Goal: Task Accomplishment & Management: Manage account settings

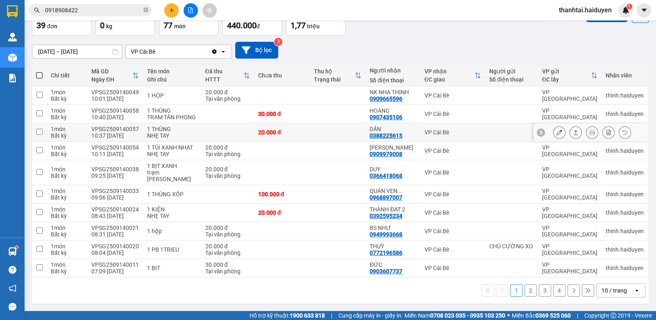
scroll to position [56, 0]
click at [525, 292] on button "2" at bounding box center [530, 290] width 12 height 12
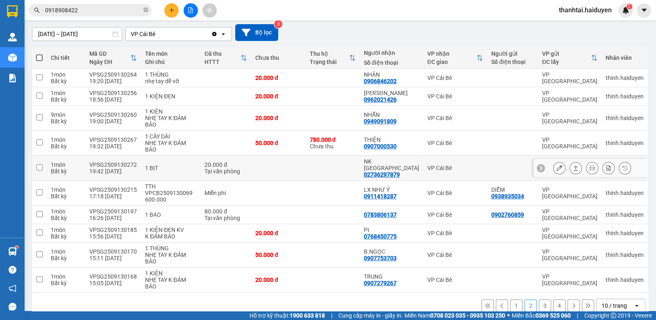
scroll to position [76, 0]
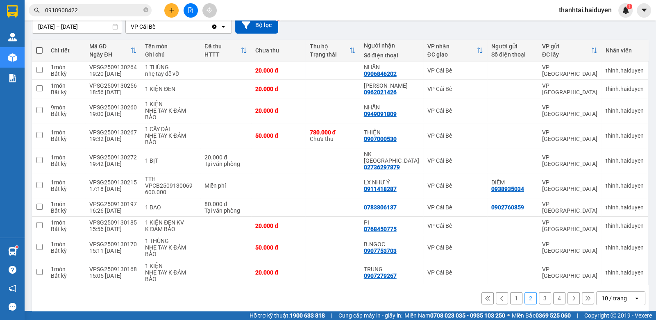
click at [539, 292] on button "3" at bounding box center [545, 298] width 12 height 12
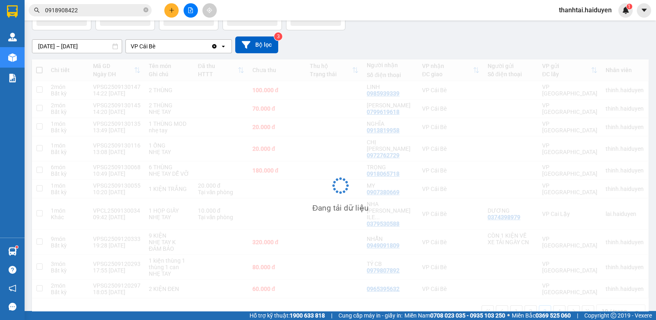
scroll to position [56, 0]
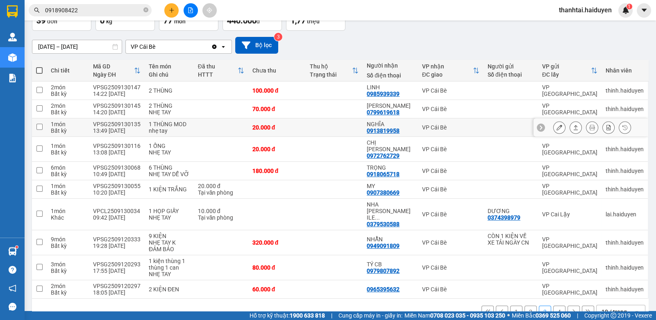
click at [393, 129] on div "0913819958" at bounding box center [383, 130] width 33 height 7
copy div "0913819958"
click at [92, 9] on input "0918908422" at bounding box center [93, 10] width 97 height 9
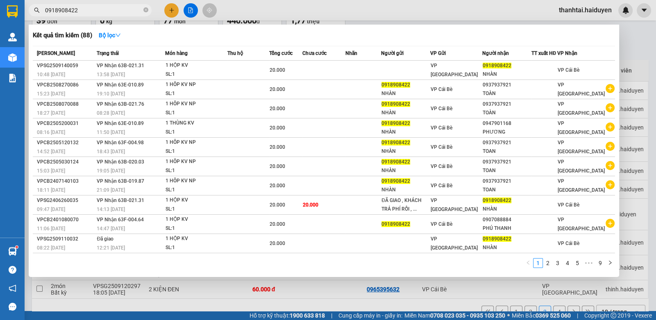
click at [92, 9] on input "0918908422" at bounding box center [93, 10] width 97 height 9
paste input "3819958"
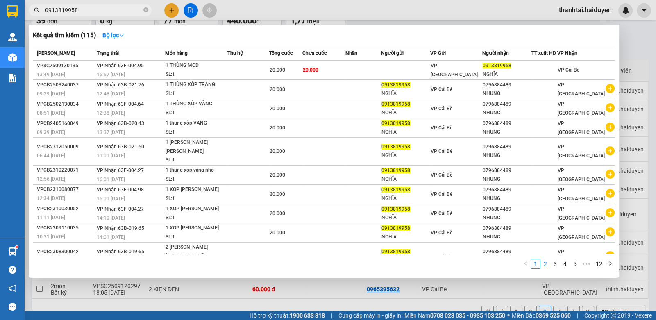
type input "0913819958"
click at [546, 260] on link "2" at bounding box center [545, 263] width 9 height 9
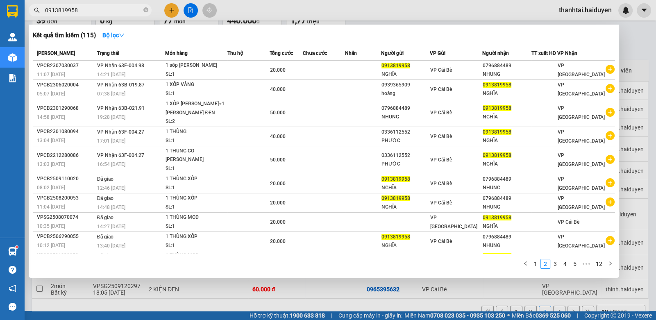
click at [305, 11] on div at bounding box center [328, 160] width 656 height 320
click at [147, 11] on icon "close-circle" at bounding box center [145, 9] width 5 height 5
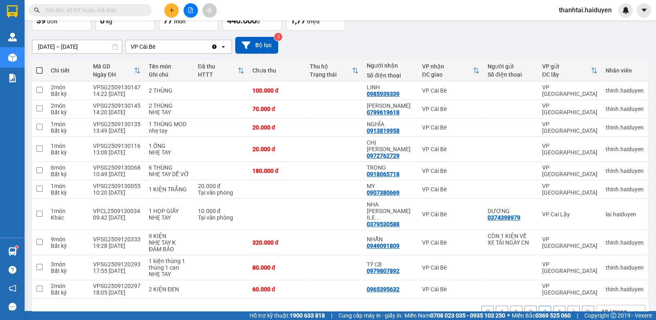
click at [256, 11] on div "Kết quả tìm kiếm ( 115 ) Bộ lọc Mã ĐH Trạng thái Món hàng Thu hộ Tổng cước Chưa…" at bounding box center [328, 10] width 656 height 20
drag, startPoint x: 526, startPoint y: 292, endPoint x: 520, endPoint y: 293, distance: 6.2
click at [526, 306] on button "2" at bounding box center [530, 312] width 12 height 12
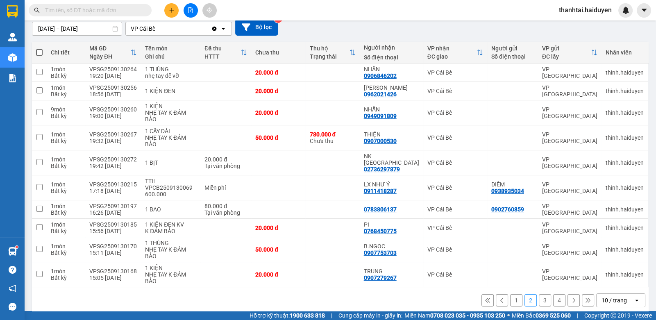
scroll to position [76, 0]
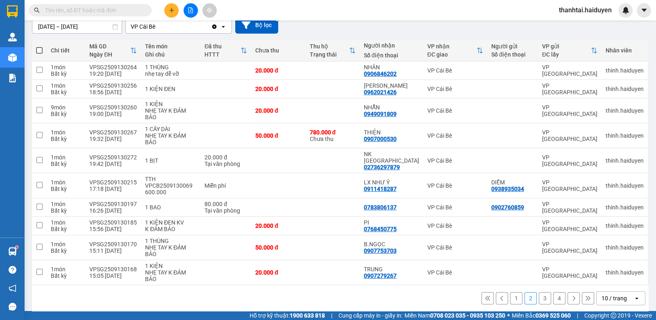
click at [516, 291] on div "1 2 3 4 10 / trang open" at bounding box center [340, 298] width 610 height 14
click at [172, 7] on icon "plus" at bounding box center [172, 10] width 6 height 6
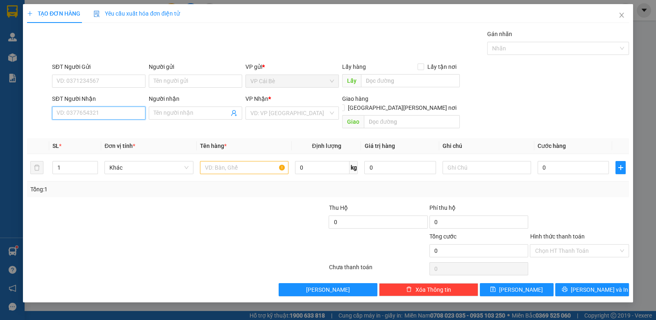
click at [88, 116] on input "SĐT Người Nhận" at bounding box center [98, 113] width 93 height 13
click at [81, 113] on input "SĐT Người Nhận" at bounding box center [98, 113] width 93 height 13
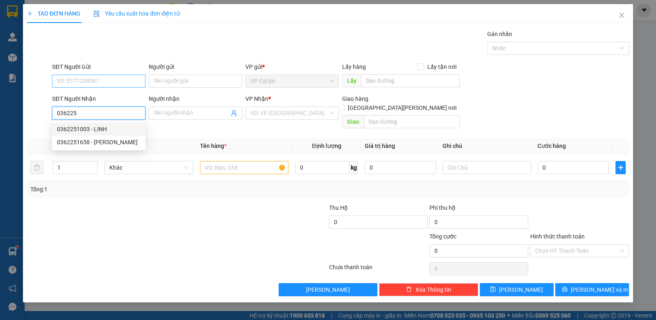
drag, startPoint x: 107, startPoint y: 126, endPoint x: 107, endPoint y: 86, distance: 39.7
click at [106, 126] on div "0362251003 - LINH" at bounding box center [99, 129] width 84 height 9
type input "0362251003"
type input "LINH"
type input "50.000"
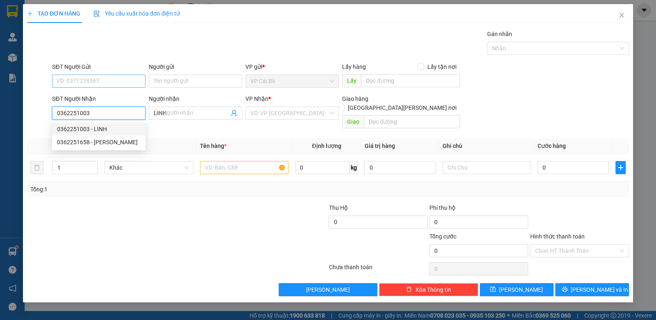
type input "50.000"
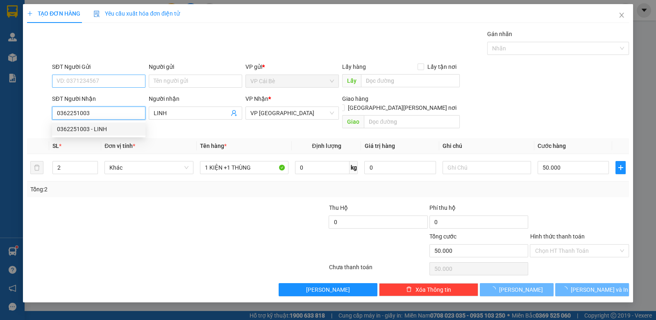
type input "0362251003"
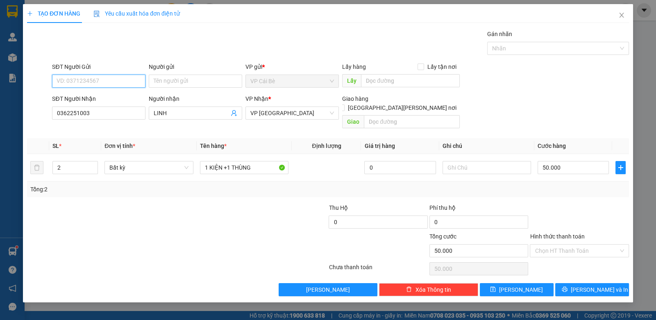
click at [109, 77] on input "SĐT Người Gửi" at bounding box center [98, 81] width 93 height 13
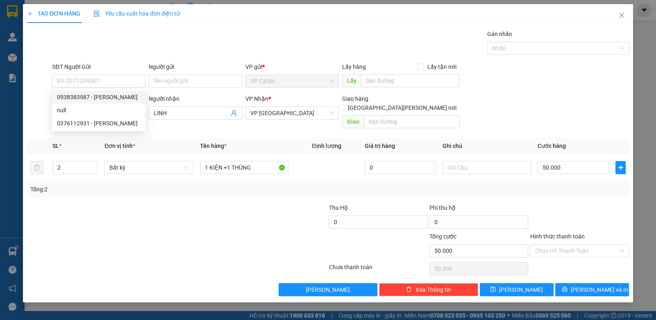
click at [124, 52] on div "Gói vận chuyển * Tiêu chuẩn Gán nhãn Nhãn" at bounding box center [340, 43] width 580 height 29
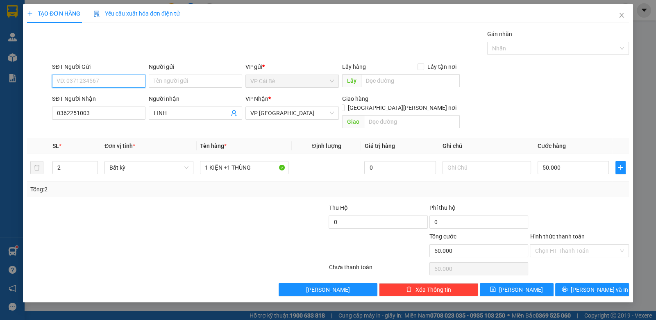
click at [106, 79] on input "SĐT Người Gửi" at bounding box center [98, 81] width 93 height 13
click at [107, 96] on div "0938383987 - HIẾU" at bounding box center [99, 97] width 84 height 9
type input "0938383987"
type input "HIẾU"
click at [132, 48] on div "Gói vận chuyển * Tiêu chuẩn Gán nhãn Nhãn" at bounding box center [340, 43] width 580 height 29
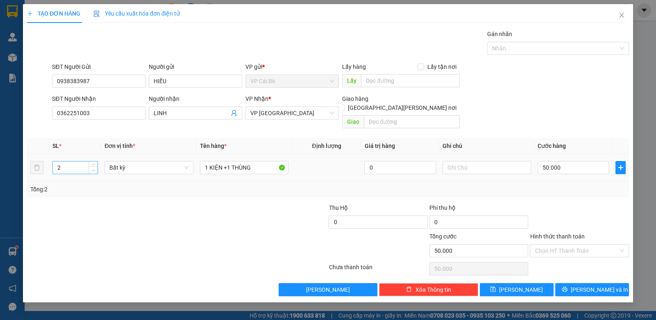
type input "1"
click at [91, 168] on span "down" at bounding box center [93, 170] width 5 height 5
click at [202, 203] on div at bounding box center [126, 217] width 201 height 29
type input "0"
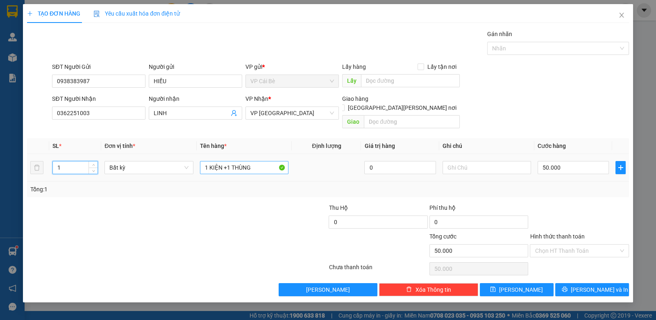
type input "0"
drag, startPoint x: 263, startPoint y: 157, endPoint x: 117, endPoint y: 178, distance: 147.7
click at [117, 178] on div "SL * Đơn vị tính * Tên hàng * Định lượng Giá trị hàng Ghi chú Cước hàng 1 Bất k…" at bounding box center [328, 167] width 602 height 59
type input "1 kiện dẹp"
drag, startPoint x: 210, startPoint y: 194, endPoint x: 212, endPoint y: 189, distance: 5.7
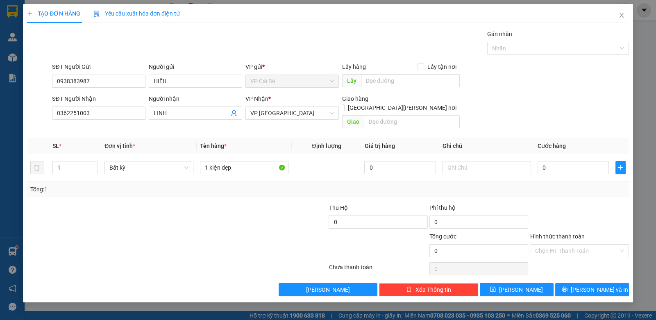
click at [211, 189] on div "Transit Pickup Surcharge Ids Transit Deliver Surcharge Ids Transit Deliver Surc…" at bounding box center [328, 162] width 602 height 267
type input "0"
type input "3"
type input "03"
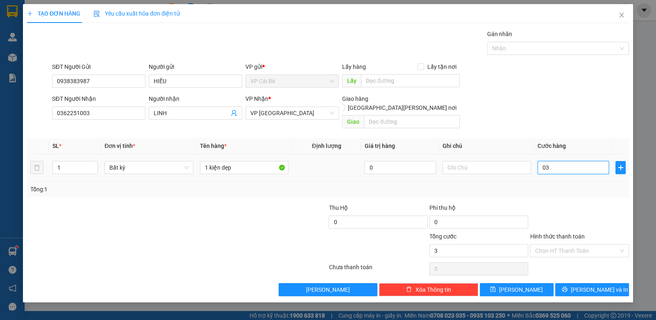
type input "30"
type input "030"
type input "30.000"
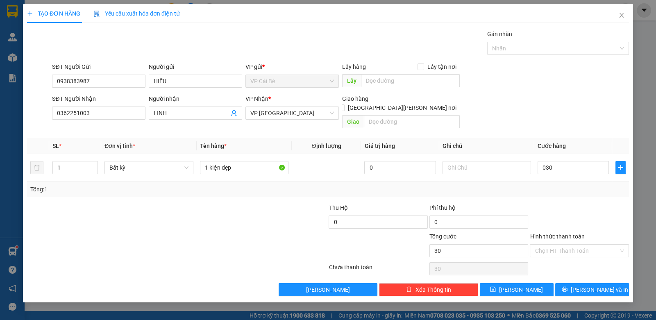
type input "30.000"
click at [524, 124] on div "Transit Pickup Surcharge Ids Transit Deliver Surcharge Ids Transit Deliver Surc…" at bounding box center [328, 162] width 602 height 267
drag, startPoint x: 569, startPoint y: 242, endPoint x: 563, endPoint y: 235, distance: 9.0
click at [567, 245] on input "Hình thức thanh toán" at bounding box center [576, 251] width 83 height 12
click at [547, 255] on div "Tại văn phòng" at bounding box center [579, 257] width 89 height 9
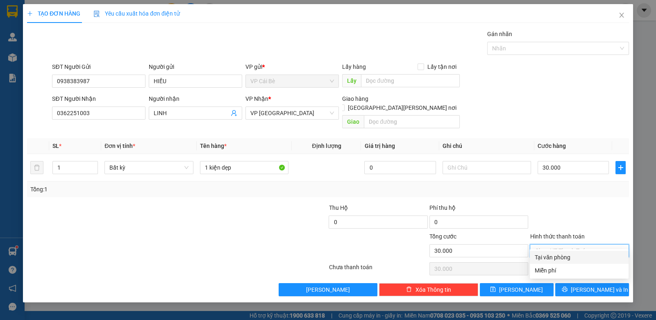
type input "0"
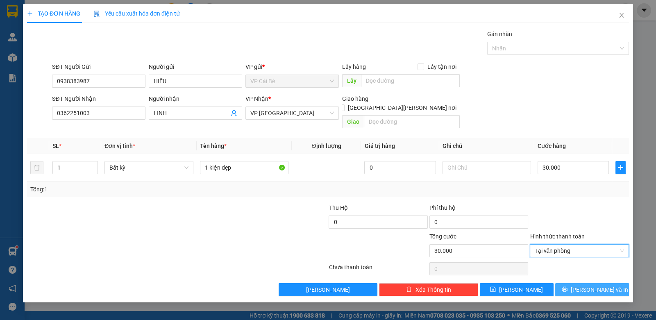
drag, startPoint x: 588, startPoint y: 280, endPoint x: 569, endPoint y: 259, distance: 27.8
click at [588, 285] on span "[PERSON_NAME] và In" at bounding box center [599, 289] width 57 height 9
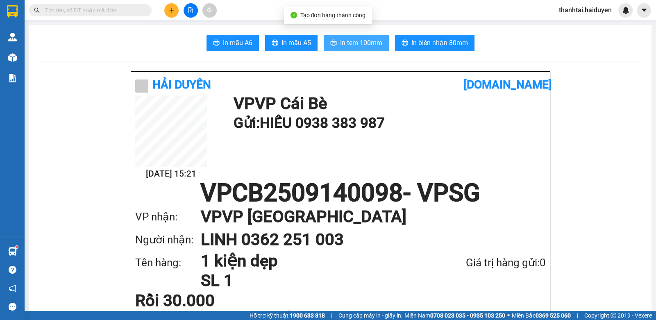
drag, startPoint x: 359, startPoint y: 39, endPoint x: 354, endPoint y: 38, distance: 5.5
click at [358, 39] on span "In tem 100mm" at bounding box center [361, 43] width 42 height 10
click at [134, 9] on input "text" at bounding box center [93, 10] width 97 height 9
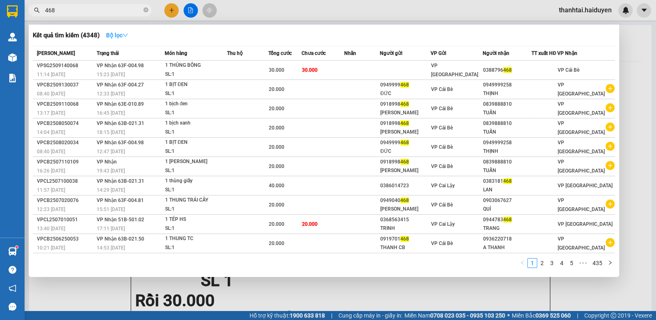
type input "468"
click at [124, 34] on icon "down" at bounding box center [125, 35] width 6 height 6
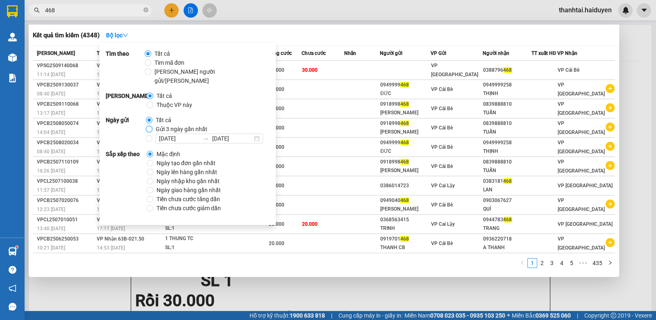
click at [147, 126] on input "Gửi 3 ngày gần nhất" at bounding box center [149, 129] width 7 height 7
radio input "true"
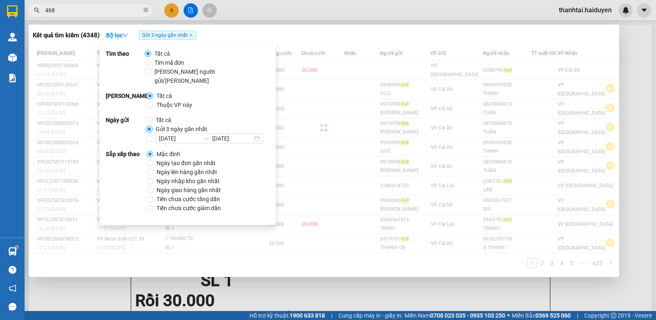
radio input "false"
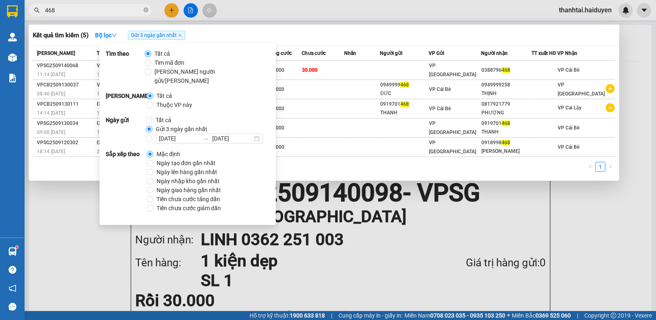
click at [429, 214] on div at bounding box center [328, 160] width 656 height 320
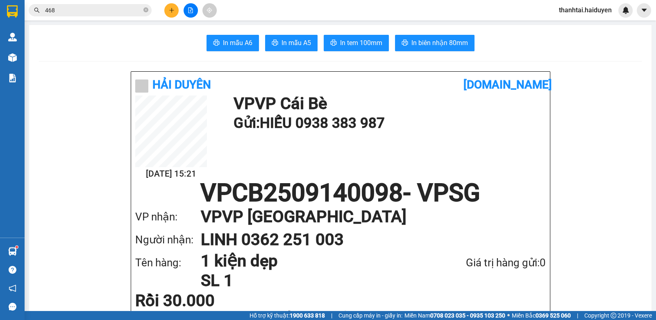
click at [96, 9] on input "468" at bounding box center [93, 10] width 97 height 9
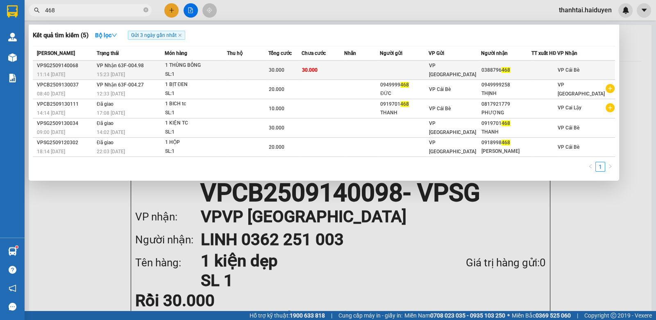
drag, startPoint x: 410, startPoint y: 73, endPoint x: 401, endPoint y: 72, distance: 9.4
click at [401, 72] on td at bounding box center [404, 70] width 49 height 19
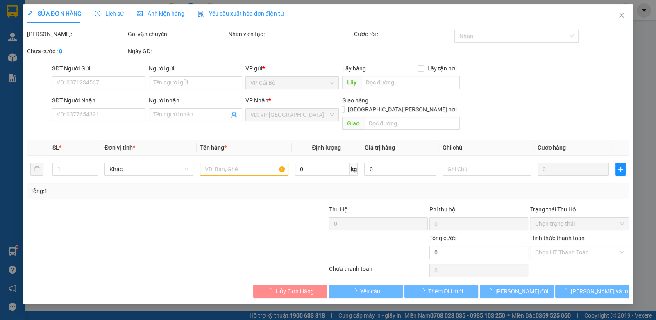
type input "0388796468"
type input "30.000"
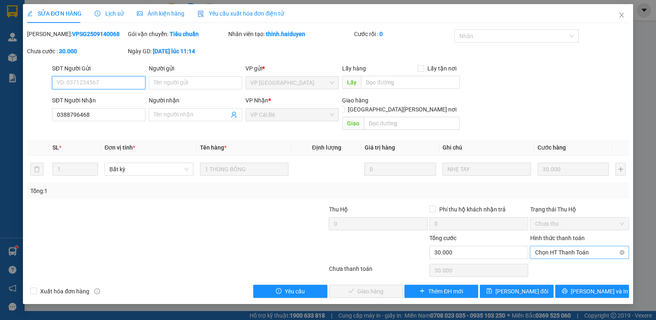
drag, startPoint x: 551, startPoint y: 240, endPoint x: 551, endPoint y: 248, distance: 8.2
click at [552, 246] on span "Chọn HT Thanh Toán" at bounding box center [579, 252] width 89 height 12
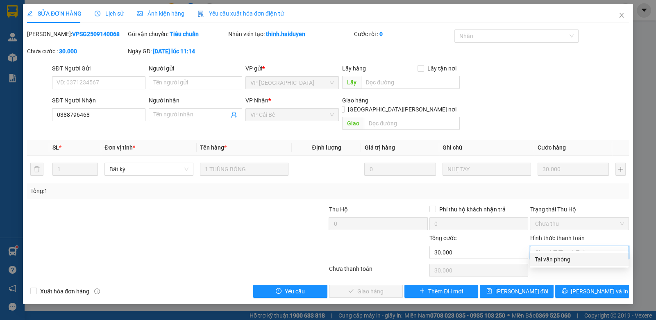
drag, startPoint x: 544, startPoint y: 255, endPoint x: 537, endPoint y: 257, distance: 7.7
click at [542, 257] on div "Tại văn phòng" at bounding box center [579, 259] width 89 height 9
type input "0"
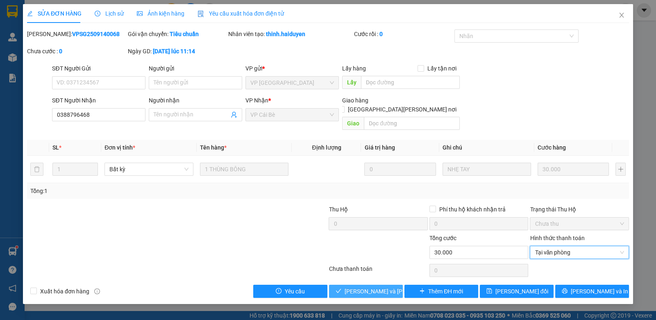
click at [345, 285] on button "[PERSON_NAME] và [PERSON_NAME] hàng" at bounding box center [366, 291] width 74 height 13
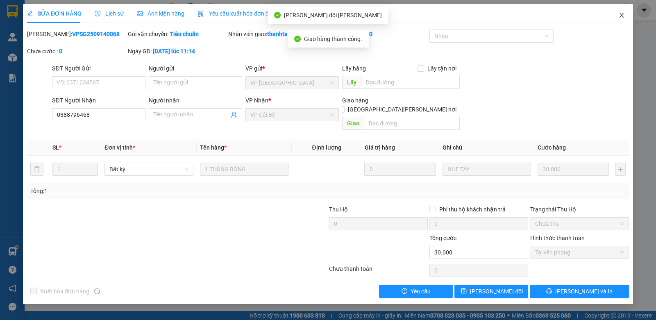
click at [627, 15] on span "Close" at bounding box center [621, 15] width 23 height 23
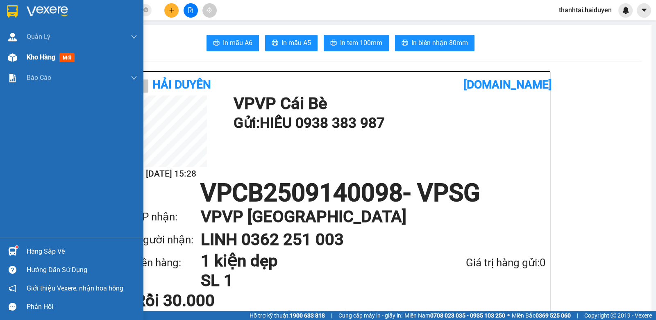
click at [25, 54] on div "Kho hàng mới" at bounding box center [71, 57] width 143 height 20
drag, startPoint x: 25, startPoint y: 54, endPoint x: 95, endPoint y: 67, distance: 70.8
click at [26, 54] on div "Kho hàng mới" at bounding box center [71, 57] width 143 height 20
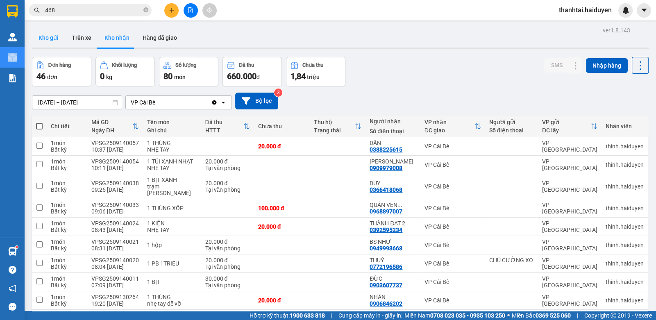
click at [52, 38] on button "Kho gửi" at bounding box center [48, 38] width 33 height 20
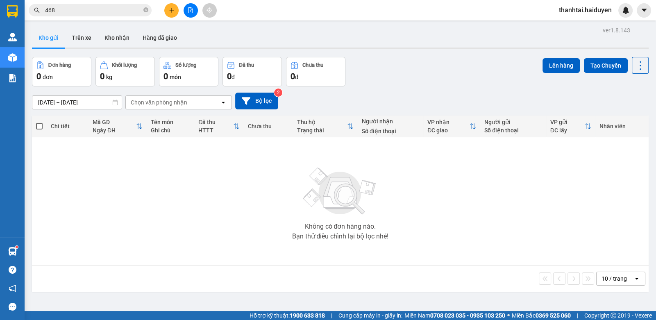
drag, startPoint x: 617, startPoint y: 273, endPoint x: 610, endPoint y: 277, distance: 7.5
click at [617, 274] on div "10 / trang" at bounding box center [614, 278] width 37 height 13
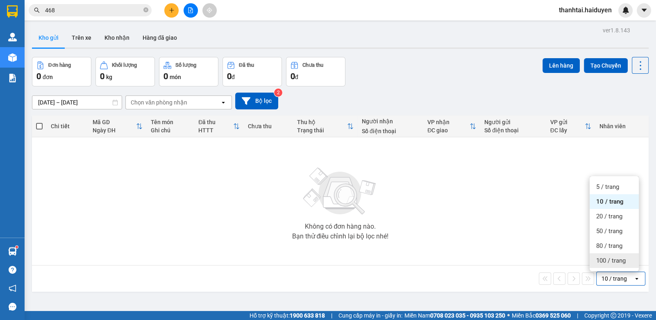
click at [606, 265] on div "100 / trang" at bounding box center [614, 260] width 49 height 15
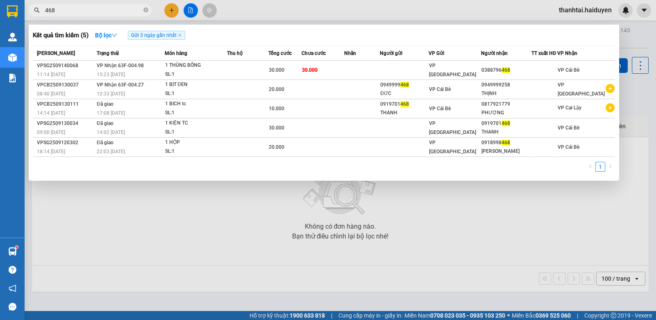
drag, startPoint x: 57, startPoint y: 14, endPoint x: 10, endPoint y: 21, distance: 48.2
click at [10, 21] on section "Kết quả tìm kiếm ( 5 ) Bộ lọc Gửi 3 ngày gần nhất Mã ĐH Trạng thái Món hàng Thu…" at bounding box center [328, 160] width 656 height 320
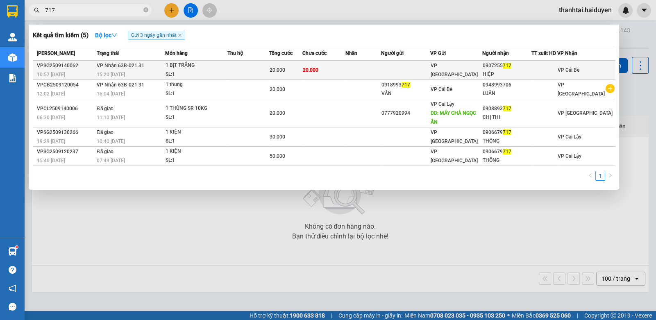
type input "717"
click at [381, 68] on td at bounding box center [363, 70] width 36 height 19
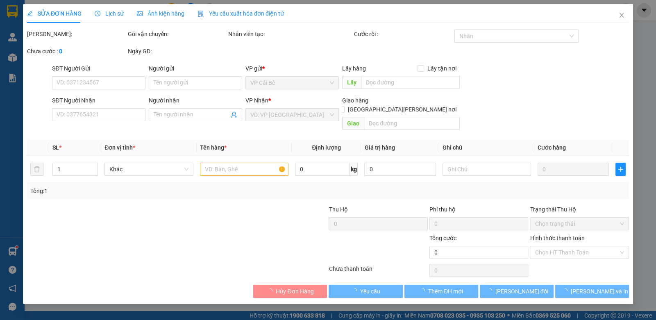
type input "0907255717"
type input "HIỆP"
type input "20.000"
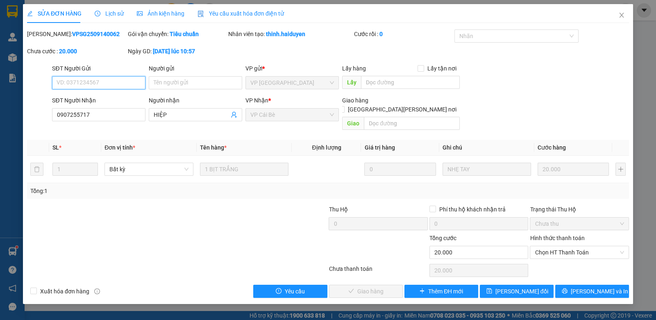
drag, startPoint x: 552, startPoint y: 245, endPoint x: 553, endPoint y: 250, distance: 5.4
click at [553, 246] on span "Chọn HT Thanh Toán" at bounding box center [579, 252] width 89 height 12
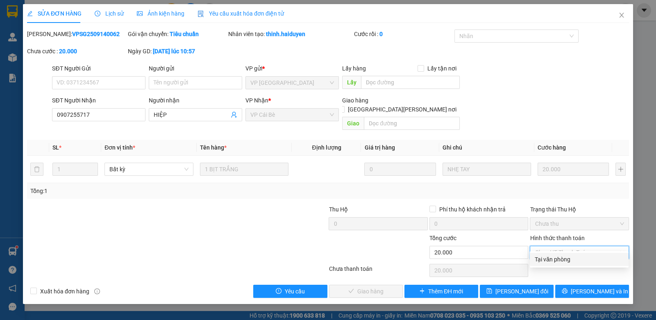
drag, startPoint x: 552, startPoint y: 257, endPoint x: 456, endPoint y: 278, distance: 98.1
click at [549, 257] on div "Tại văn phòng" at bounding box center [579, 259] width 89 height 9
type input "0"
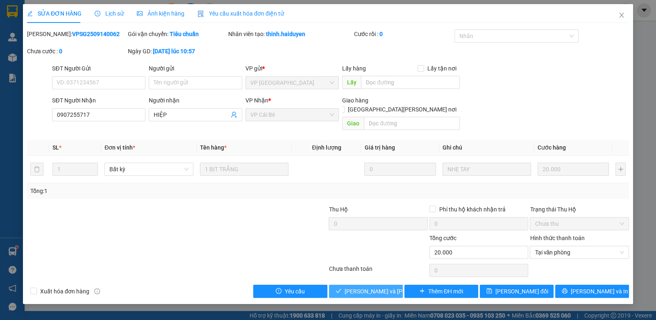
click at [386, 287] on span "[PERSON_NAME] và [PERSON_NAME] hàng" at bounding box center [400, 291] width 111 height 9
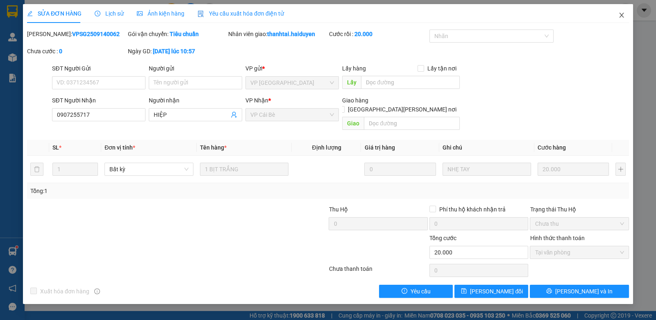
click at [620, 14] on icon "close" at bounding box center [621, 15] width 5 height 5
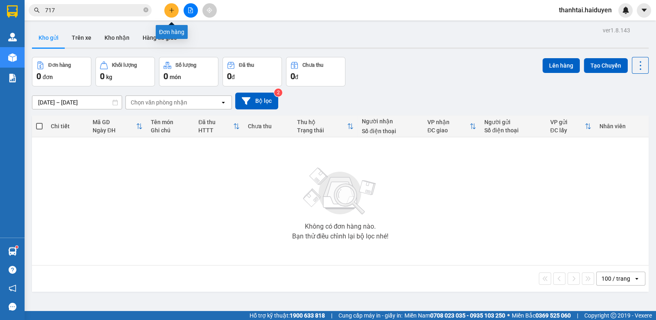
click at [173, 4] on button at bounding box center [171, 10] width 14 height 14
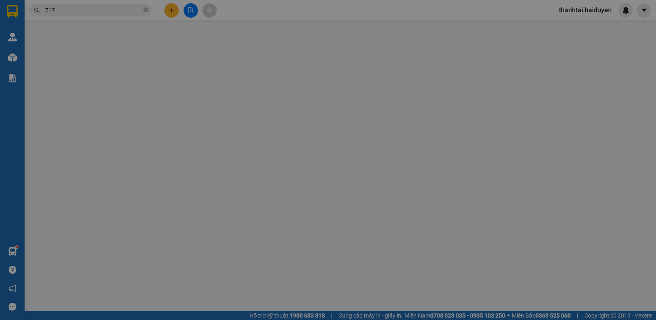
click at [174, 4] on div "Yêu cầu xuất hóa đơn điện tử" at bounding box center [136, 13] width 86 height 19
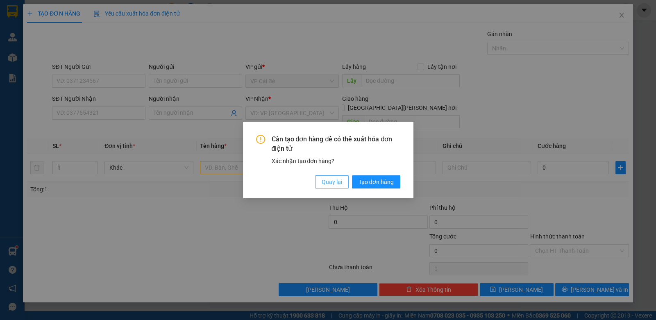
click at [323, 180] on span "Quay lại" at bounding box center [332, 181] width 20 height 9
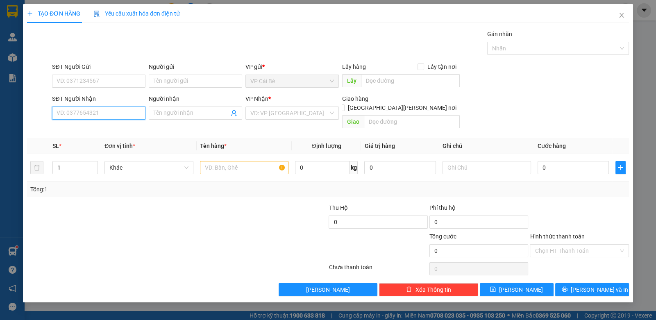
click at [96, 111] on input "SĐT Người Nhận" at bounding box center [98, 113] width 93 height 13
drag, startPoint x: 98, startPoint y: 111, endPoint x: 107, endPoint y: 109, distance: 9.5
click at [103, 110] on input "SĐT Người Nhận" at bounding box center [98, 113] width 93 height 13
click at [84, 109] on input "SĐT Người Nhận" at bounding box center [98, 113] width 93 height 13
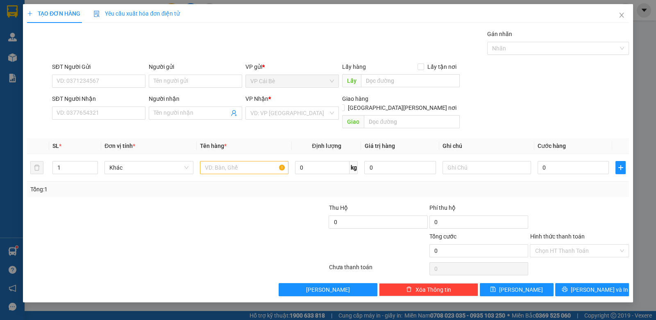
click at [558, 107] on div "SĐT Người Nhận VD: 0377654321 Người nhận Tên người nhận VP Nhận * VD: VP Sài Gò…" at bounding box center [340, 113] width 580 height 38
drag, startPoint x: 558, startPoint y: 107, endPoint x: 625, endPoint y: 11, distance: 116.6
click at [587, 68] on form "SĐT Người Gửi VD: 0371234567 Người gửi Tên người gửi VP gửi * VP Cái Bè Lấy hàn…" at bounding box center [328, 97] width 602 height 70
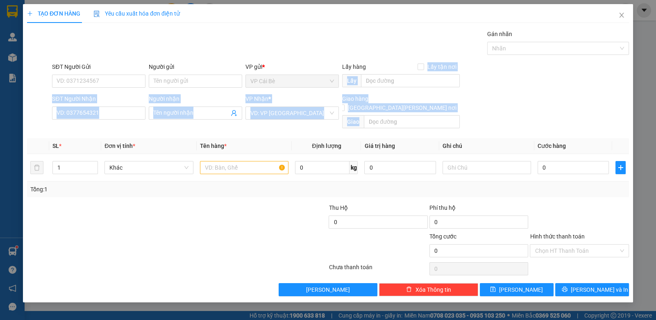
click at [574, 99] on div "SĐT Người Nhận VD: 0377654321 Người nhận Tên người nhận VP Nhận * VD: VP Sài Gò…" at bounding box center [340, 113] width 580 height 38
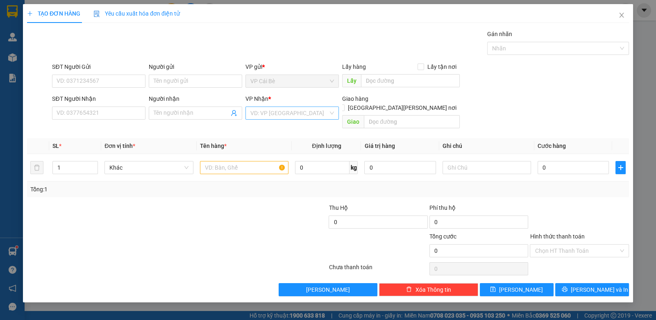
drag, startPoint x: 264, startPoint y: 112, endPoint x: 266, endPoint y: 119, distance: 7.7
click at [264, 114] on input "search" at bounding box center [289, 113] width 78 height 12
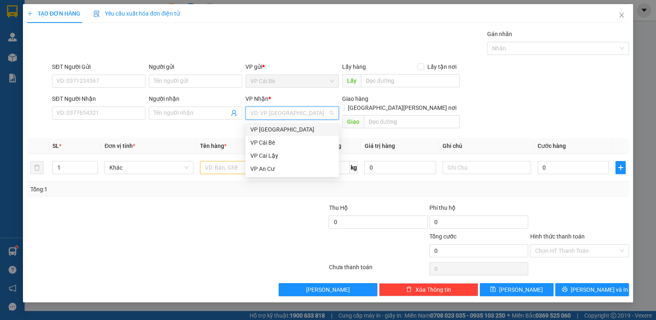
drag, startPoint x: 266, startPoint y: 128, endPoint x: 212, endPoint y: 119, distance: 54.8
click at [263, 128] on div "VP [GEOGRAPHIC_DATA]" at bounding box center [292, 129] width 84 height 9
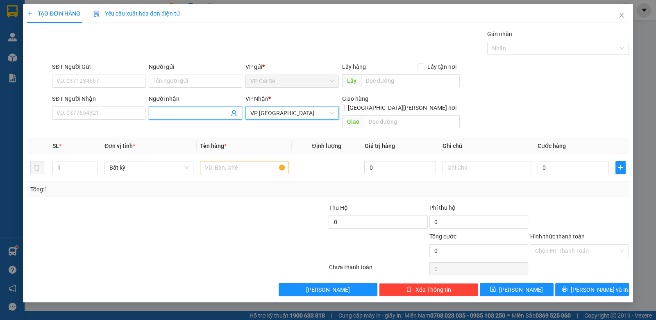
click at [206, 112] on input "Người nhận" at bounding box center [191, 113] width 75 height 9
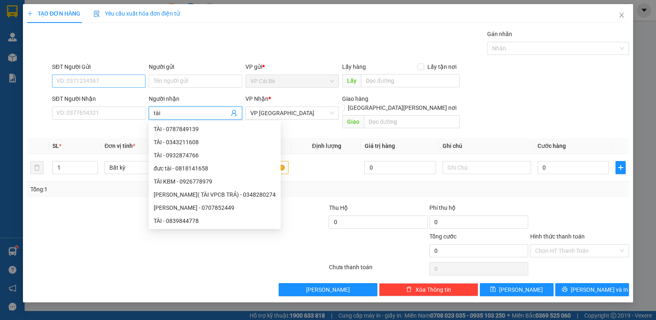
type input "tài"
click at [98, 82] on input "SĐT Người Gửi" at bounding box center [98, 81] width 93 height 13
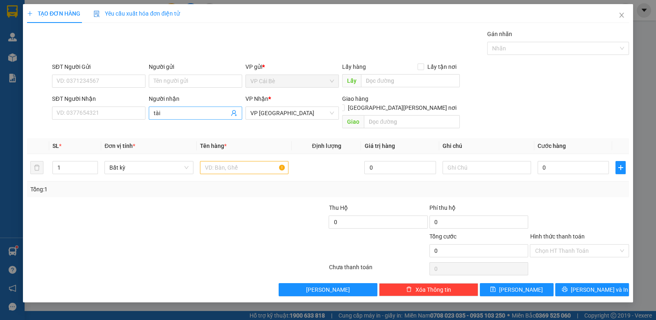
click at [172, 110] on input "tài" at bounding box center [191, 113] width 75 height 9
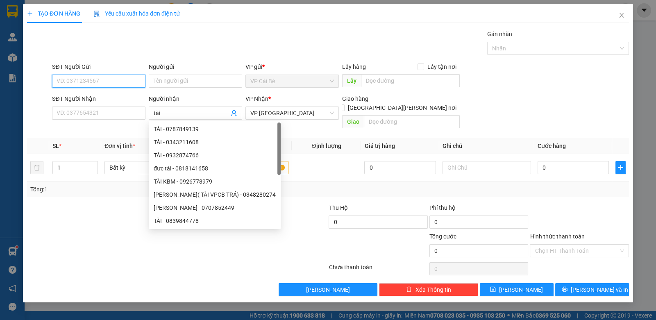
drag, startPoint x: 111, startPoint y: 77, endPoint x: 118, endPoint y: 77, distance: 6.2
click at [111, 77] on input "SĐT Người Gửi" at bounding box center [98, 81] width 93 height 13
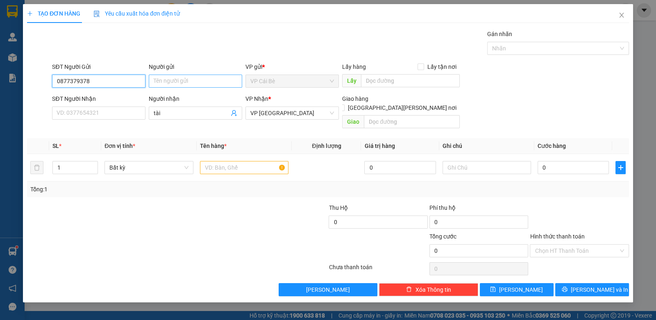
type input "0877379378"
click at [186, 78] on input "Người gửi" at bounding box center [195, 81] width 93 height 13
click at [187, 78] on input "Người gửi" at bounding box center [195, 81] width 93 height 13
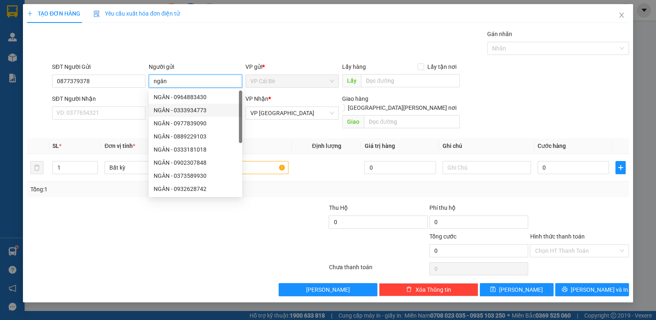
type input "ngân"
click at [102, 219] on div at bounding box center [126, 217] width 201 height 29
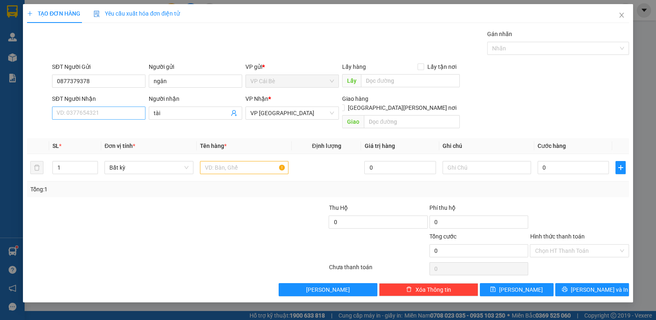
drag, startPoint x: 54, startPoint y: 105, endPoint x: 64, endPoint y: 108, distance: 9.8
click at [56, 105] on div "SĐT Người Nhận" at bounding box center [98, 100] width 93 height 12
drag, startPoint x: 68, startPoint y: 109, endPoint x: 268, endPoint y: 93, distance: 200.9
click at [100, 108] on input "SĐT Người Nhận" at bounding box center [98, 113] width 93 height 13
click at [70, 109] on input "0877770440" at bounding box center [98, 113] width 93 height 13
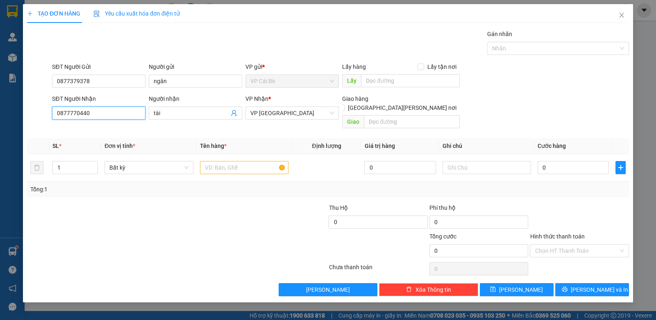
click at [75, 109] on input "0877770440" at bounding box center [98, 113] width 93 height 13
type input "0877770440"
click at [229, 161] on input "text" at bounding box center [244, 167] width 89 height 13
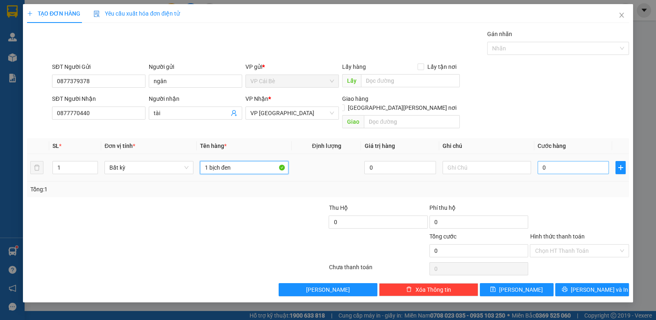
type input "1 bịch đen"
click at [541, 161] on input "0" at bounding box center [573, 167] width 71 height 13
type input "2"
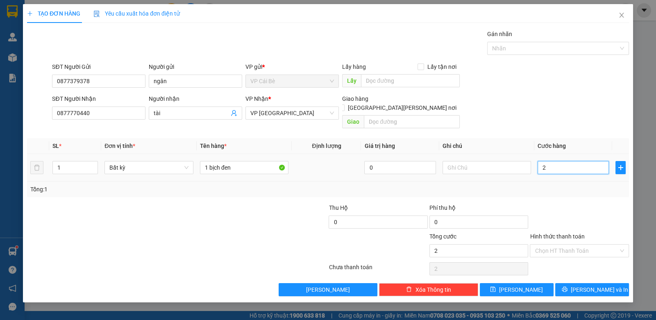
type input "20"
type input "20.000"
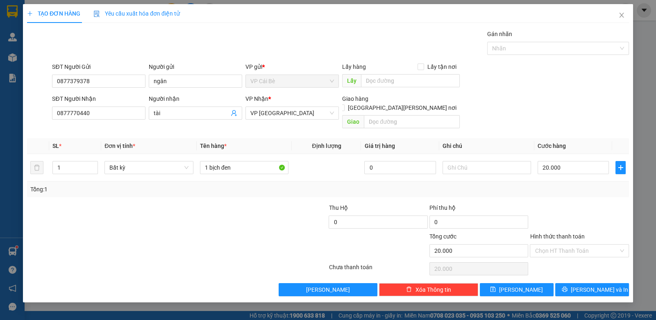
drag, startPoint x: 564, startPoint y: 206, endPoint x: 553, endPoint y: 237, distance: 32.7
click at [564, 206] on div at bounding box center [579, 217] width 100 height 29
drag, startPoint x: 551, startPoint y: 243, endPoint x: 551, endPoint y: 247, distance: 4.1
click at [551, 245] on input "Hình thức thanh toán" at bounding box center [576, 251] width 83 height 12
drag, startPoint x: 549, startPoint y: 257, endPoint x: 556, endPoint y: 275, distance: 19.7
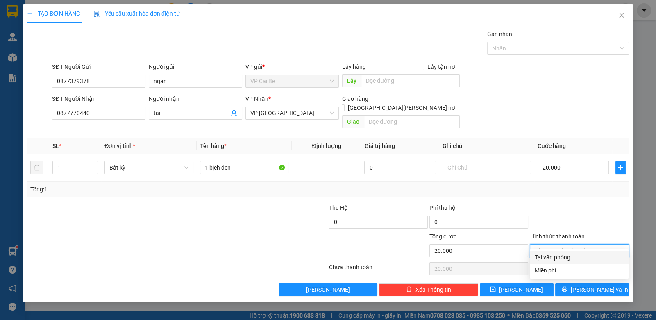
click at [549, 258] on div "Tại văn phòng" at bounding box center [579, 257] width 89 height 9
type input "0"
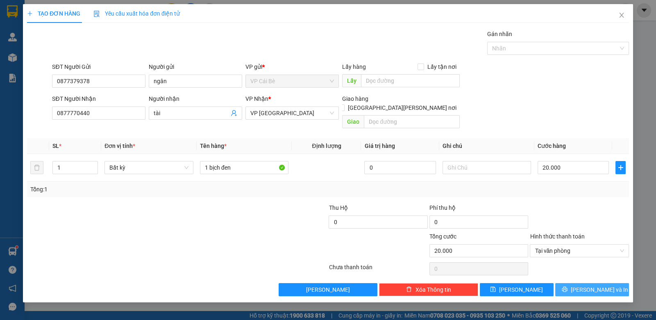
click at [570, 283] on button "[PERSON_NAME] và In" at bounding box center [592, 289] width 74 height 13
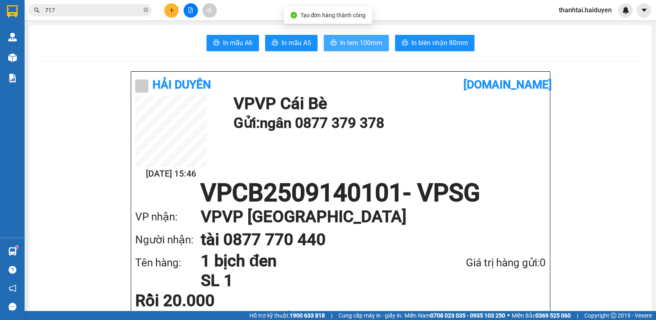
click at [362, 43] on span "In tem 100mm" at bounding box center [361, 43] width 42 height 10
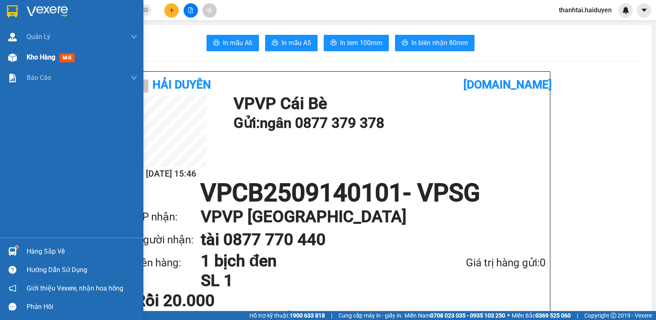
click at [45, 59] on span "Kho hàng" at bounding box center [41, 57] width 29 height 8
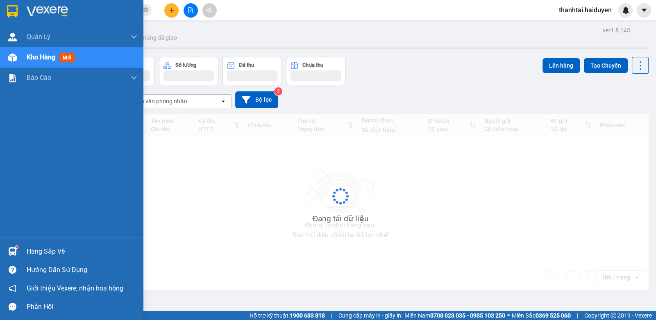
click at [45, 59] on span "Kho hàng" at bounding box center [41, 57] width 29 height 8
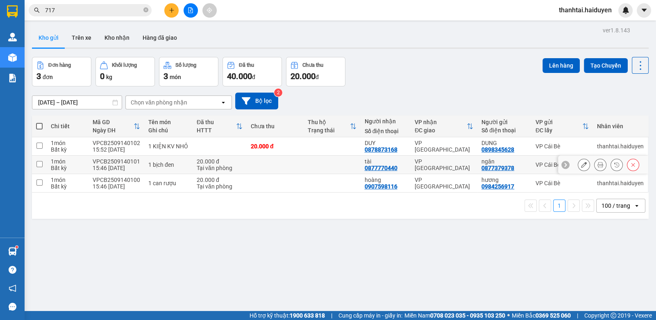
click at [377, 166] on div "0877770440" at bounding box center [381, 168] width 33 height 7
copy div "0877770440"
click at [100, 10] on input "717" at bounding box center [93, 10] width 97 height 9
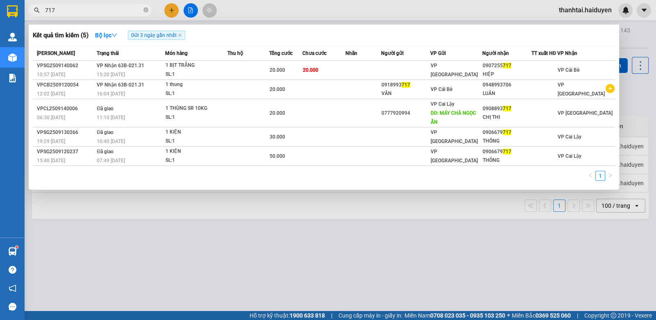
drag, startPoint x: 100, startPoint y: 10, endPoint x: 122, endPoint y: 16, distance: 23.2
click at [100, 10] on input "717" at bounding box center [93, 10] width 97 height 9
paste input "0877770440"
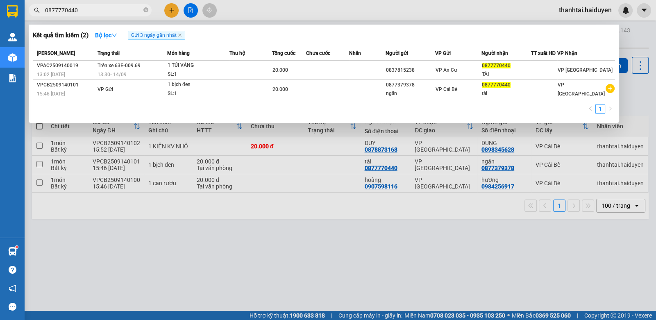
type input "0877770440"
click at [254, 236] on div at bounding box center [328, 160] width 656 height 320
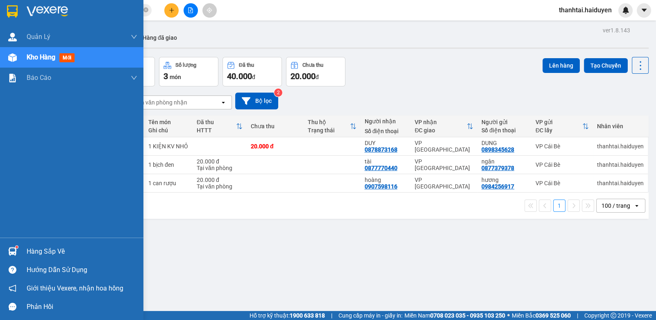
click at [35, 249] on div "Hàng sắp về" at bounding box center [82, 251] width 111 height 12
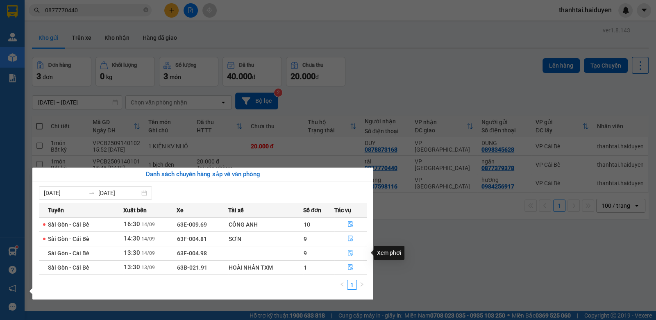
click at [349, 254] on icon "file-done" at bounding box center [350, 253] width 6 height 6
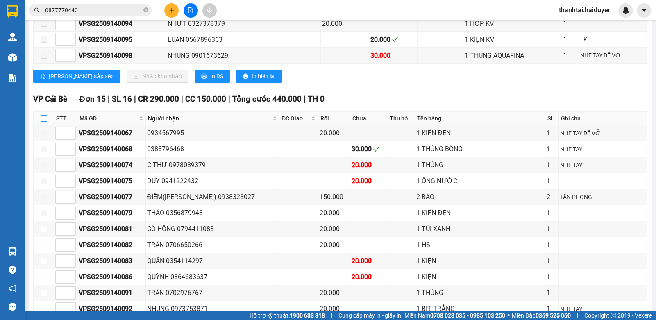
click at [43, 122] on input "checkbox" at bounding box center [44, 118] width 7 height 7
checkbox input "true"
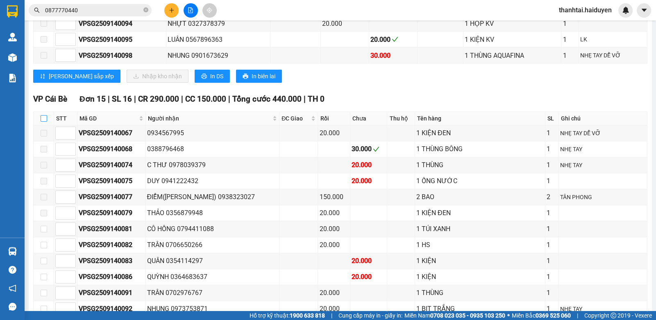
checkbox input "true"
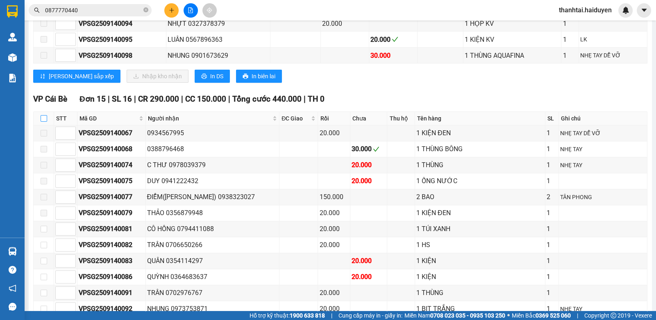
checkbox input "true"
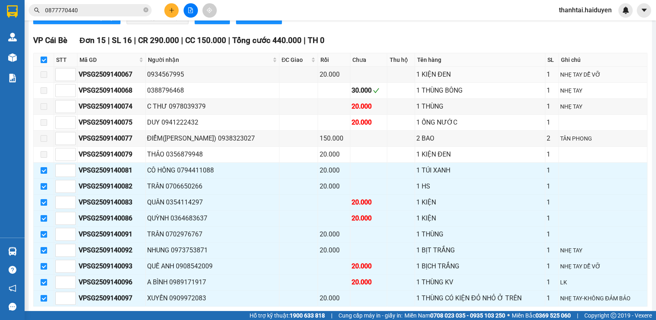
scroll to position [492, 0]
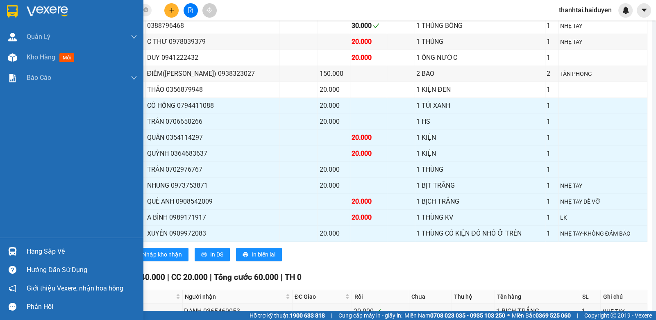
drag, startPoint x: 17, startPoint y: 248, endPoint x: 94, endPoint y: 259, distance: 77.4
click at [22, 249] on div "Hàng sắp về" at bounding box center [71, 251] width 143 height 18
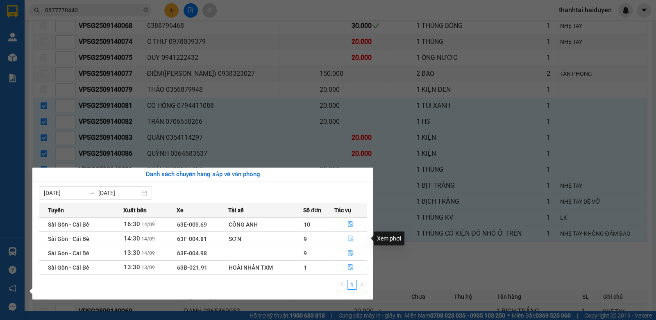
click at [345, 240] on button "button" at bounding box center [351, 238] width 32 height 13
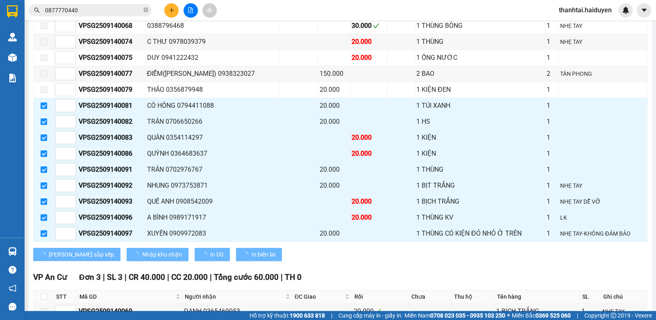
checkbox input "false"
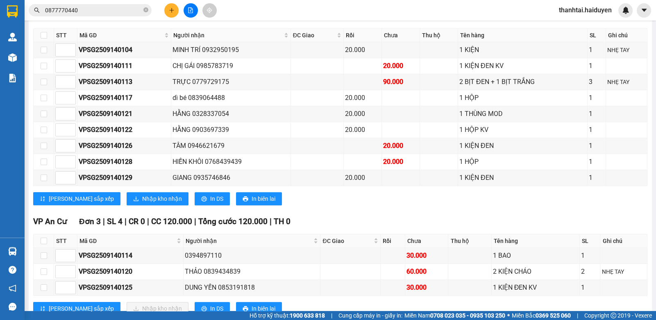
scroll to position [476, 0]
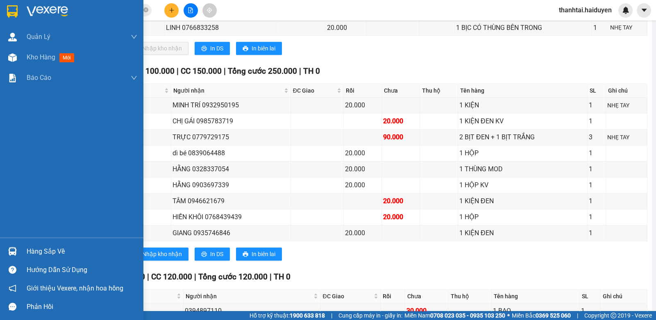
drag, startPoint x: 21, startPoint y: 253, endPoint x: 213, endPoint y: 253, distance: 191.7
click at [28, 253] on div "Hàng sắp về" at bounding box center [71, 251] width 143 height 18
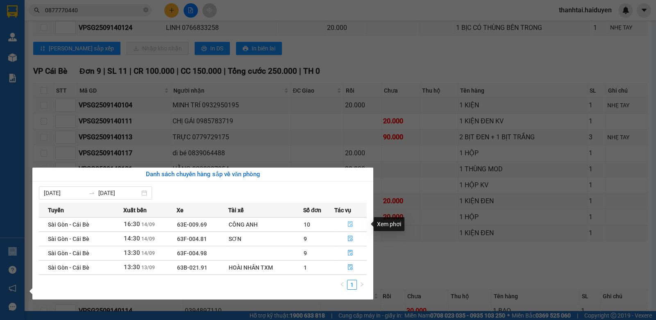
click at [343, 221] on button "button" at bounding box center [351, 224] width 32 height 13
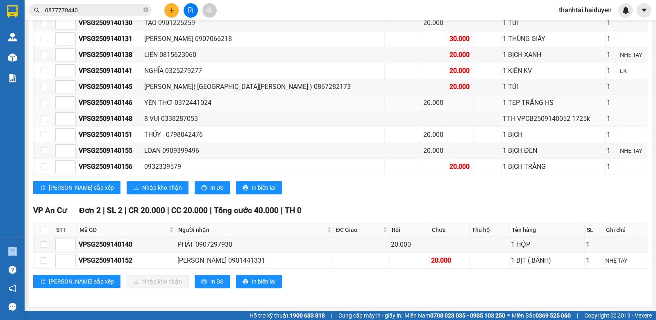
scroll to position [397, 0]
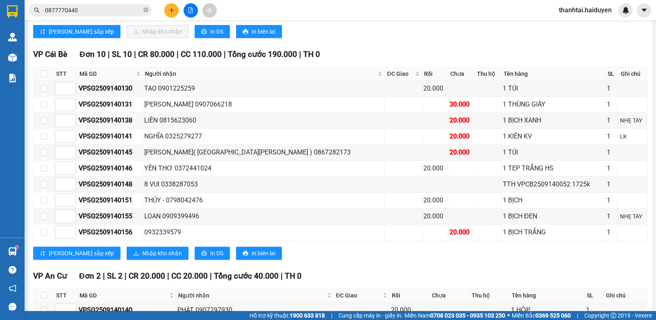
click at [87, 9] on input "0877770440" at bounding box center [93, 10] width 97 height 9
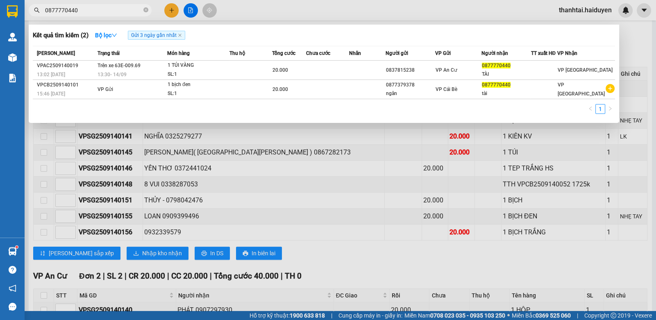
click at [87, 9] on input "0877770440" at bounding box center [93, 10] width 97 height 9
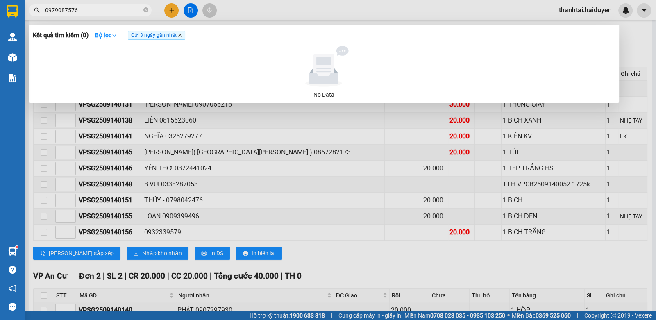
type input "0979087576"
click at [180, 36] on icon "close" at bounding box center [180, 35] width 4 height 4
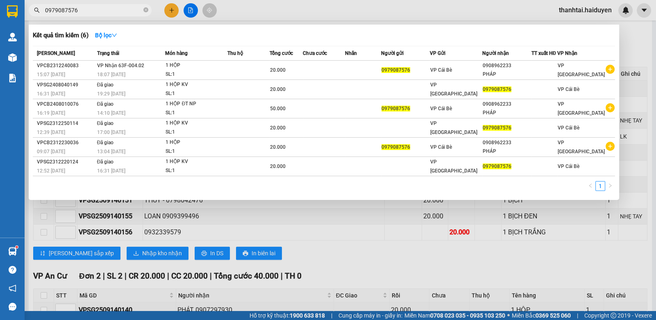
click at [91, 14] on input "0979087576" at bounding box center [93, 10] width 97 height 9
drag, startPoint x: 91, startPoint y: 14, endPoint x: 133, endPoint y: 0, distance: 44.3
click at [98, 9] on input "0979087576" at bounding box center [93, 10] width 97 height 9
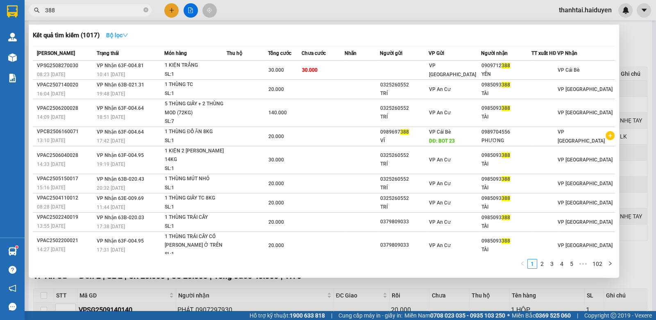
type input "388"
click at [122, 36] on strong "Bộ lọc" at bounding box center [117, 35] width 22 height 7
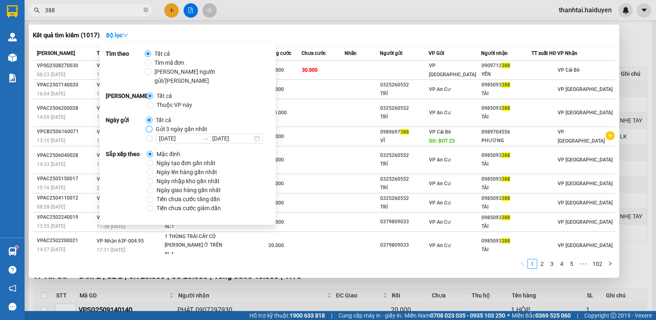
click at [146, 126] on input "Gửi 3 ngày gần nhất" at bounding box center [149, 129] width 7 height 7
radio input "true"
radio input "false"
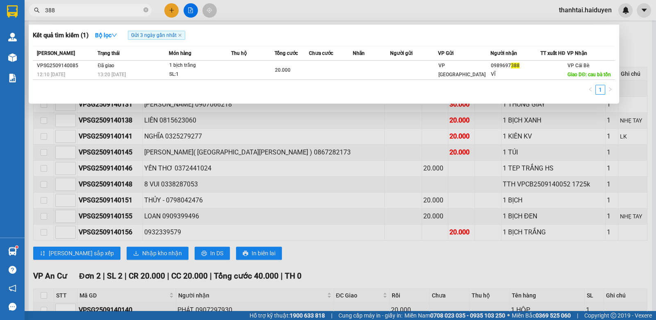
click at [354, 150] on div at bounding box center [328, 160] width 656 height 320
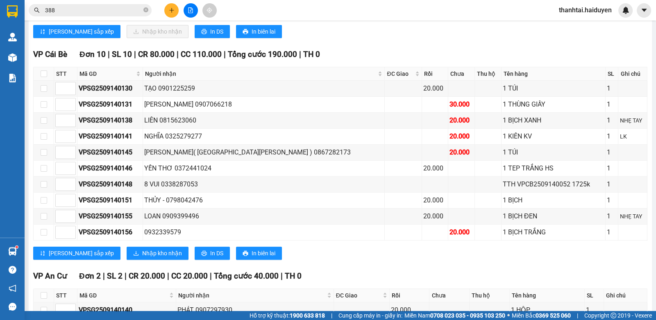
click at [91, 4] on div "Kết quả tìm kiếm ( 1 ) Bộ lọc Gửi 3 ngày gần nhất Mã ĐH Trạng thái Món hàng Thu…" at bounding box center [328, 10] width 656 height 20
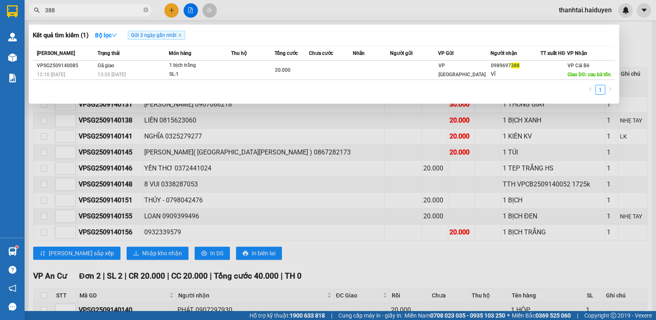
click at [86, 12] on input "388" at bounding box center [93, 10] width 97 height 9
click at [104, 10] on input "388" at bounding box center [93, 10] width 97 height 9
drag, startPoint x: 104, startPoint y: 10, endPoint x: 165, endPoint y: 0, distance: 61.8
click at [160, 3] on div "Kết quả tìm kiếm ( 1 ) Bộ lọc Gửi 3 ngày gần nhất Mã ĐH Trạng thái Món hàng Thu…" at bounding box center [80, 10] width 160 height 14
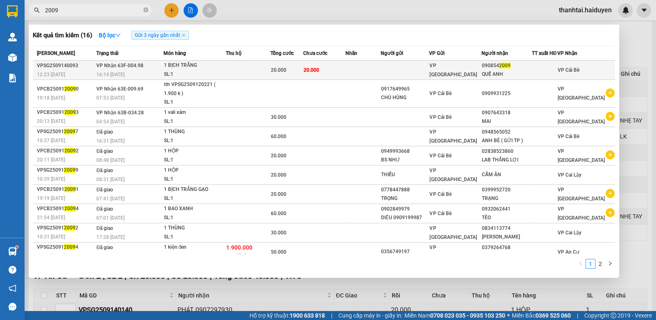
type input "2009"
click at [319, 72] on span "20.000" at bounding box center [312, 70] width 16 height 6
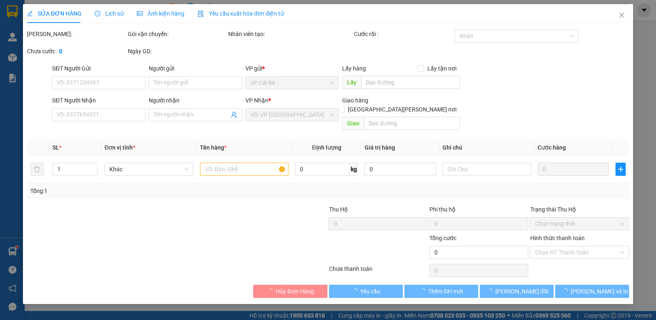
type input "0908542009"
type input "QUẾ ANH"
type input "20.000"
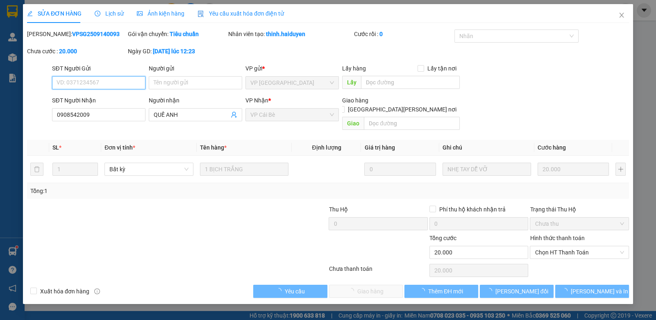
drag, startPoint x: 547, startPoint y: 241, endPoint x: 551, endPoint y: 253, distance: 13.0
click at [549, 247] on span "Chọn HT Thanh Toán" at bounding box center [579, 252] width 89 height 12
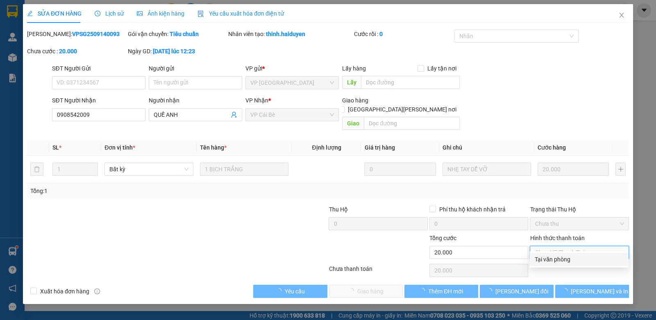
drag, startPoint x: 550, startPoint y: 261, endPoint x: 541, endPoint y: 262, distance: 9.1
click at [547, 261] on div "Tại văn phòng" at bounding box center [579, 259] width 89 height 9
type input "0"
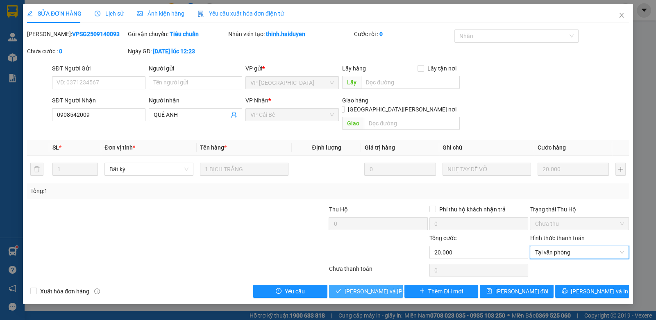
click at [373, 287] on span "[PERSON_NAME] và [PERSON_NAME] hàng" at bounding box center [400, 291] width 111 height 9
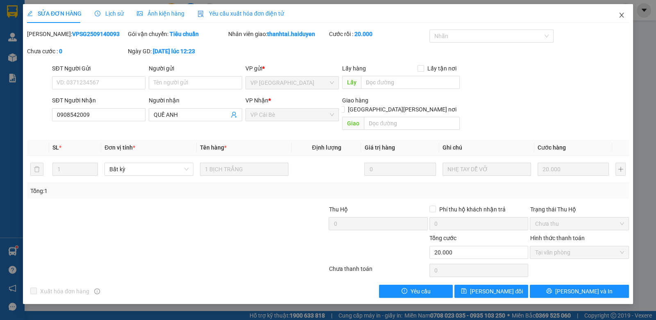
click at [621, 11] on span "Close" at bounding box center [621, 15] width 23 height 23
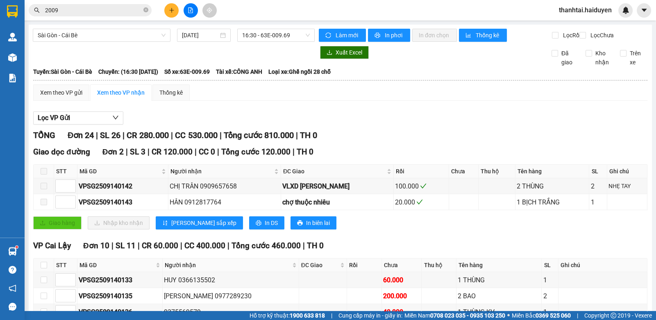
click at [180, 6] on div at bounding box center [190, 10] width 61 height 14
click at [168, 14] on button at bounding box center [171, 10] width 14 height 14
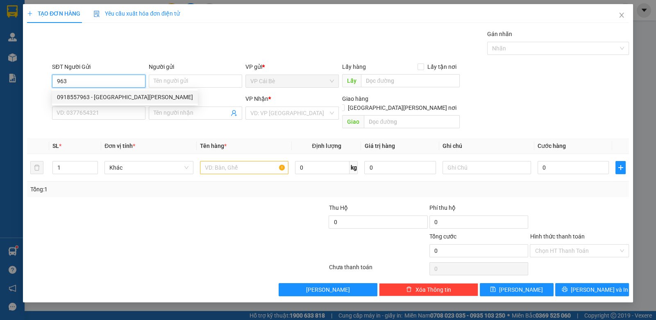
click at [127, 99] on div "0918557963 - MT HOÀNG HẢI" at bounding box center [125, 97] width 136 height 9
type input "0918557963"
type input "MT HOÀNG HẢI"
type input "0937578890"
type input "cty đong vương"
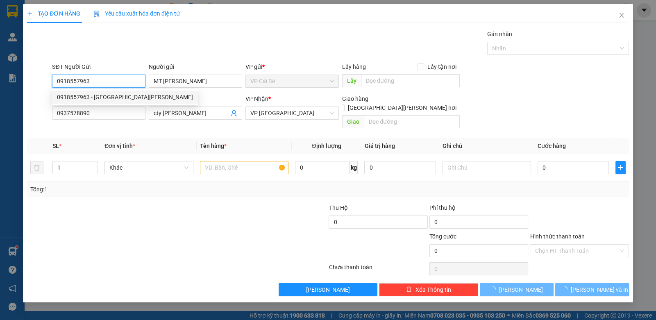
type input "20.000"
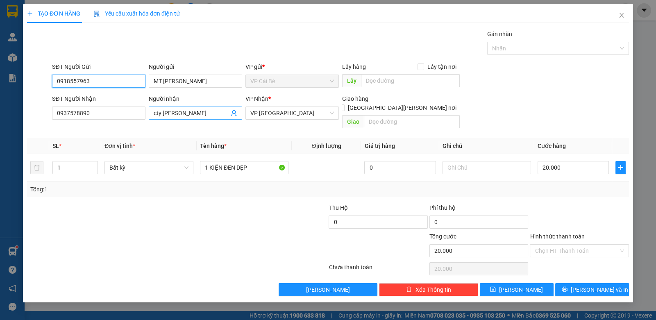
type input "0918557963"
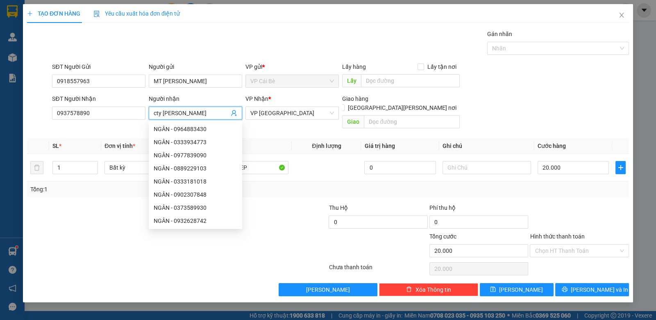
drag, startPoint x: 207, startPoint y: 107, endPoint x: 186, endPoint y: 120, distance: 24.1
click at [186, 120] on div "Người nhận cty đong vương" at bounding box center [195, 108] width 93 height 29
click at [208, 113] on input "cty đong vương" at bounding box center [191, 113] width 75 height 9
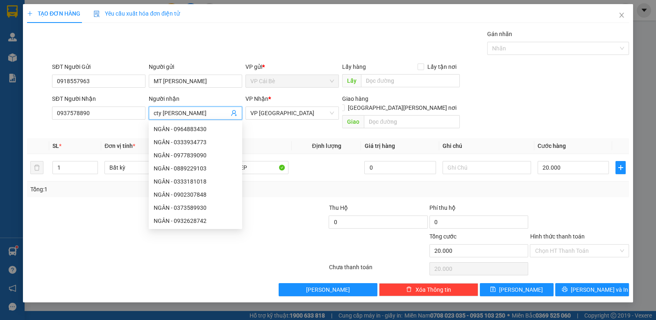
click at [208, 113] on input "cty đong vương" at bounding box center [191, 113] width 75 height 9
click at [154, 110] on input "PHƯƠNG" at bounding box center [191, 113] width 75 height 9
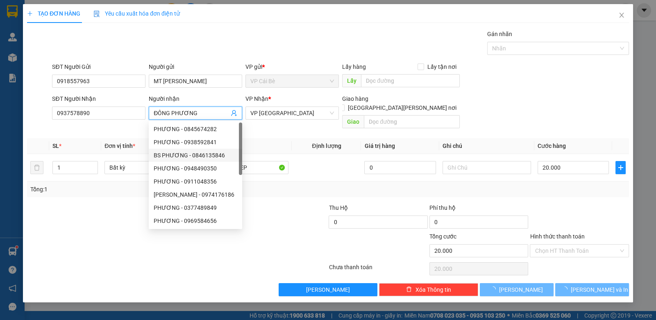
type input "ĐÔNG PHƯƠNG"
click at [102, 216] on div at bounding box center [126, 217] width 201 height 29
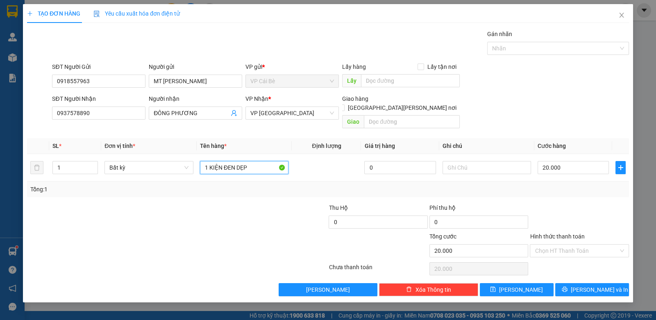
drag, startPoint x: 261, startPoint y: 159, endPoint x: 250, endPoint y: 222, distance: 64.0
click at [249, 205] on div "Transit Pickup Surcharge Ids Transit Deliver Surcharge Ids Transit Deliver Surc…" at bounding box center [328, 162] width 602 height 267
click at [188, 261] on div at bounding box center [177, 269] width 302 height 16
drag, startPoint x: 251, startPoint y: 162, endPoint x: 206, endPoint y: 182, distance: 49.1
click at [206, 182] on div "SL * Đơn vị tính * Tên hàng * Định lượng Giá trị hàng Ghi chú Cước hàng 1 Bất k…" at bounding box center [328, 167] width 602 height 59
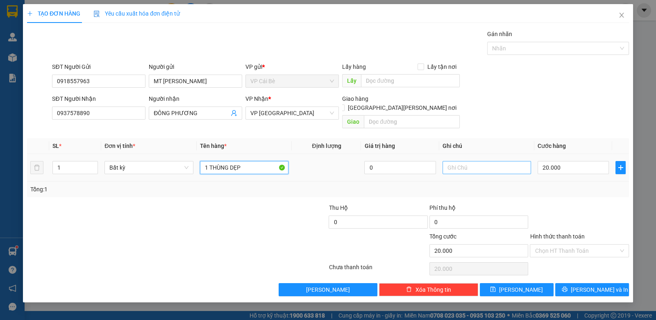
type input "1 THÙNG DẸP"
click at [487, 164] on input "text" at bounding box center [486, 167] width 89 height 13
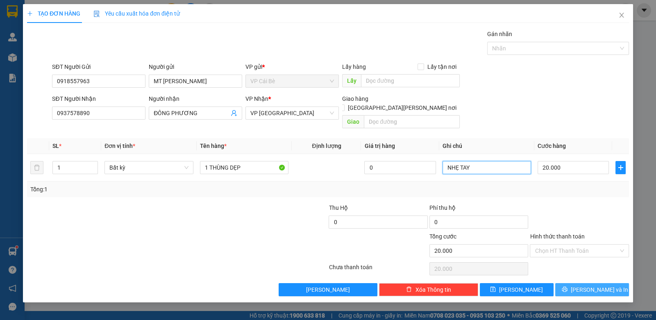
type input "NHẸ TAY"
click at [565, 283] on button "[PERSON_NAME] và In" at bounding box center [592, 289] width 74 height 13
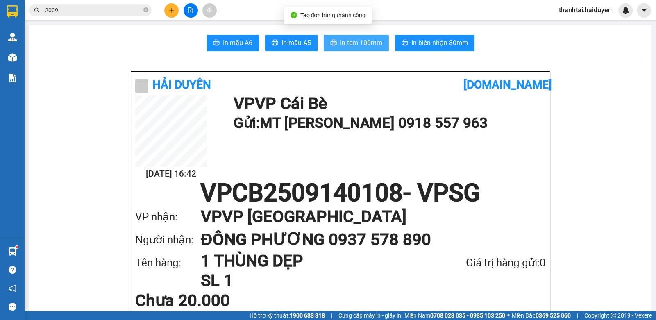
click at [375, 45] on span "In tem 100mm" at bounding box center [361, 43] width 42 height 10
click at [116, 2] on div "Kết quả tìm kiếm ( 16 ) Bộ lọc Gửi 3 ngày gần nhất Mã ĐH Trạng thái Món hàng Th…" at bounding box center [328, 10] width 656 height 20
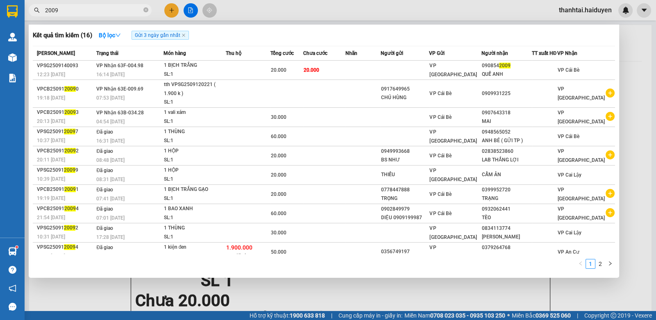
click at [105, 15] on span "2009" at bounding box center [90, 10] width 123 height 12
click at [105, 14] on input "2009" at bounding box center [93, 10] width 97 height 9
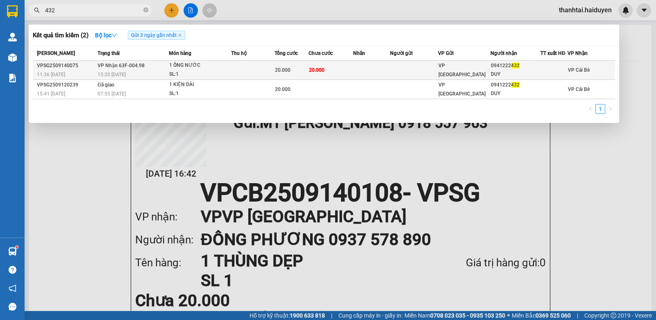
type input "432"
click at [332, 74] on td "20.000" at bounding box center [330, 70] width 45 height 19
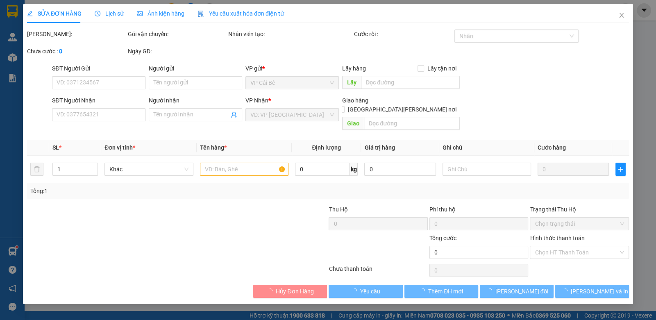
type input "0941222432"
type input "DUY"
type input "20.000"
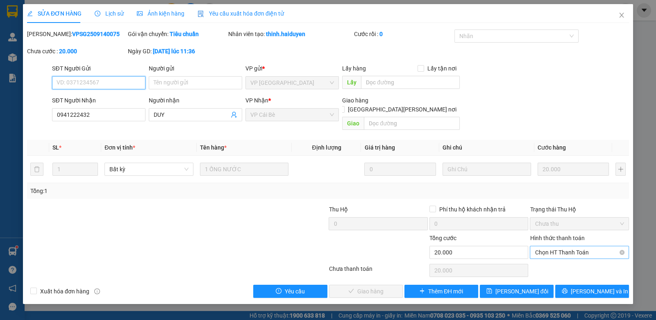
click at [551, 246] on span "Chọn HT Thanh Toán" at bounding box center [579, 252] width 89 height 12
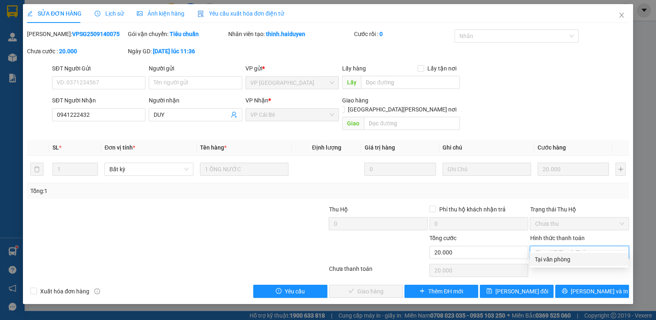
drag, startPoint x: 547, startPoint y: 254, endPoint x: 422, endPoint y: 265, distance: 125.9
click at [543, 255] on div "Tại văn phòng" at bounding box center [579, 259] width 99 height 13
type input "0"
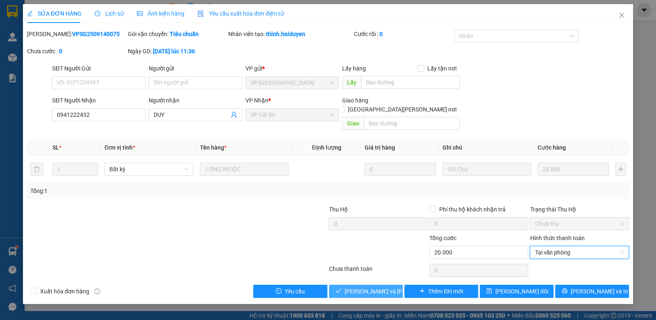
click at [349, 287] on span "[PERSON_NAME] và [PERSON_NAME] hàng" at bounding box center [400, 291] width 111 height 9
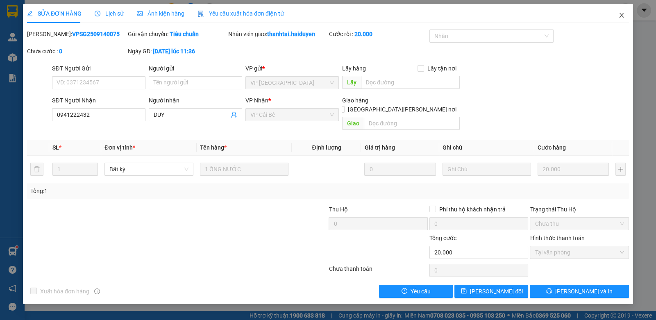
click at [622, 14] on icon "close" at bounding box center [621, 15] width 7 height 7
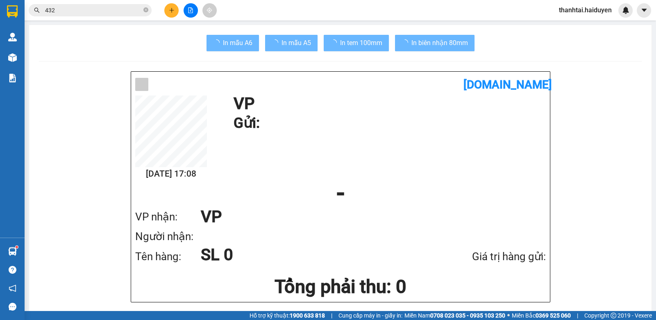
click at [85, 11] on input "432" at bounding box center [93, 10] width 97 height 9
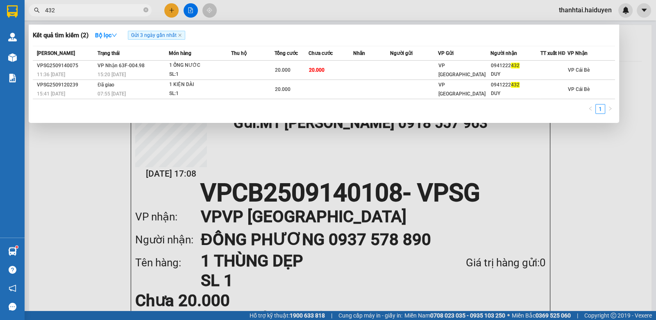
drag, startPoint x: 86, startPoint y: 11, endPoint x: 113, endPoint y: 2, distance: 28.8
click at [113, 3] on div "Kết quả tìm kiếm ( 2 ) Bộ lọc Gửi 3 ngày gần nhất Mã ĐH Trạng thái Món hàng Thu…" at bounding box center [80, 10] width 160 height 14
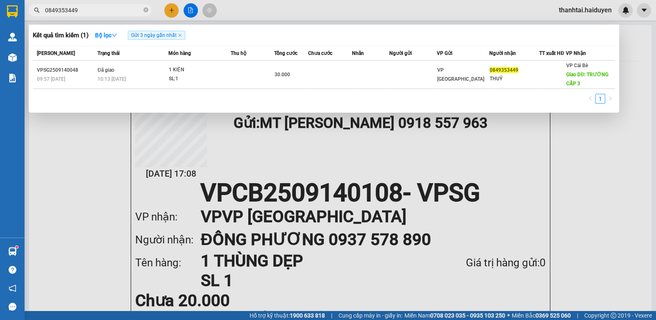
drag, startPoint x: 440, startPoint y: 161, endPoint x: 248, endPoint y: 168, distance: 191.8
click at [424, 164] on div at bounding box center [328, 160] width 656 height 320
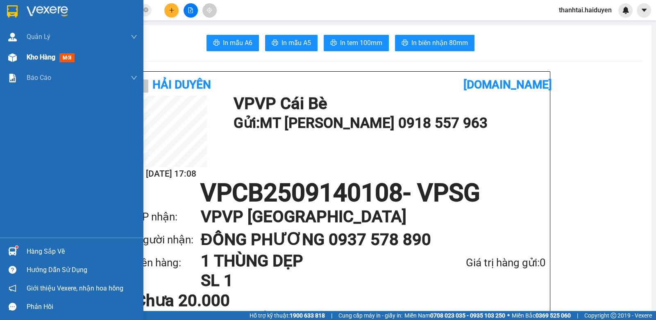
click at [59, 64] on div "Kho hàng mới" at bounding box center [82, 57] width 111 height 20
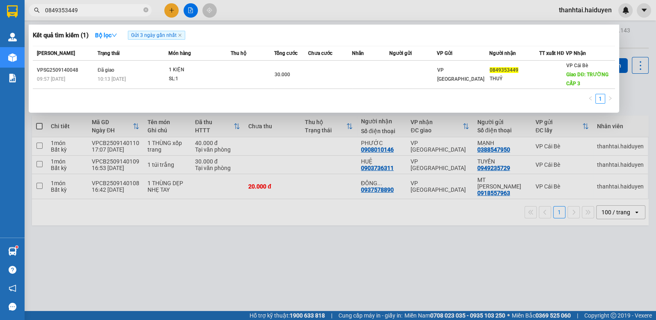
click at [94, 11] on input "0849353449" at bounding box center [93, 10] width 97 height 9
drag, startPoint x: 94, startPoint y: 11, endPoint x: 177, endPoint y: 2, distance: 83.7
click at [150, 4] on div "0849353449" at bounding box center [80, 10] width 160 height 12
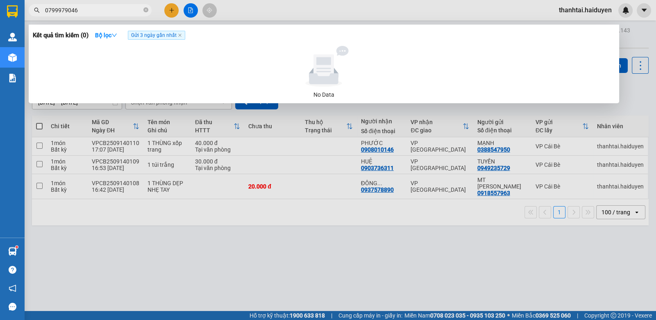
click at [116, 11] on input "0799979046" at bounding box center [93, 10] width 97 height 9
type input "0985420788"
click at [181, 37] on icon "close" at bounding box center [180, 35] width 4 height 4
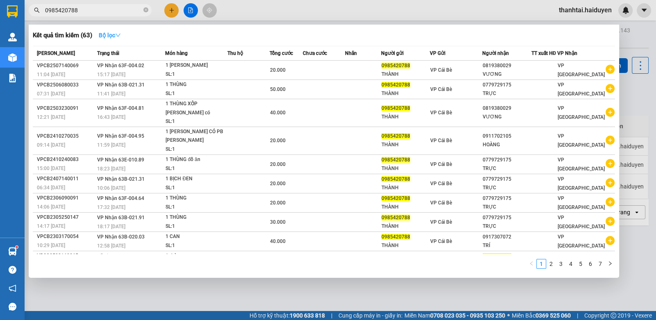
click at [113, 34] on strong "Bộ lọc" at bounding box center [110, 35] width 22 height 7
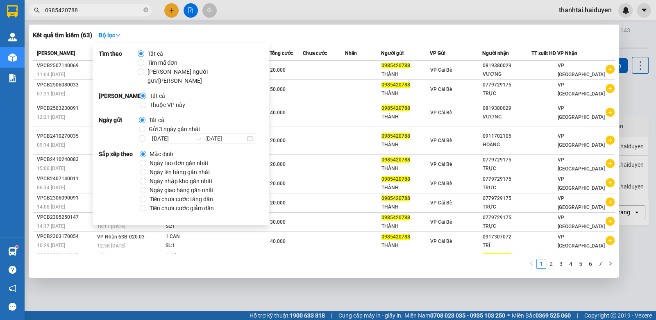
click at [175, 11] on div at bounding box center [328, 160] width 656 height 320
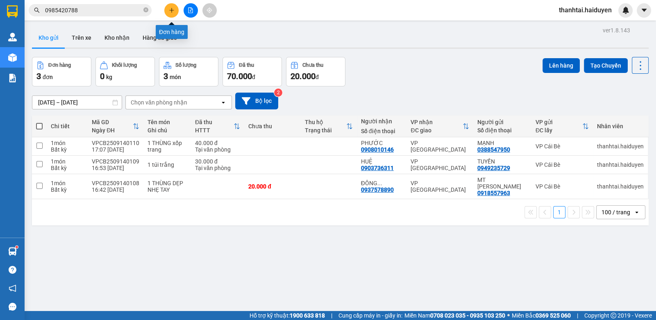
click at [175, 11] on button at bounding box center [171, 10] width 14 height 14
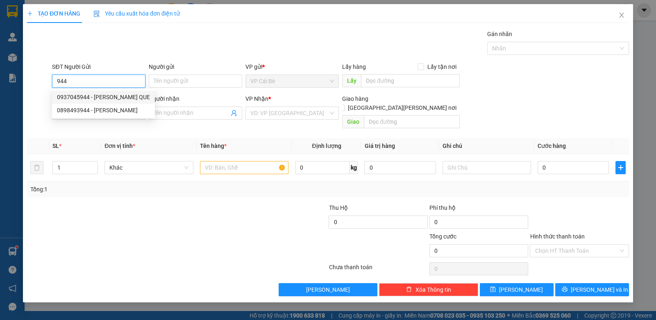
click at [108, 93] on div "0937045944 - HONG QUE" at bounding box center [103, 97] width 93 height 9
type input "0937045944"
type input "HONG QUE"
type input "0907423724"
type input "A NHIỆM"
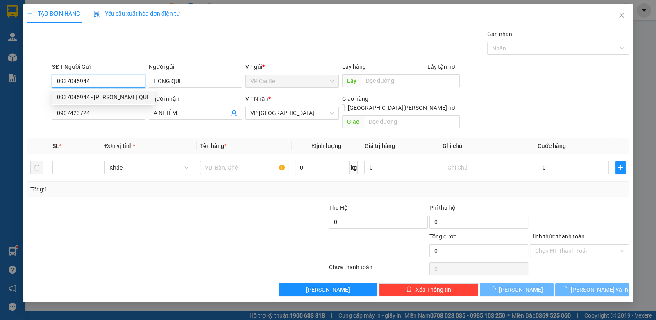
type input "20.000"
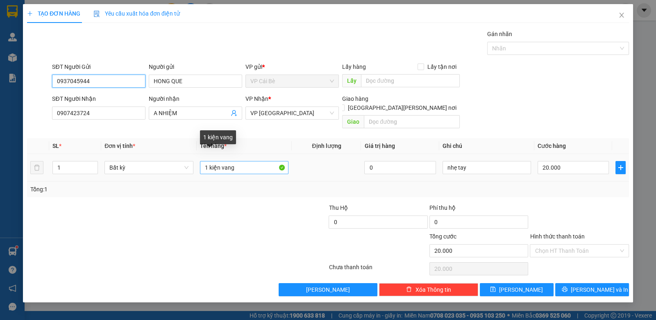
type input "0937045944"
drag, startPoint x: 243, startPoint y: 159, endPoint x: 244, endPoint y: 154, distance: 4.4
click at [243, 161] on input "1 kiện vang" at bounding box center [244, 167] width 89 height 13
type input "1 kiện ĐÕ"
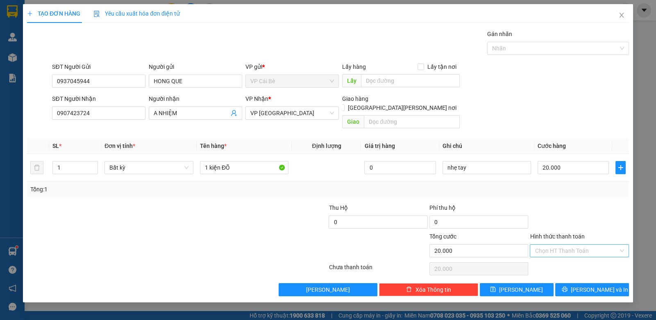
drag, startPoint x: 549, startPoint y: 235, endPoint x: 549, endPoint y: 244, distance: 9.0
click at [550, 245] on input "Hình thức thanh toán" at bounding box center [576, 251] width 83 height 12
click at [551, 257] on div "Tại văn phòng" at bounding box center [579, 257] width 89 height 9
type input "0"
click at [603, 285] on span "[PERSON_NAME] và In" at bounding box center [599, 289] width 57 height 9
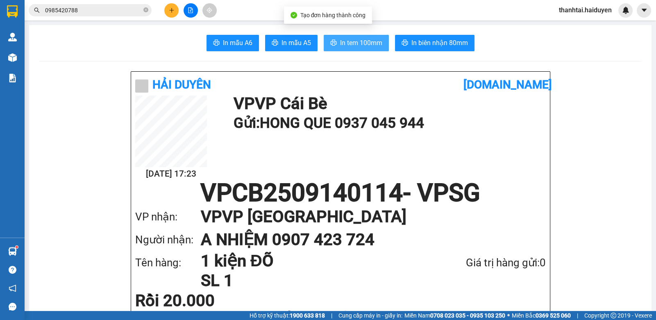
click at [340, 41] on span "In tem 100mm" at bounding box center [361, 43] width 42 height 10
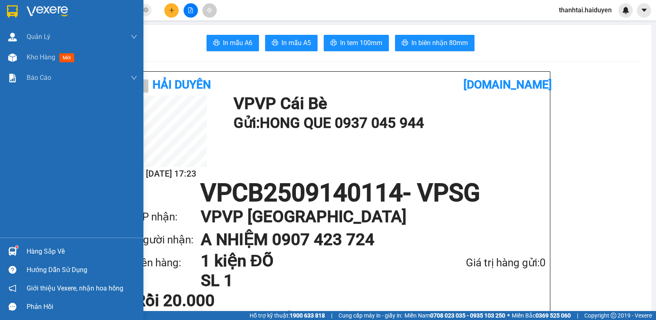
click at [65, 247] on div "Hàng sắp về" at bounding box center [82, 251] width 111 height 12
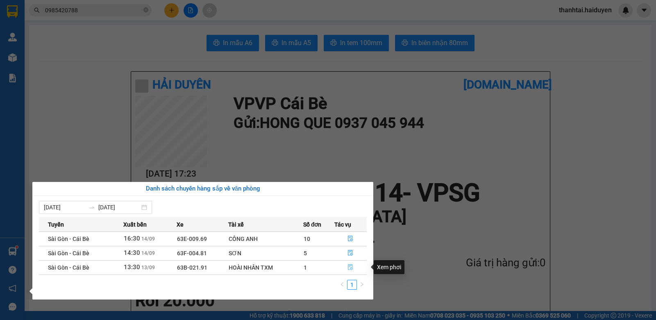
click at [351, 265] on icon "file-done" at bounding box center [350, 267] width 6 height 6
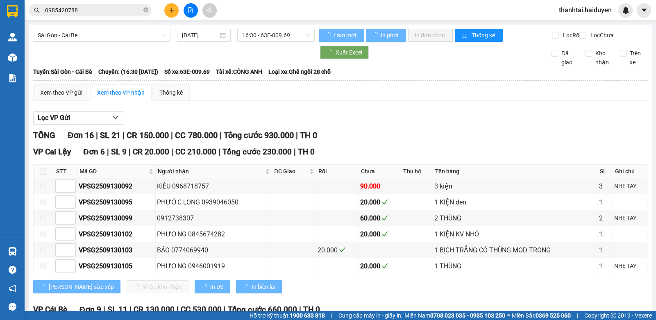
type input "13/09/2025"
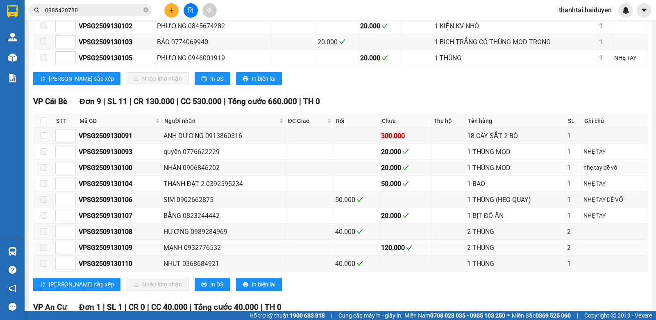
scroll to position [246, 0]
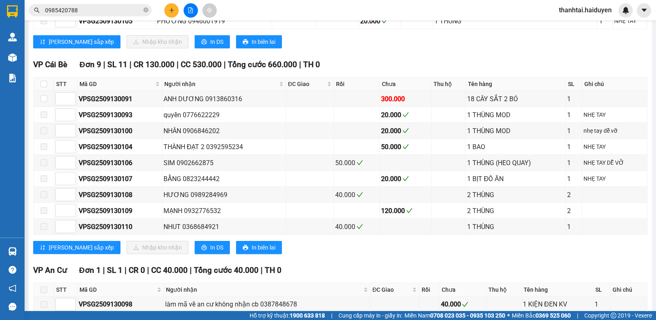
drag, startPoint x: 146, startPoint y: 9, endPoint x: 145, endPoint y: 1, distance: 8.2
click at [145, 4] on span "0985420788" at bounding box center [90, 10] width 123 height 12
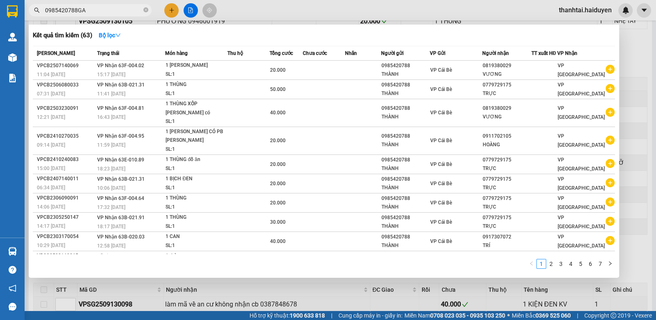
type input "0985420788GAI"
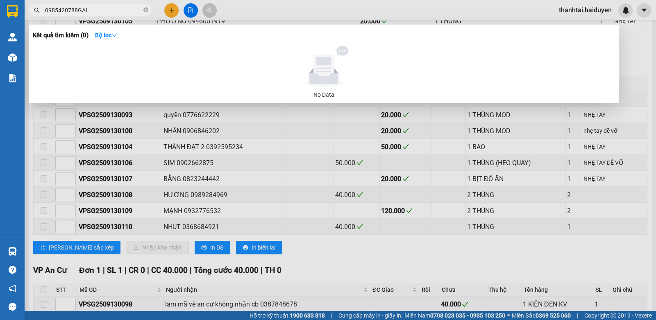
drag, startPoint x: 84, startPoint y: 11, endPoint x: 17, endPoint y: 36, distance: 72.2
click at [17, 36] on section "Kết quả tìm kiếm ( 0 ) Bộ lọc No Data 0985420788GAI thanhtai.haiduyen Quản Lý Q…" at bounding box center [328, 160] width 656 height 320
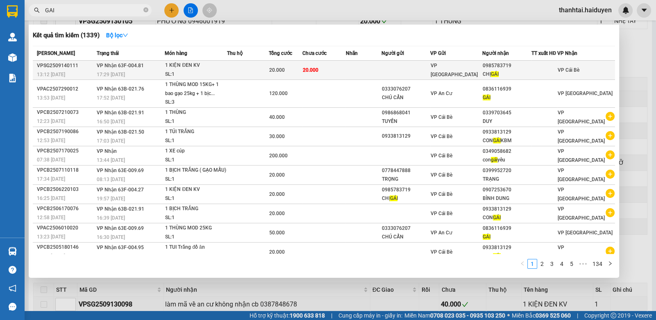
type input "GAI"
click at [375, 71] on td at bounding box center [363, 70] width 36 height 19
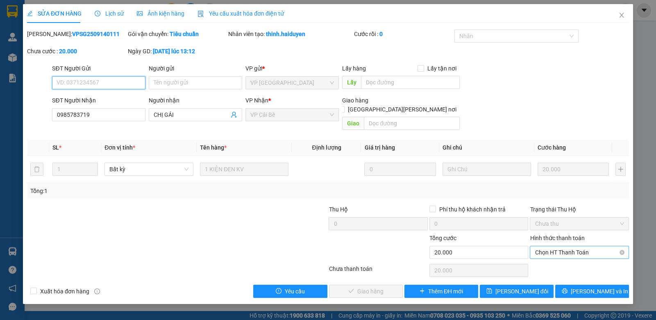
drag, startPoint x: 547, startPoint y: 243, endPoint x: 547, endPoint y: 251, distance: 8.2
click at [547, 246] on span "Chọn HT Thanh Toán" at bounding box center [579, 252] width 89 height 12
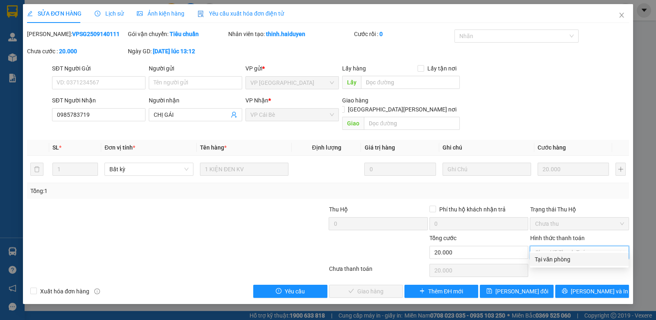
drag, startPoint x: 545, startPoint y: 259, endPoint x: 466, endPoint y: 272, distance: 79.7
click at [544, 259] on div "Tại văn phòng" at bounding box center [579, 259] width 89 height 9
type input "0"
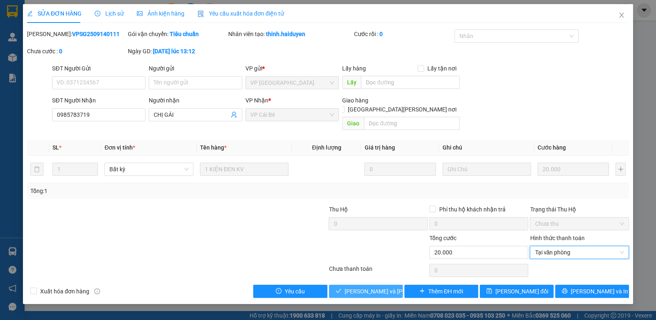
drag, startPoint x: 377, startPoint y: 282, endPoint x: 383, endPoint y: 284, distance: 6.0
click at [378, 287] on span "[PERSON_NAME] và [PERSON_NAME] hàng" at bounding box center [400, 291] width 111 height 9
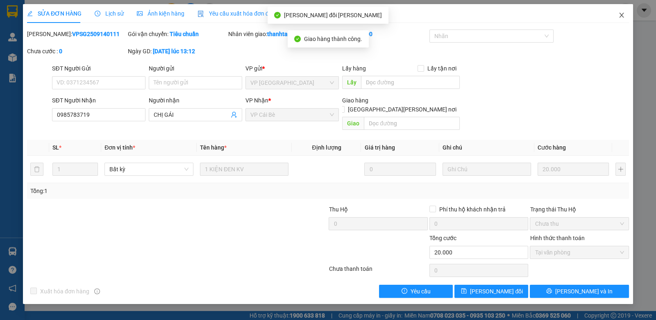
drag, startPoint x: 620, startPoint y: 14, endPoint x: 601, endPoint y: 19, distance: 19.8
click at [619, 14] on icon "close" at bounding box center [621, 15] width 7 height 7
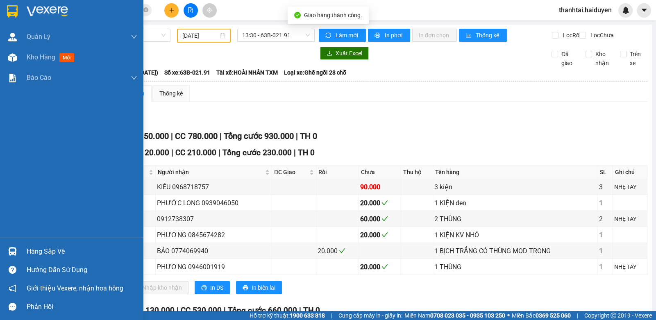
drag, startPoint x: 26, startPoint y: 249, endPoint x: 29, endPoint y: 241, distance: 8.9
click at [27, 249] on div "Hàng sắp về" at bounding box center [71, 251] width 143 height 18
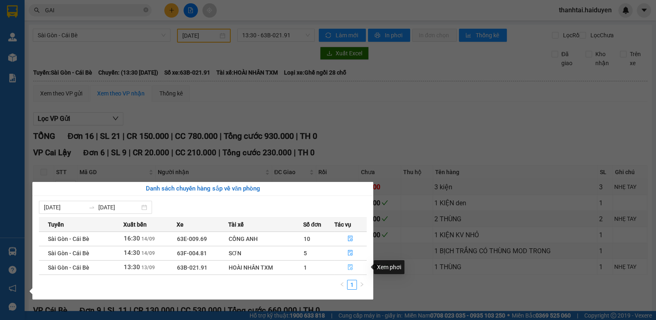
click at [348, 266] on icon "file-done" at bounding box center [350, 267] width 5 height 6
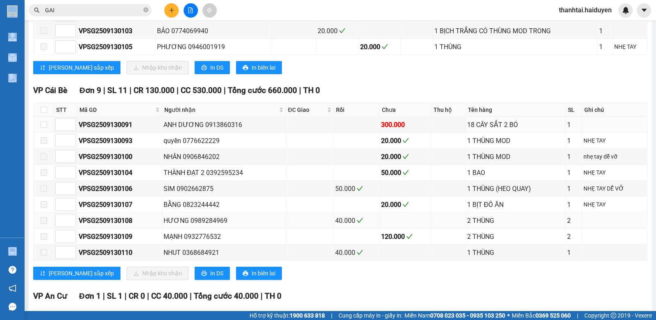
scroll to position [246, 0]
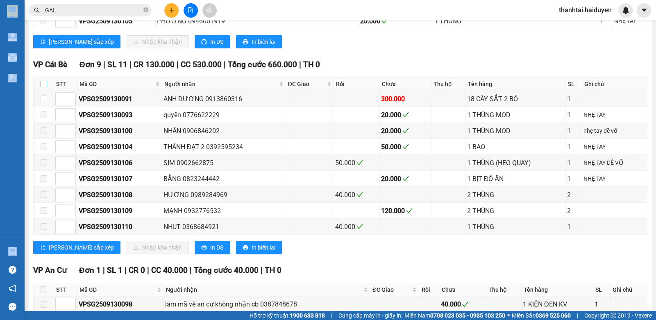
click at [43, 87] on input "checkbox" at bounding box center [44, 84] width 7 height 7
checkbox input "true"
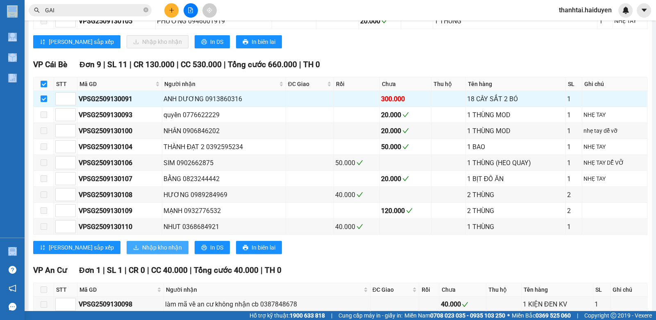
click at [142, 248] on span "Nhập kho nhận" at bounding box center [162, 247] width 40 height 9
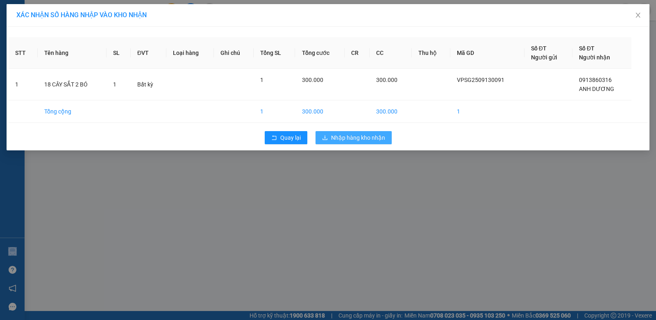
click at [343, 138] on span "Nhập hàng kho nhận" at bounding box center [358, 137] width 54 height 9
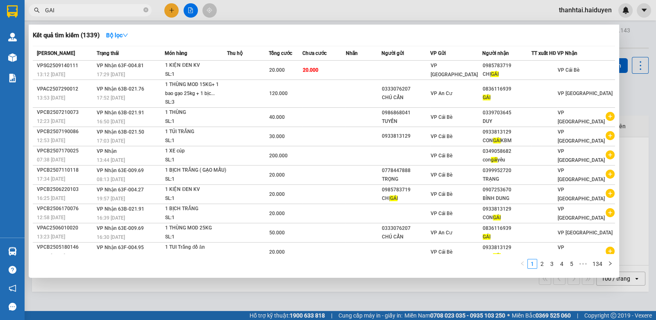
click at [111, 11] on input "GAI" at bounding box center [93, 10] width 97 height 9
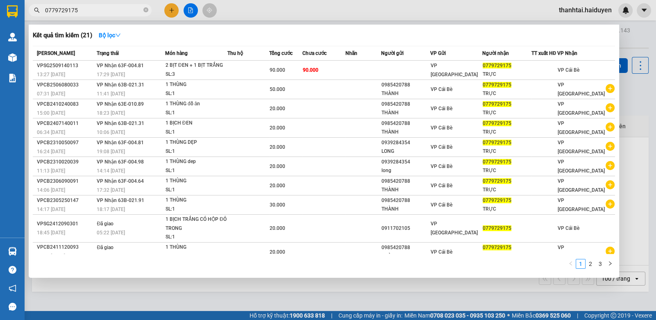
type input "0779729175"
click at [311, 14] on div at bounding box center [328, 160] width 656 height 320
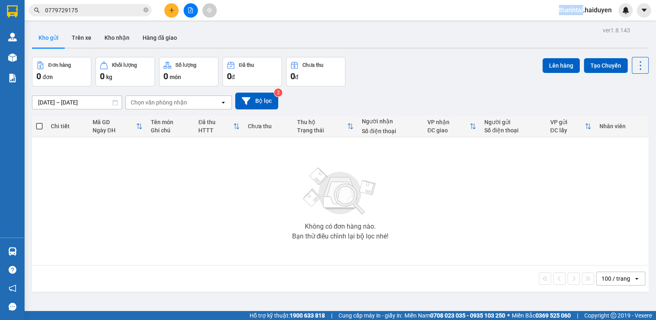
click at [310, 14] on div "Kết quả tìm kiếm ( 21 ) Bộ lọc Mã ĐH Trạng thái Món hàng Thu hộ Tổng cước Chưa …" at bounding box center [328, 10] width 656 height 20
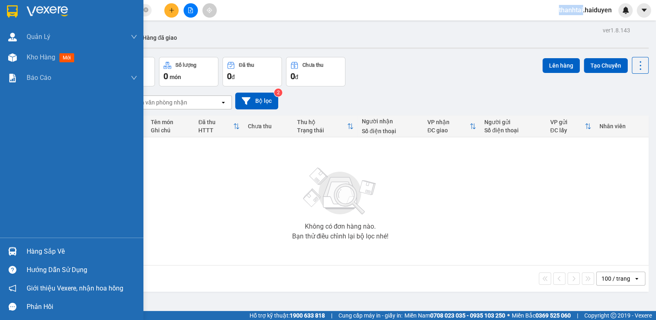
click at [41, 249] on div "Hàng sắp về" at bounding box center [82, 251] width 111 height 12
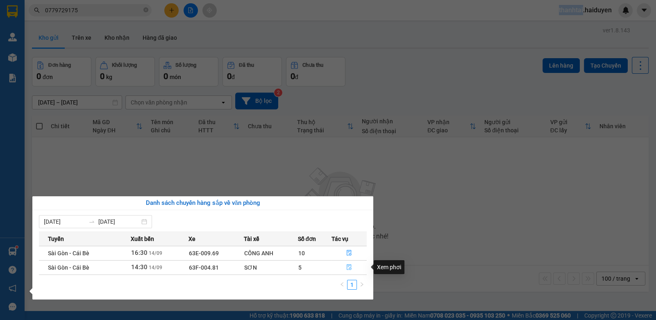
click at [351, 265] on icon "file-done" at bounding box center [349, 267] width 6 height 6
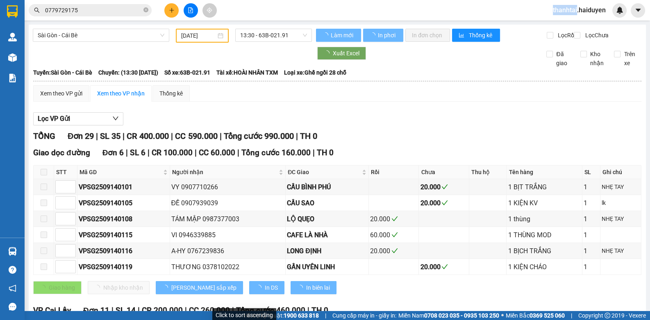
type input "[DATE]"
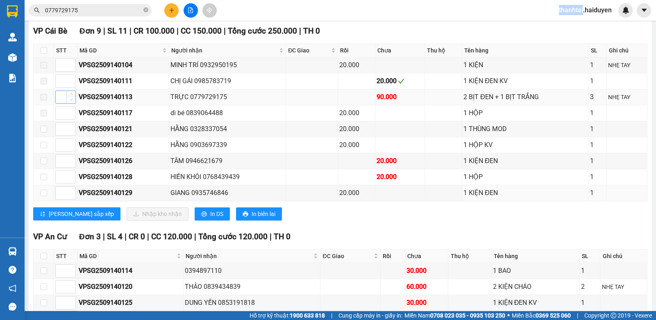
scroll to position [476, 0]
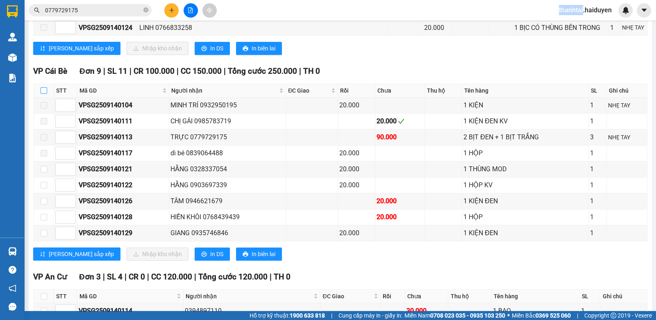
drag, startPoint x: 44, startPoint y: 92, endPoint x: 52, endPoint y: 93, distance: 7.8
click at [45, 92] on input "checkbox" at bounding box center [44, 90] width 7 height 7
checkbox input "true"
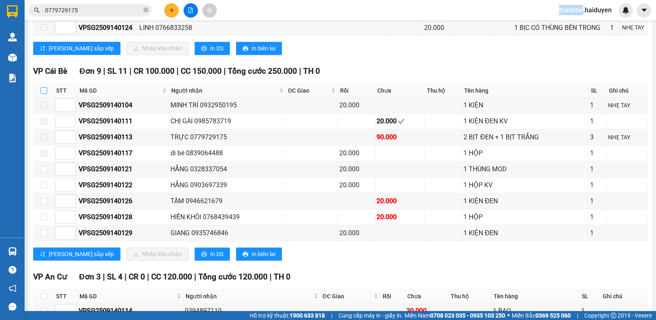
checkbox input "true"
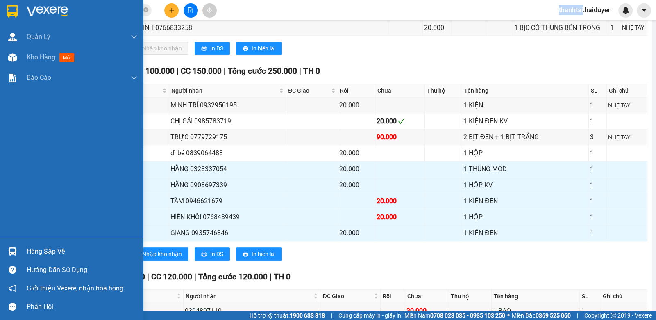
click at [33, 251] on div "Hàng sắp về" at bounding box center [82, 251] width 111 height 12
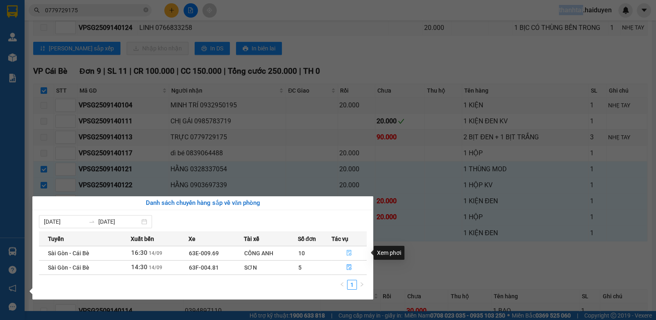
click at [347, 252] on icon "file-done" at bounding box center [349, 253] width 6 height 6
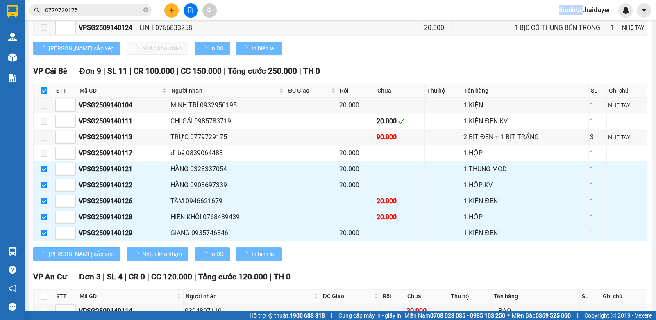
scroll to position [413, 0]
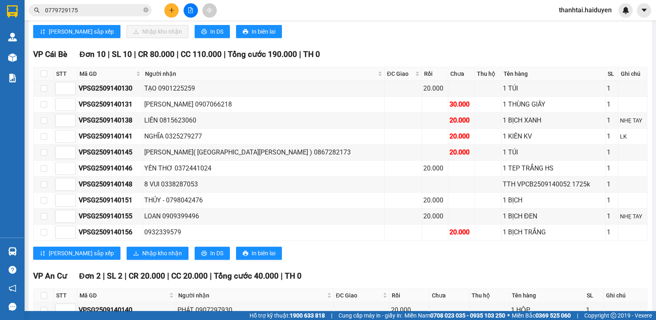
click at [39, 76] on th at bounding box center [44, 74] width 20 height 14
click at [43, 74] on input "checkbox" at bounding box center [44, 73] width 7 height 7
checkbox input "true"
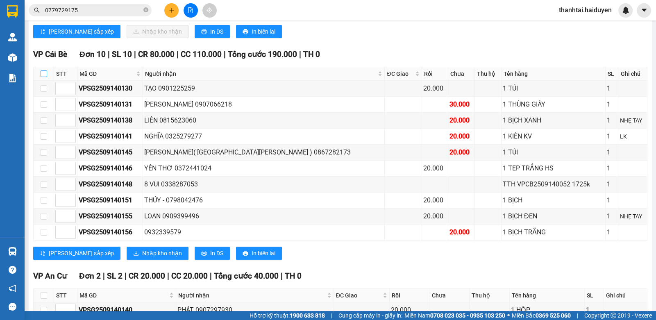
checkbox input "true"
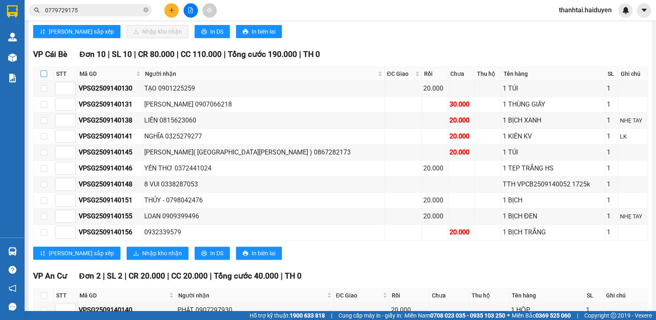
checkbox input "true"
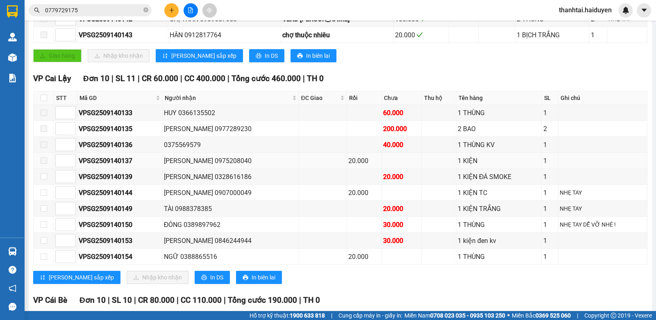
scroll to position [0, 0]
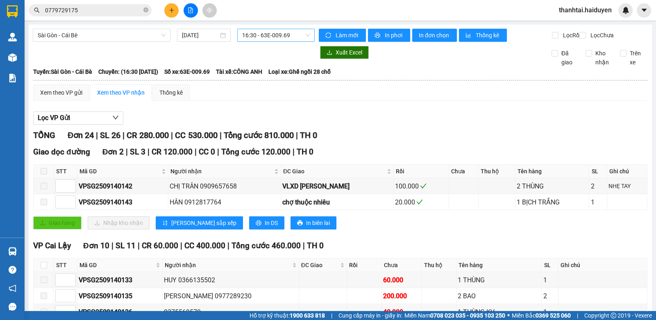
click at [259, 40] on span "16:30 - 63E-009.69" at bounding box center [276, 35] width 68 height 12
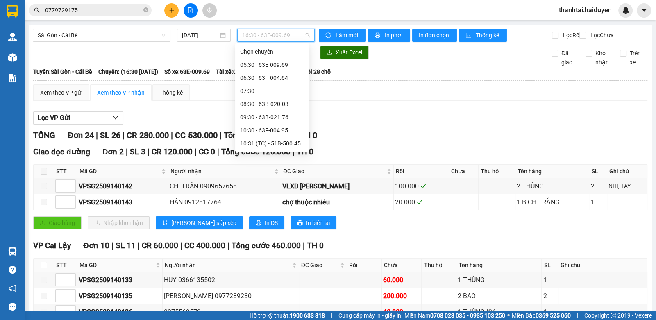
scroll to position [78, 0]
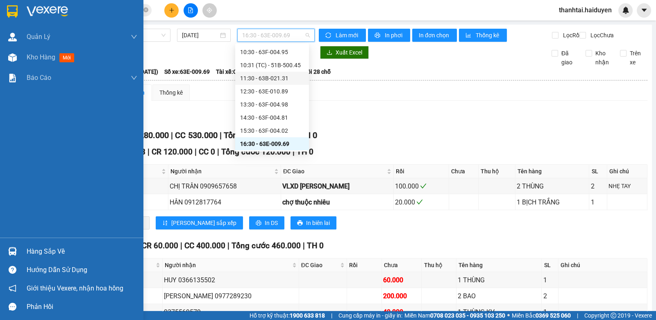
drag, startPoint x: 11, startPoint y: 253, endPoint x: 34, endPoint y: 254, distance: 22.1
click at [12, 254] on img at bounding box center [12, 251] width 9 height 9
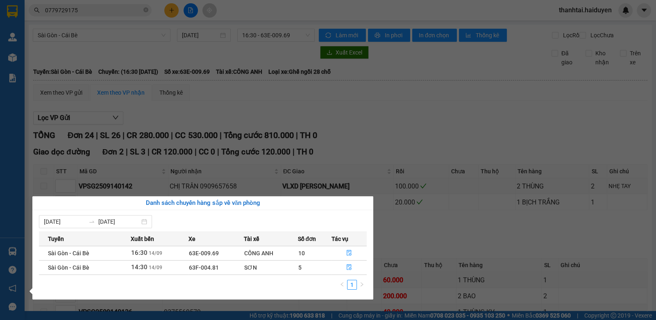
click at [418, 212] on section "Kết quả tìm kiếm ( 21 ) Bộ lọc Mã ĐH Trạng thái Món hàng Thu hộ Tổng cước Chưa …" at bounding box center [328, 160] width 656 height 320
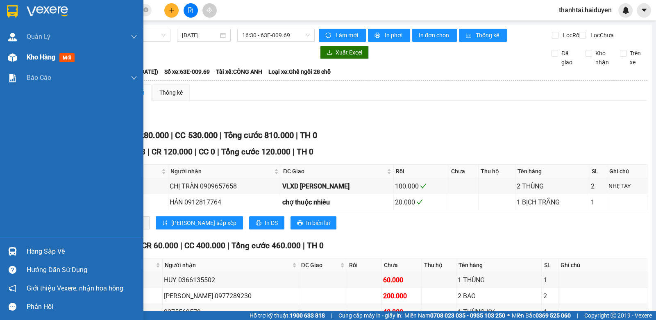
click at [41, 57] on span "Kho hàng" at bounding box center [41, 57] width 29 height 8
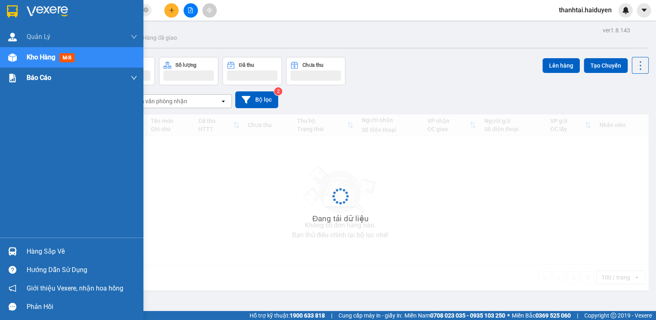
drag, startPoint x: 41, startPoint y: 57, endPoint x: 102, endPoint y: 69, distance: 62.2
click at [42, 57] on span "Kho hàng" at bounding box center [41, 57] width 29 height 8
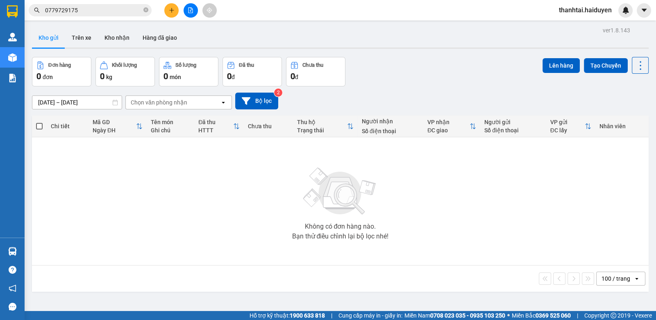
drag, startPoint x: 111, startPoint y: 38, endPoint x: 113, endPoint y: 49, distance: 11.2
click at [111, 41] on button "Kho nhận" at bounding box center [117, 38] width 38 height 20
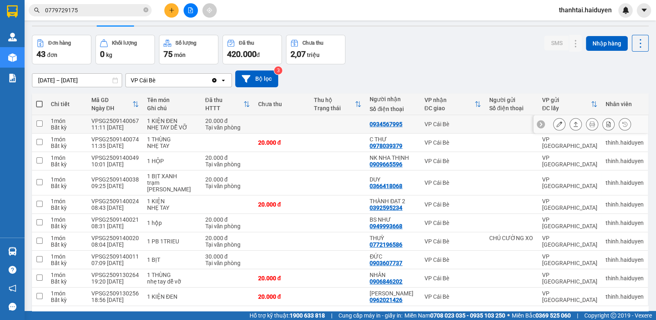
scroll to position [43, 0]
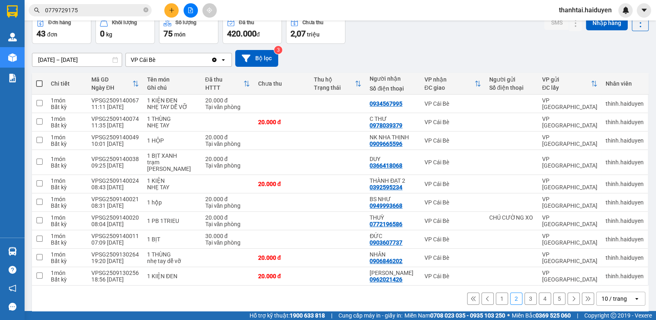
click at [497, 293] on button "1" at bounding box center [502, 299] width 12 height 12
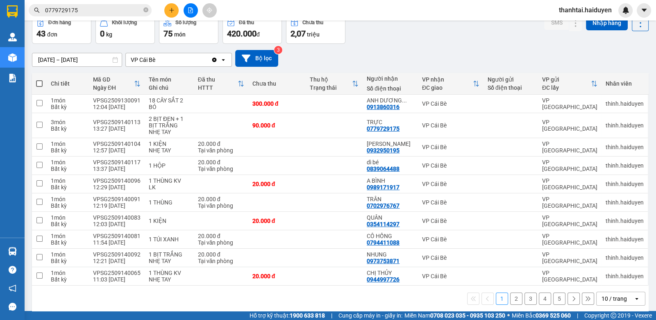
click at [510, 294] on button "2" at bounding box center [516, 299] width 12 height 12
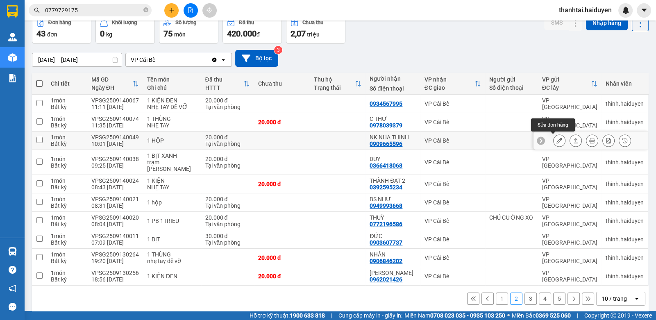
click at [556, 141] on icon at bounding box center [559, 141] width 6 height 6
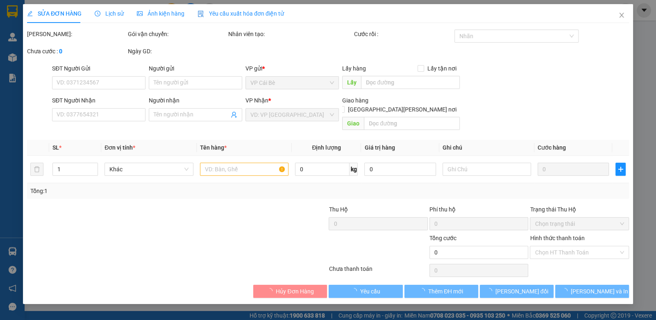
type input "0909665596"
type input "NK NHA THỊNH"
type input "20.000"
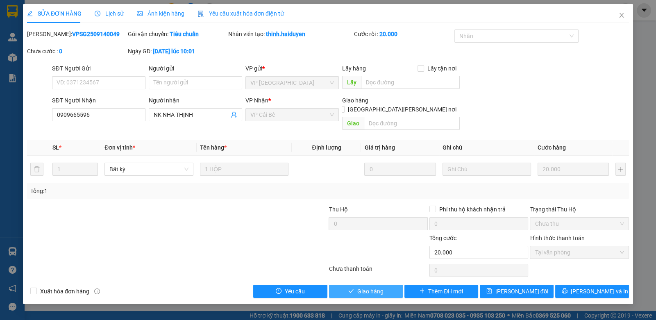
click at [358, 287] on span "Giao hàng" at bounding box center [370, 291] width 26 height 9
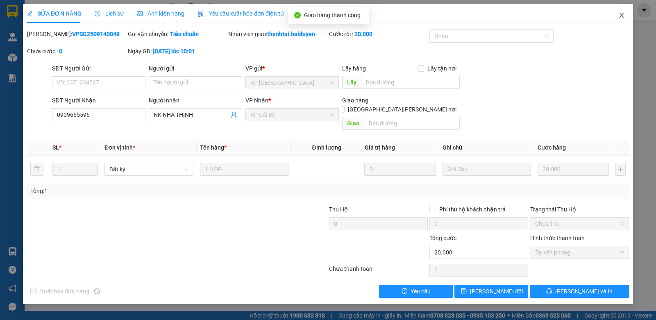
click at [616, 14] on span "Close" at bounding box center [621, 15] width 23 height 23
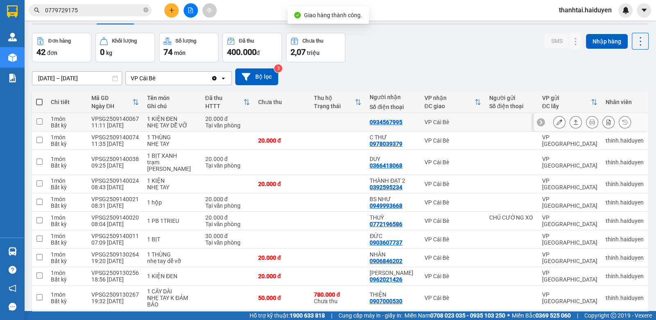
scroll to position [48, 0]
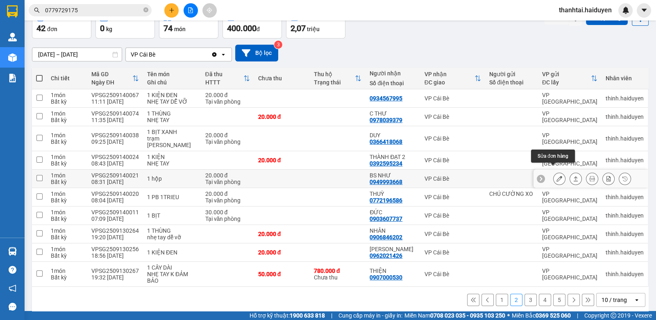
click at [556, 176] on icon at bounding box center [559, 179] width 6 height 6
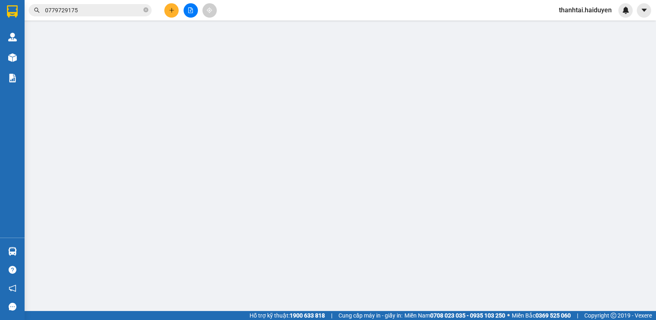
type input "0949993668"
type input "BS NHƯ"
type input "20.000"
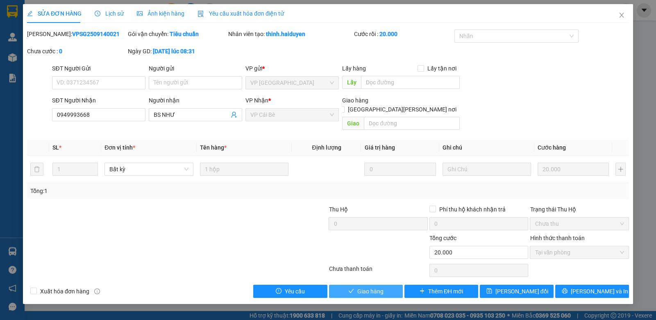
click at [385, 285] on button "Giao hàng" at bounding box center [366, 291] width 74 height 13
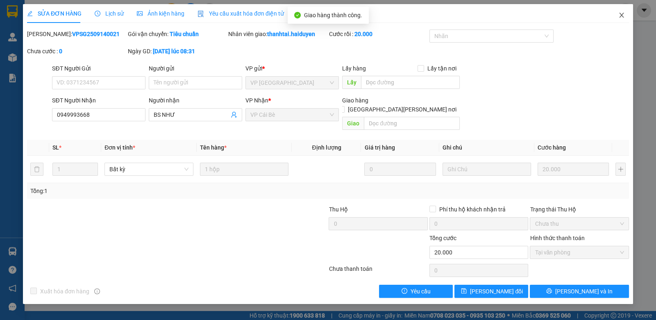
click at [621, 17] on icon "close" at bounding box center [621, 15] width 7 height 7
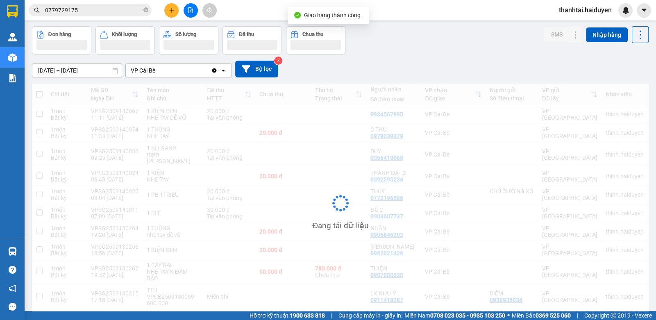
scroll to position [55, 0]
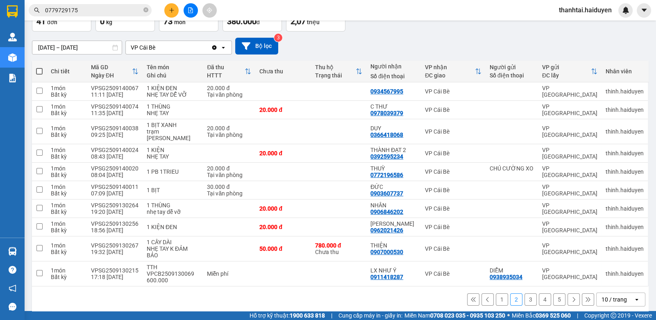
click at [524, 293] on button "3" at bounding box center [530, 299] width 12 height 12
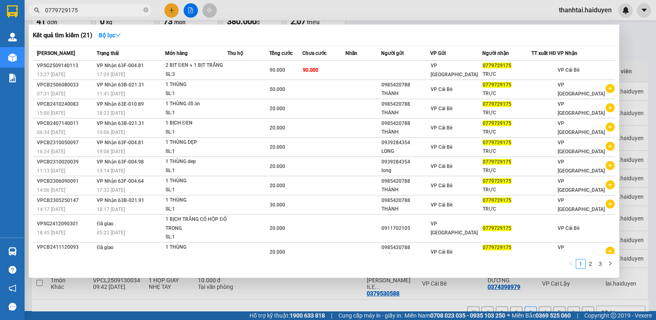
click at [125, 7] on input "0779729175" at bounding box center [93, 10] width 97 height 9
drag, startPoint x: 125, startPoint y: 7, endPoint x: 220, endPoint y: 17, distance: 95.6
click at [133, 11] on input "0779729175" at bounding box center [93, 10] width 97 height 9
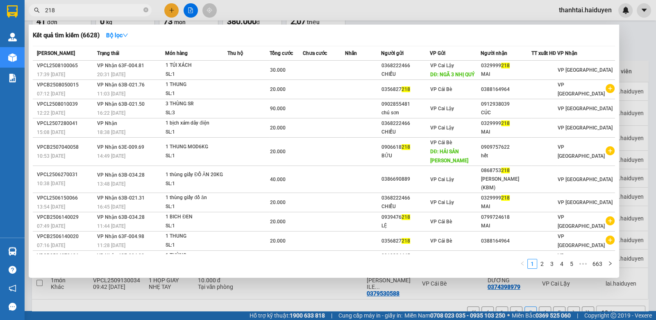
click at [86, 13] on input "218" at bounding box center [93, 10] width 97 height 9
drag, startPoint x: 86, startPoint y: 13, endPoint x: 158, endPoint y: 0, distance: 72.8
click at [86, 13] on input "218" at bounding box center [93, 10] width 97 height 9
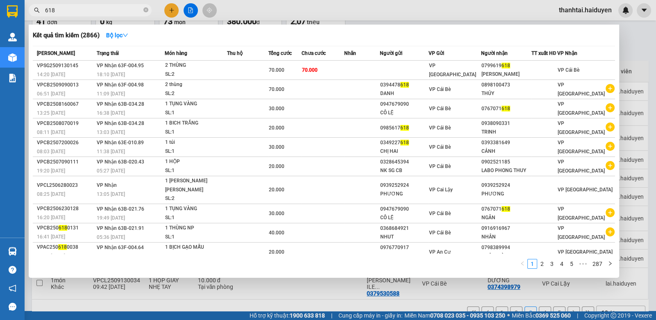
click at [138, 8] on input "618" at bounding box center [93, 10] width 97 height 9
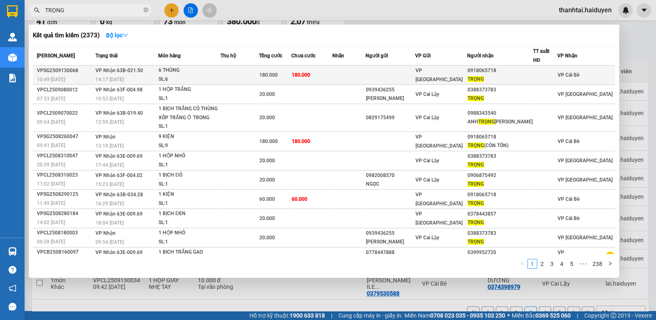
type input "TRỌNG"
click at [176, 66] on div "6 THÙNG" at bounding box center [189, 70] width 61 height 9
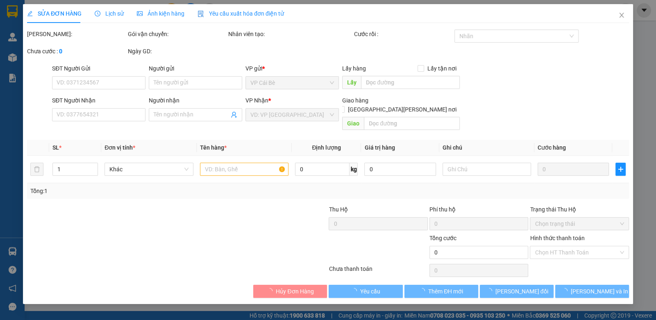
type input "0918065718"
type input "TRỌNG"
type input "180.000"
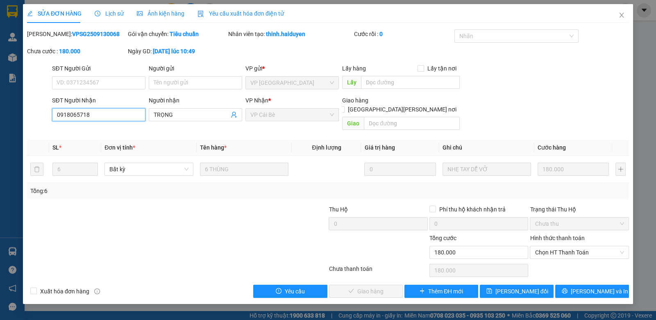
click at [103, 118] on input "0918065718" at bounding box center [98, 114] width 93 height 13
drag, startPoint x: 624, startPoint y: 17, endPoint x: 201, endPoint y: 20, distance: 422.4
click at [628, 17] on span "Close" at bounding box center [621, 15] width 23 height 23
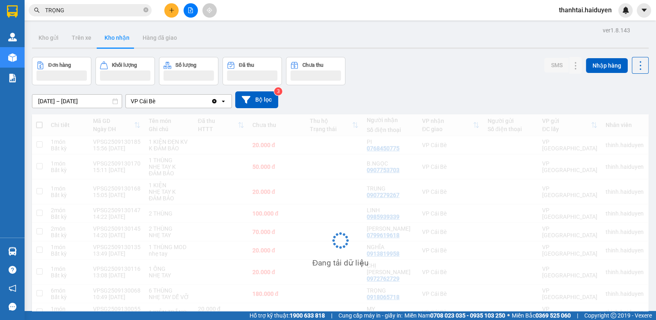
click at [77, 10] on input "TRỌNG" at bounding box center [93, 10] width 97 height 9
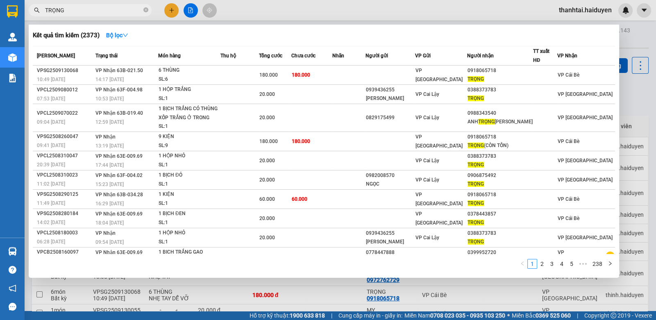
click at [77, 10] on input "TRỌNG" at bounding box center [93, 10] width 97 height 9
paste input "0918065718"
type input "0918065718"
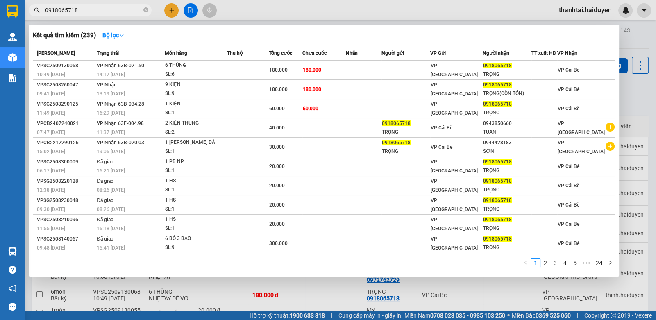
click at [81, 8] on input "0918065718" at bounding box center [93, 10] width 97 height 9
drag, startPoint x: 81, startPoint y: 8, endPoint x: 124, endPoint y: 8, distance: 43.0
click at [81, 8] on input "0918065718" at bounding box center [93, 10] width 97 height 9
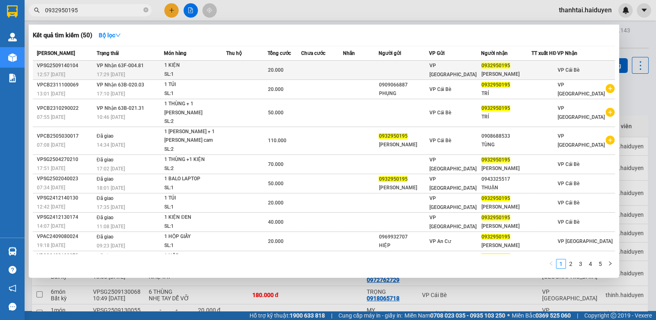
type input "0932950195"
click at [459, 73] on td "VP [GEOGRAPHIC_DATA]" at bounding box center [455, 70] width 52 height 19
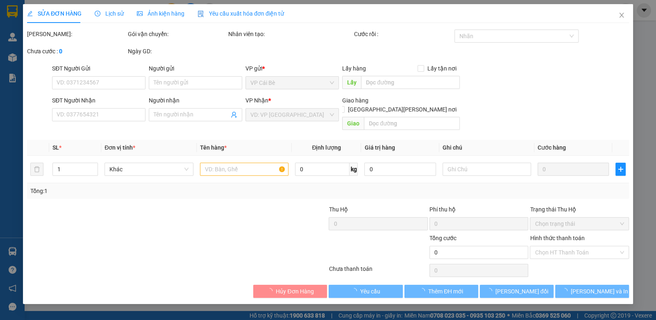
type input "0932950195"
type input "MINH TRÍ"
type input "20.000"
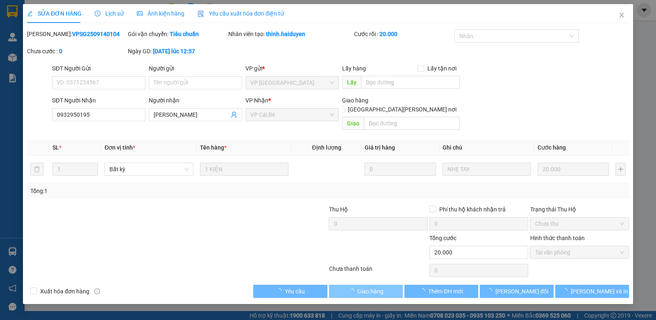
click at [377, 287] on span "Giao hàng" at bounding box center [370, 291] width 26 height 9
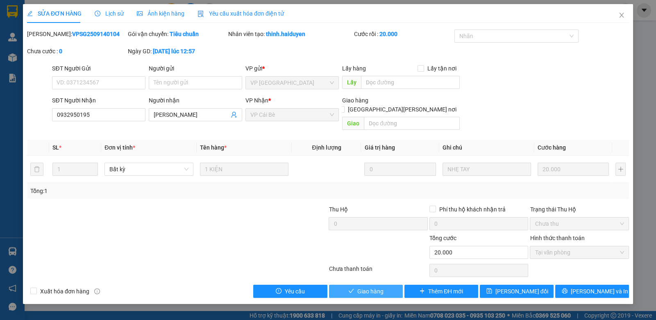
click at [341, 285] on button "Giao hàng" at bounding box center [366, 291] width 74 height 13
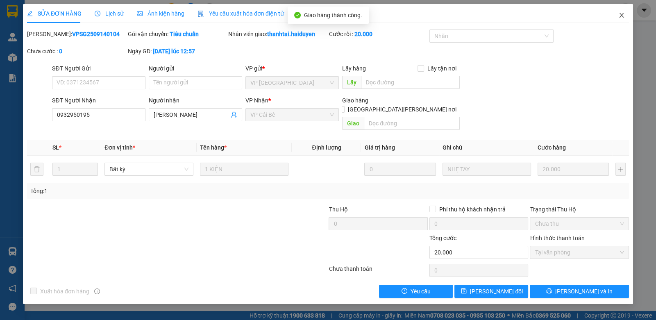
click at [623, 16] on icon "close" at bounding box center [621, 15] width 7 height 7
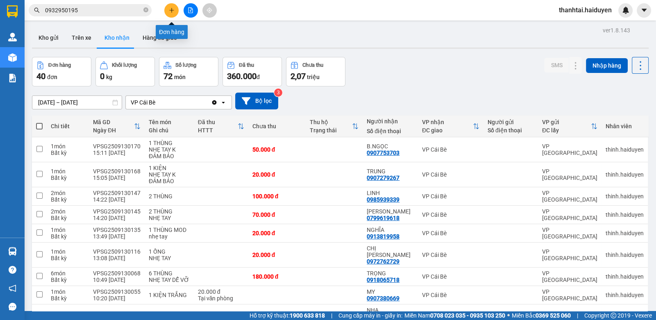
click at [170, 7] on icon "plus" at bounding box center [172, 10] width 6 height 6
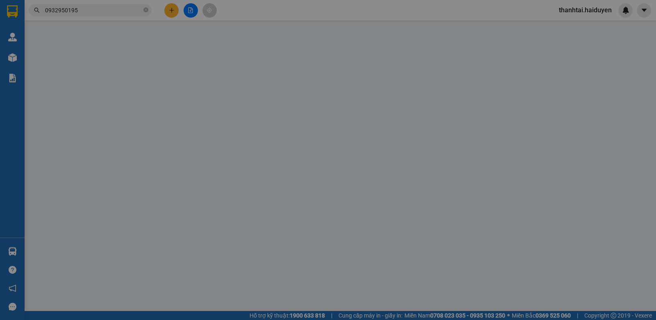
click at [170, 7] on div "Yêu cầu xuất hóa đơn điện tử" at bounding box center [136, 13] width 86 height 19
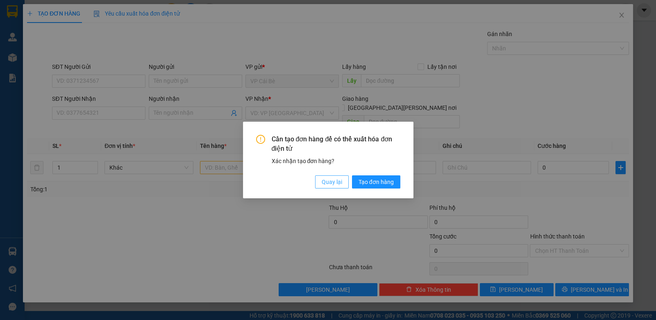
click at [324, 182] on span "Quay lại" at bounding box center [332, 181] width 20 height 9
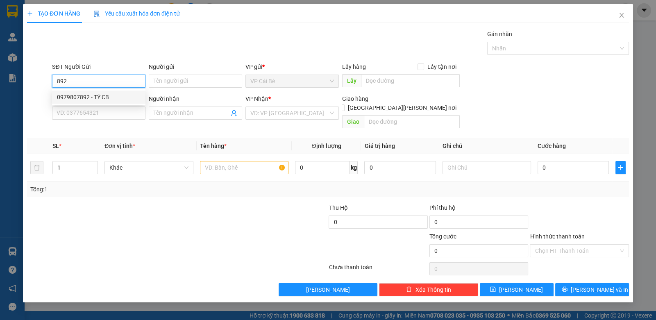
click at [104, 95] on div "0979807892 - TÝ CB" at bounding box center [99, 97] width 84 height 9
type input "0979807892"
type input "TÝ CB"
type input "0962597731"
type input "NHƯ Ý"
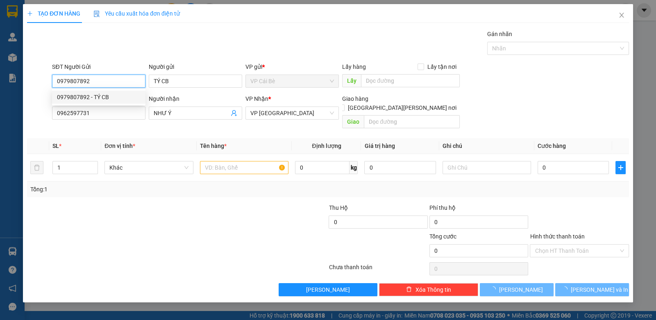
type input "20.000"
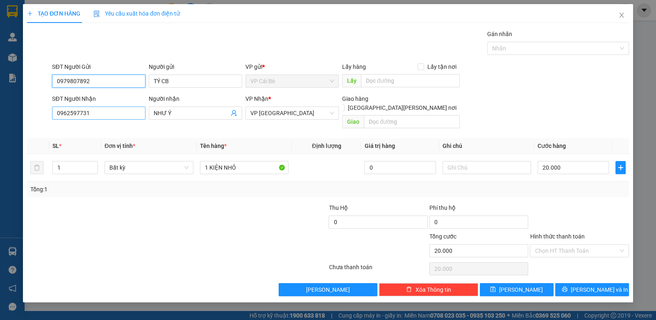
type input "0979807892"
click at [97, 113] on input "0962597731" at bounding box center [98, 113] width 93 height 13
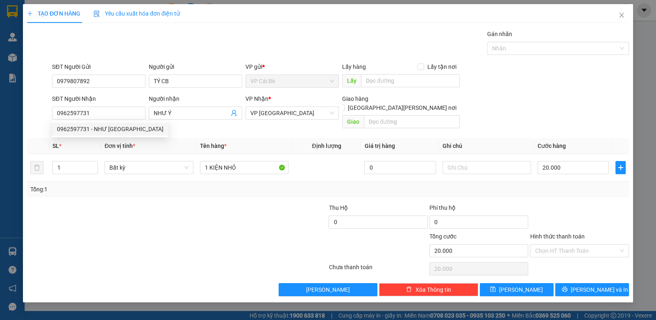
drag, startPoint x: 129, startPoint y: 258, endPoint x: 118, endPoint y: 254, distance: 11.5
click at [128, 261] on div at bounding box center [177, 269] width 302 height 16
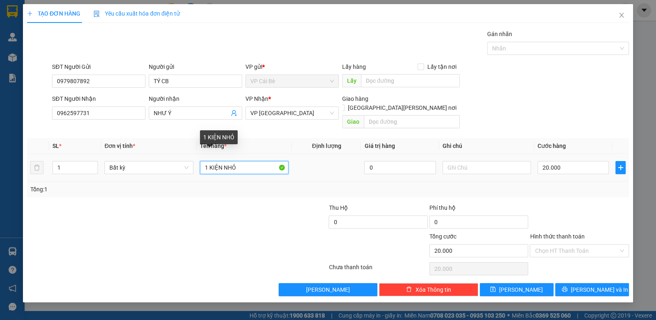
drag, startPoint x: 240, startPoint y: 159, endPoint x: 195, endPoint y: 175, distance: 47.4
click at [195, 175] on div "SL * Đơn vị tính * Tên hàng * Định lượng Giá trị hàng Ghi chú Cước hàng 1 Bất k…" at bounding box center [328, 167] width 602 height 59
type input "1 THÙNG NHỎ"
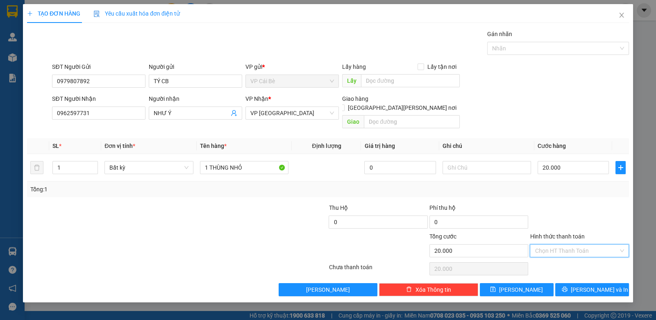
click at [566, 245] on input "Hình thức thanh toán" at bounding box center [576, 251] width 83 height 12
drag, startPoint x: 549, startPoint y: 255, endPoint x: 566, endPoint y: 267, distance: 20.9
click at [551, 257] on div "Tại văn phòng" at bounding box center [579, 257] width 89 height 9
type input "0"
click at [587, 285] on span "[PERSON_NAME] và In" at bounding box center [599, 289] width 57 height 9
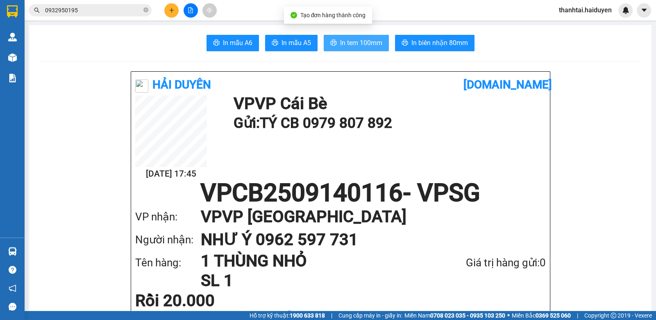
drag, startPoint x: 323, startPoint y: 34, endPoint x: 331, endPoint y: 38, distance: 8.2
click at [331, 38] on button "In tem 100mm" at bounding box center [356, 43] width 65 height 16
click at [381, 47] on button "In tem 100mm" at bounding box center [356, 43] width 65 height 16
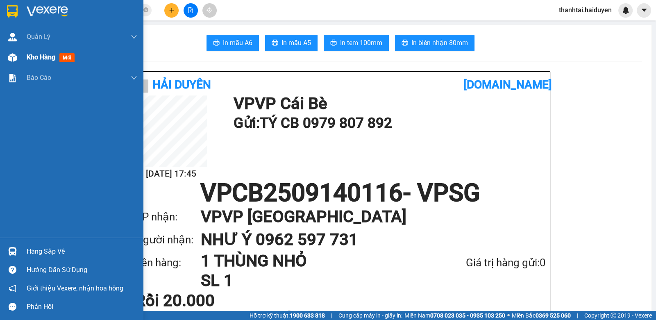
click at [33, 59] on span "Kho hàng" at bounding box center [41, 57] width 29 height 8
drag, startPoint x: 33, startPoint y: 59, endPoint x: 70, endPoint y: 64, distance: 37.6
click at [33, 59] on span "Kho hàng" at bounding box center [41, 57] width 29 height 8
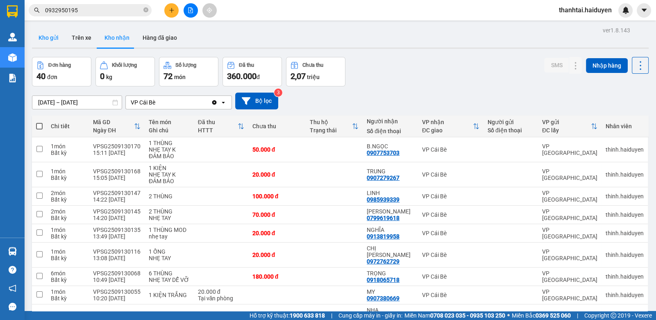
click at [43, 35] on button "Kho gửi" at bounding box center [48, 38] width 33 height 20
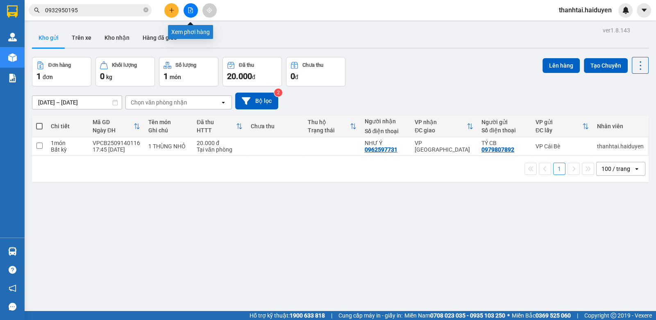
click at [186, 15] on button at bounding box center [191, 10] width 14 height 14
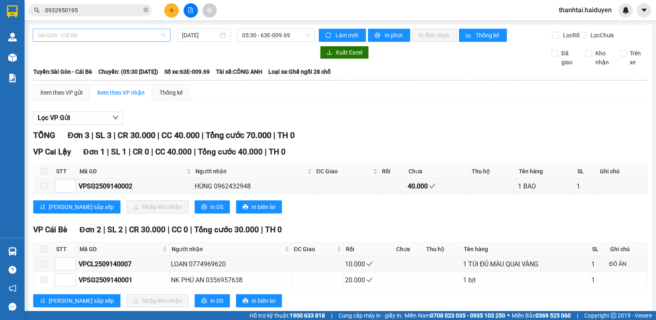
click at [103, 32] on span "Sài Gòn - Cái Bè" at bounding box center [102, 35] width 128 height 12
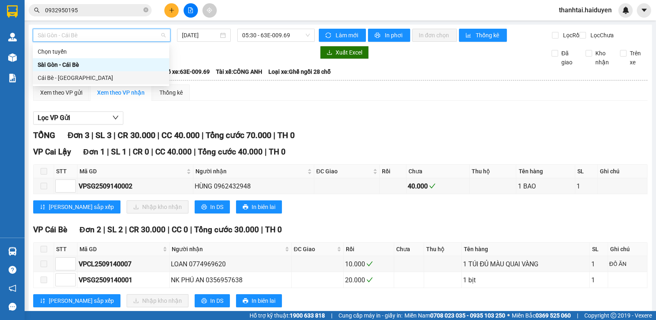
click at [95, 77] on div "Cái Bè - [GEOGRAPHIC_DATA]" at bounding box center [101, 77] width 127 height 9
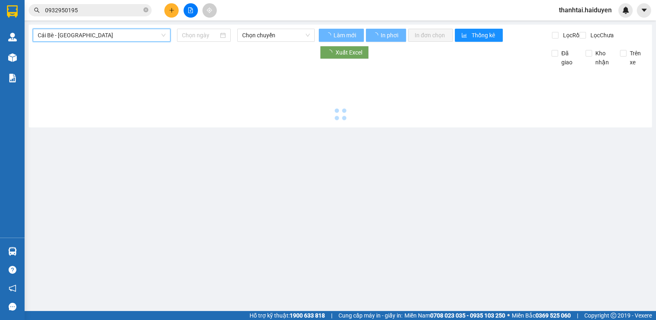
type input "[DATE]"
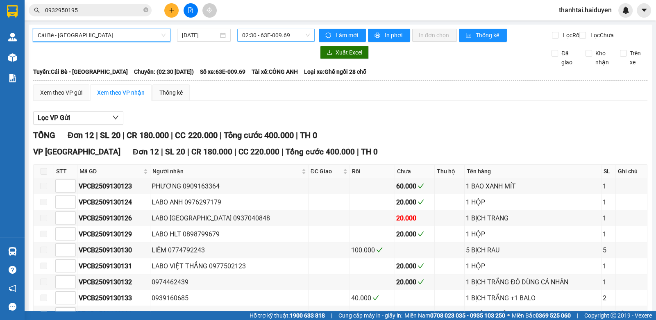
click at [285, 35] on span "02:30 - 63E-009.69" at bounding box center [276, 35] width 68 height 12
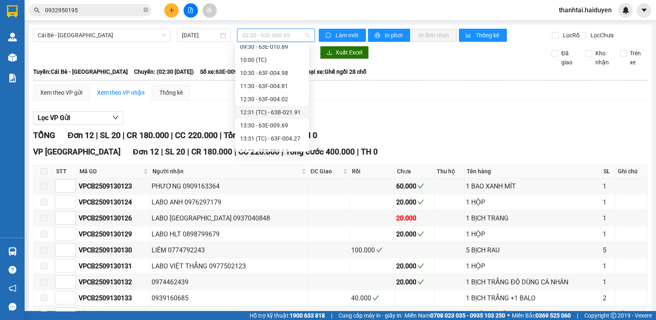
scroll to position [236, 0]
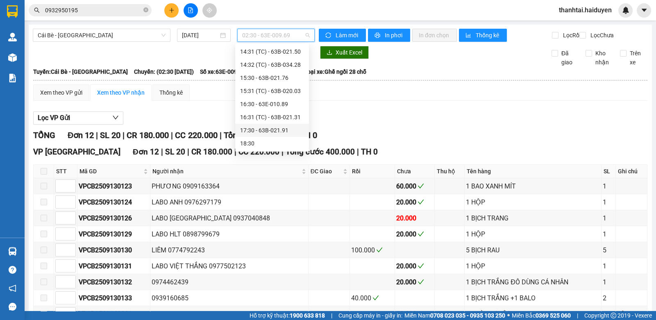
click at [273, 128] on div "17:30 - 63B-021.91" at bounding box center [272, 130] width 64 height 9
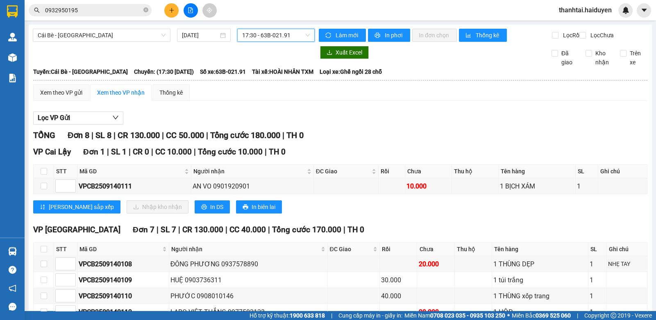
scroll to position [104, 0]
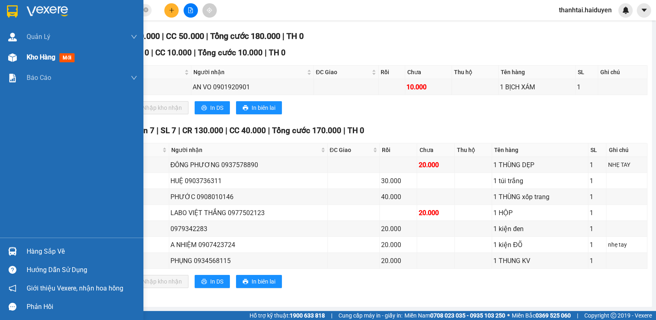
click at [18, 55] on div at bounding box center [12, 57] width 14 height 14
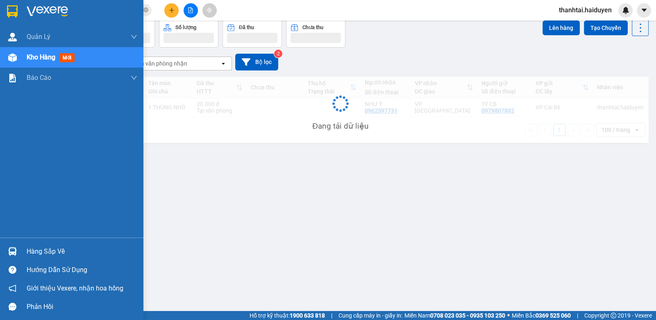
click at [18, 55] on div at bounding box center [12, 57] width 14 height 14
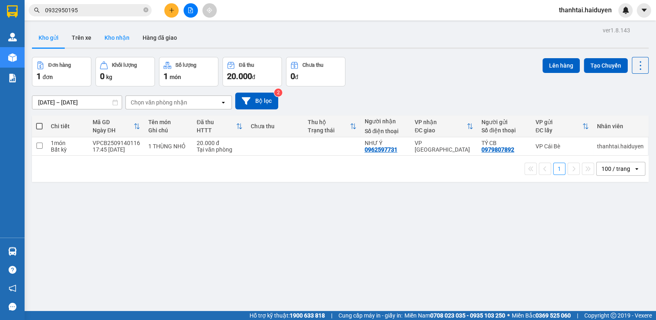
click at [122, 36] on button "Kho nhận" at bounding box center [117, 38] width 38 height 20
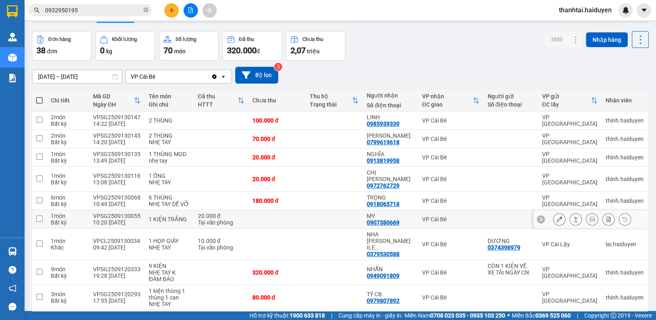
scroll to position [56, 0]
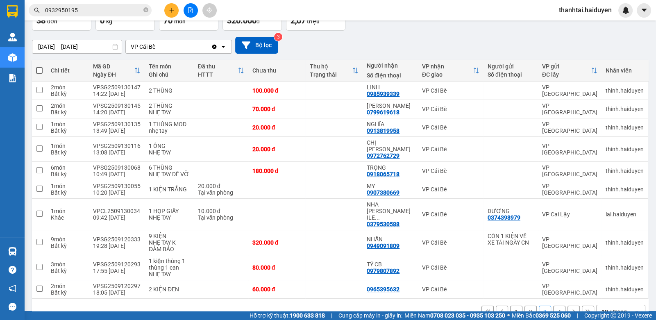
drag, startPoint x: 521, startPoint y: 291, endPoint x: 524, endPoint y: 299, distance: 9.2
click at [524, 306] on button "2" at bounding box center [530, 312] width 12 height 12
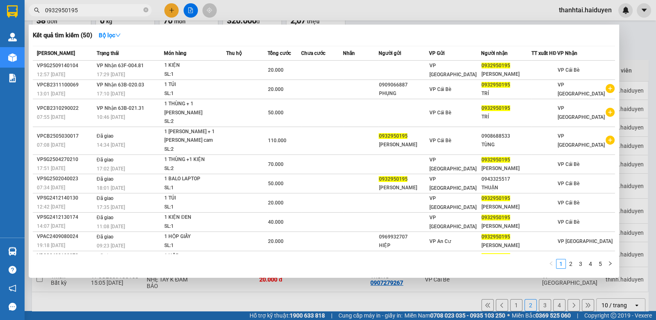
click at [87, 11] on input "0932950195" at bounding box center [93, 10] width 97 height 9
click at [89, 13] on input "0932950195" at bounding box center [93, 10] width 97 height 9
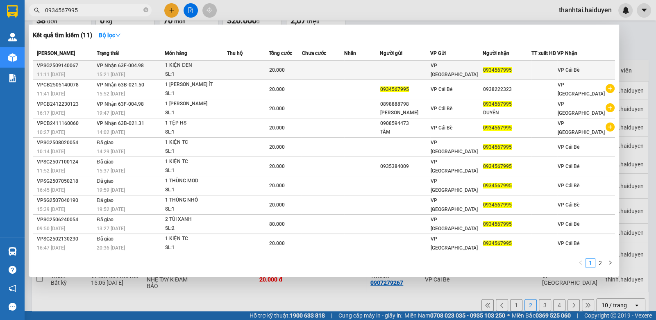
type input "0934567995"
click at [266, 66] on td at bounding box center [248, 70] width 42 height 19
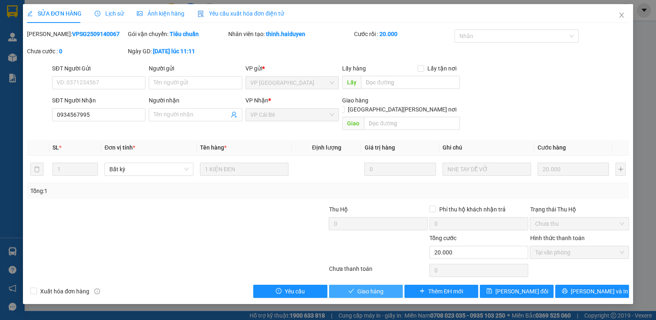
click at [354, 285] on button "Giao hàng" at bounding box center [366, 291] width 74 height 13
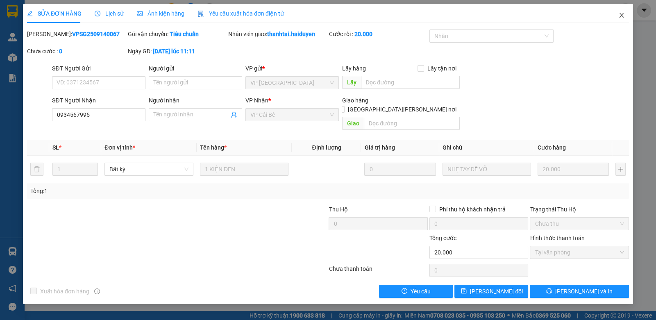
click at [621, 13] on icon "close" at bounding box center [621, 15] width 7 height 7
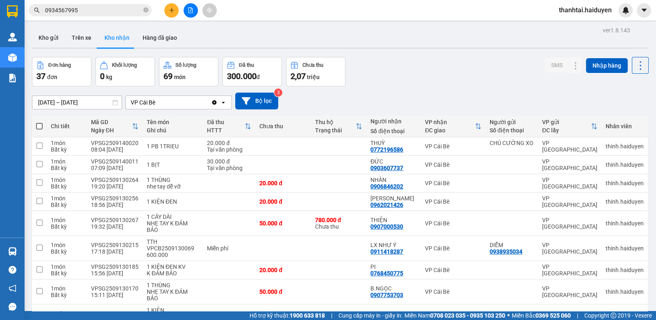
click at [82, 9] on input "0934567995" at bounding box center [93, 10] width 97 height 9
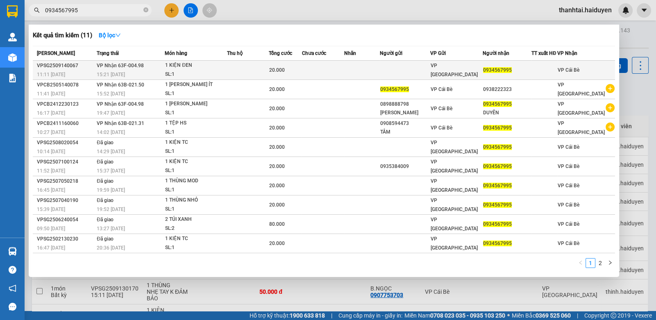
click at [254, 70] on td at bounding box center [248, 70] width 42 height 19
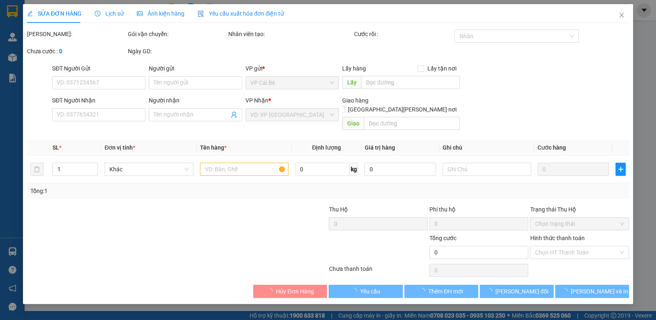
type input "0934567995"
type input "20.000"
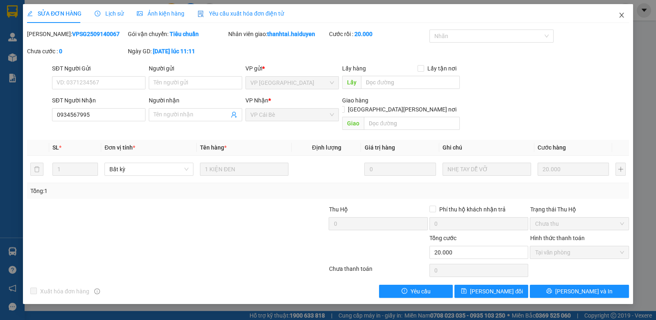
click at [619, 15] on icon "close" at bounding box center [621, 15] width 7 height 7
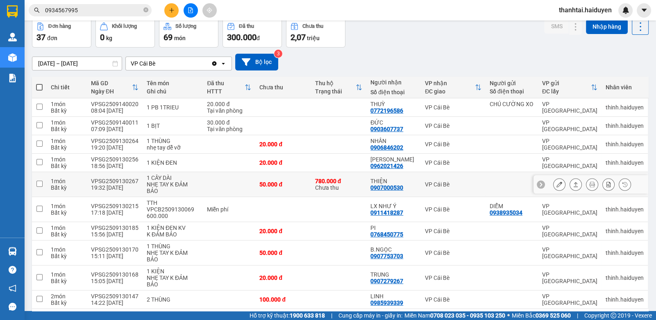
scroll to position [69, 0]
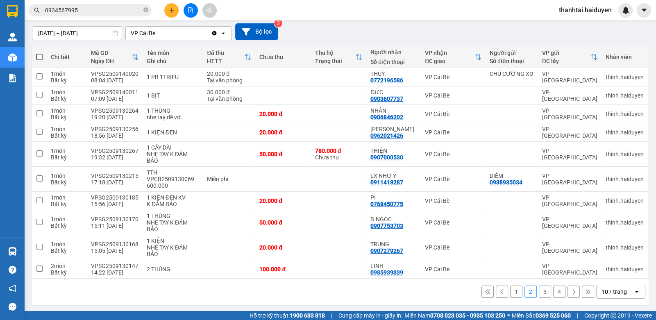
click at [511, 288] on button "1" at bounding box center [516, 292] width 12 height 12
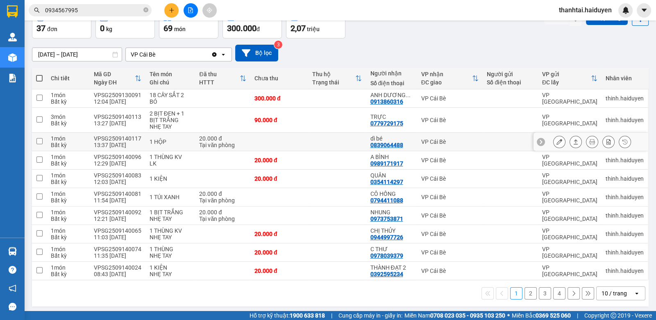
scroll to position [49, 0]
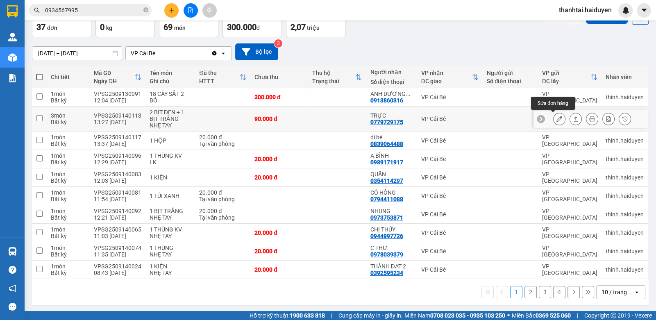
click at [556, 118] on icon at bounding box center [559, 119] width 6 height 6
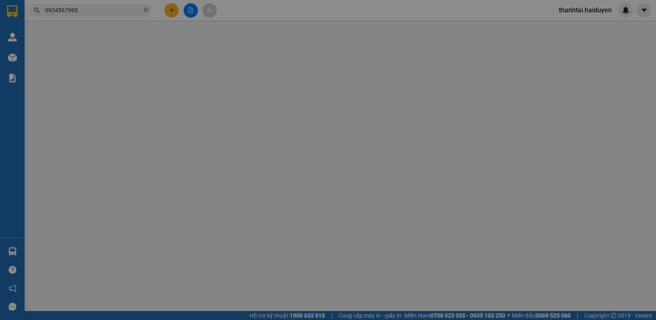
type input "0779729175"
type input "TRỰC"
type input "90.000"
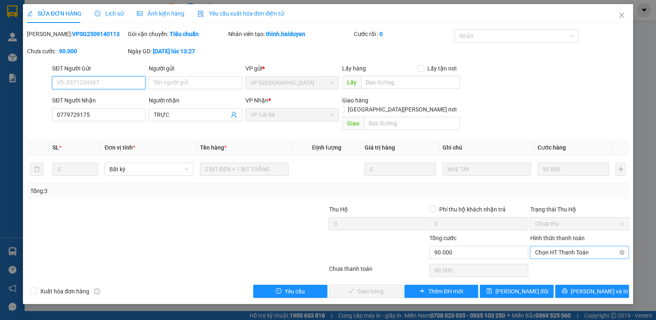
drag, startPoint x: 552, startPoint y: 244, endPoint x: 553, endPoint y: 249, distance: 5.6
click at [553, 246] on span "Chọn HT Thanh Toán" at bounding box center [579, 252] width 89 height 12
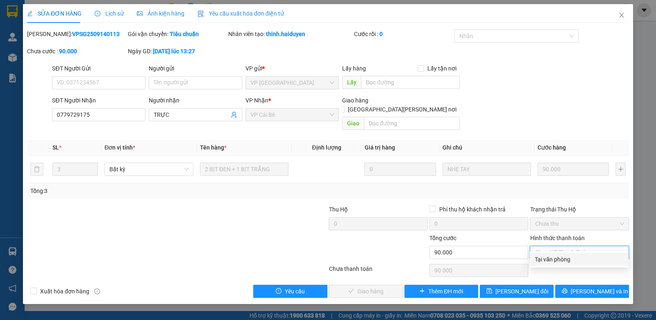
drag, startPoint x: 553, startPoint y: 257, endPoint x: 400, endPoint y: 287, distance: 155.8
click at [551, 257] on div "Tại văn phòng" at bounding box center [579, 259] width 89 height 9
type input "0"
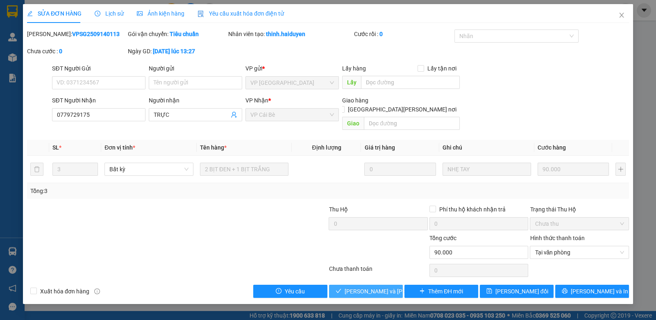
click at [354, 287] on span "[PERSON_NAME] và [PERSON_NAME] hàng" at bounding box center [400, 291] width 111 height 9
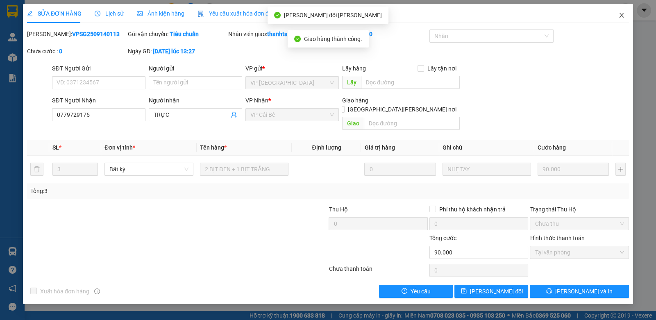
click at [623, 13] on icon "close" at bounding box center [621, 15] width 7 height 7
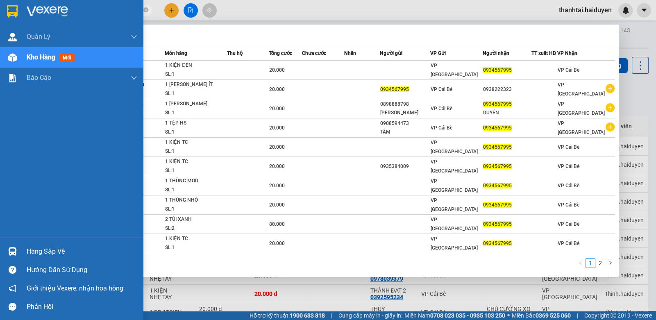
drag, startPoint x: 61, startPoint y: 5, endPoint x: 0, endPoint y: 16, distance: 61.2
click at [2, 16] on section "Kết quả tìm kiếm ( 11 ) Bộ lọc Mã ĐH Trạng thái Món hàng Thu hộ Tổng cước Chưa …" at bounding box center [328, 160] width 656 height 320
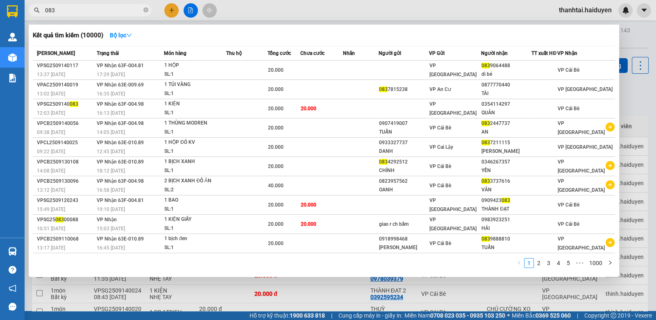
type input "083"
click at [328, 11] on div at bounding box center [328, 160] width 656 height 320
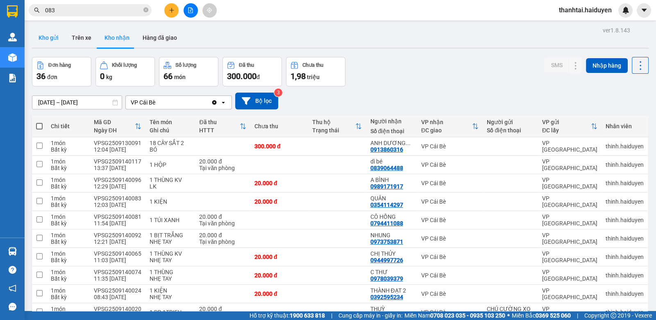
drag, startPoint x: 41, startPoint y: 41, endPoint x: 46, endPoint y: 43, distance: 5.5
click at [41, 40] on button "Kho gửi" at bounding box center [48, 38] width 33 height 20
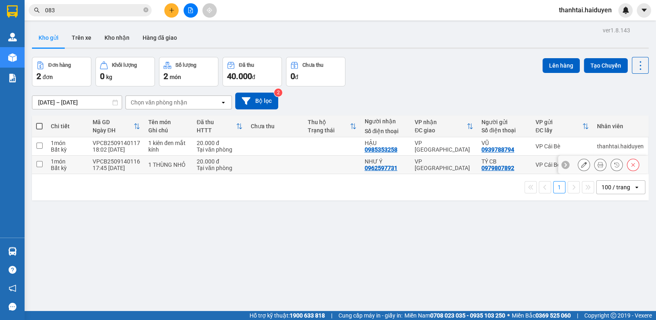
drag, startPoint x: 222, startPoint y: 163, endPoint x: 269, endPoint y: 143, distance: 50.1
click at [225, 161] on div "20.000 đ" at bounding box center [220, 161] width 46 height 7
checkbox input "true"
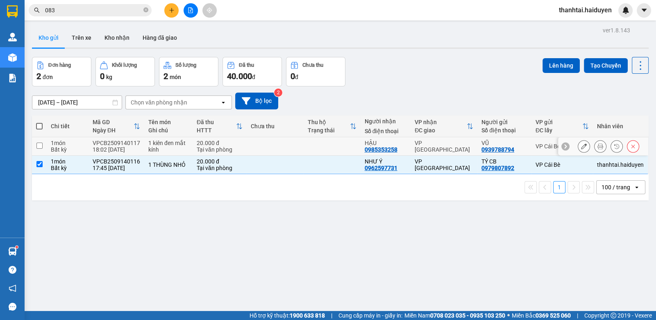
click at [270, 143] on td at bounding box center [275, 146] width 57 height 18
checkbox input "true"
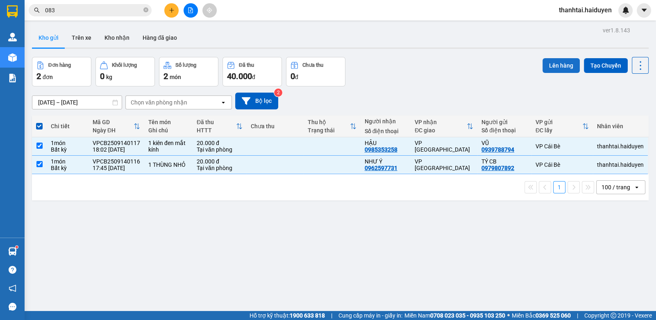
click at [560, 64] on button "Lên hàng" at bounding box center [560, 65] width 37 height 15
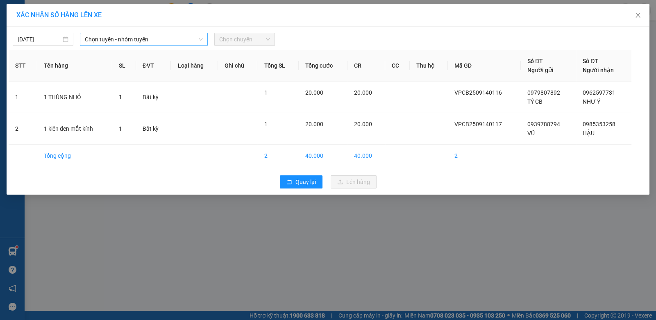
drag, startPoint x: 117, startPoint y: 40, endPoint x: 118, endPoint y: 45, distance: 4.7
click at [118, 41] on span "Chọn tuyến - nhóm tuyến" at bounding box center [144, 39] width 118 height 12
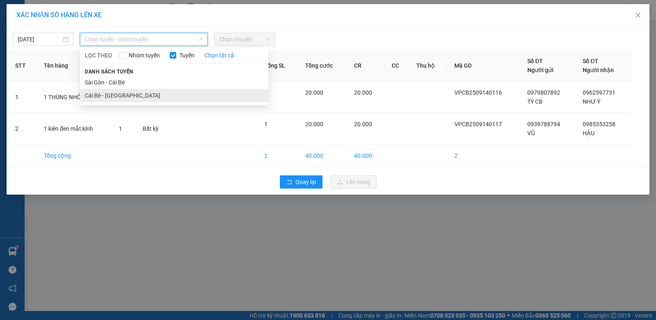
drag, startPoint x: 109, startPoint y: 97, endPoint x: 184, endPoint y: 65, distance: 81.5
click at [109, 97] on li "Cái Bè - [GEOGRAPHIC_DATA]" at bounding box center [174, 95] width 188 height 13
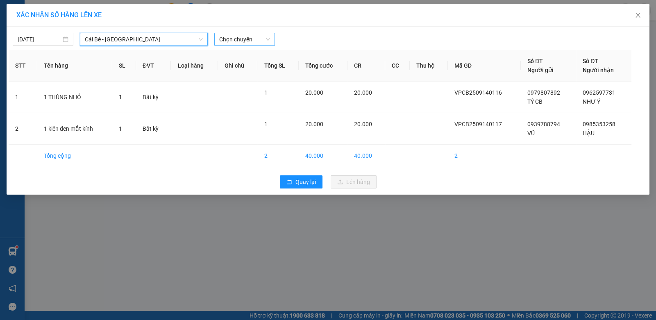
click at [252, 40] on span "Chọn chuyến" at bounding box center [244, 39] width 51 height 12
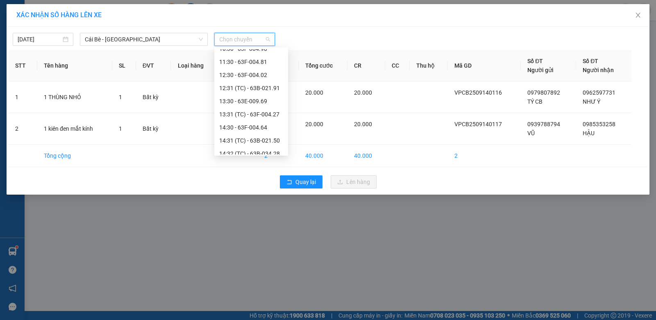
scroll to position [236, 0]
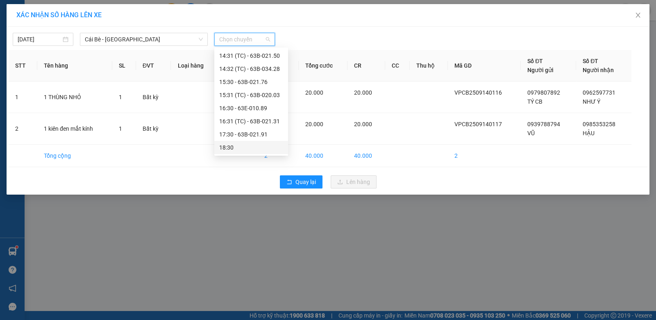
click at [257, 150] on div "18:30" at bounding box center [251, 147] width 64 height 9
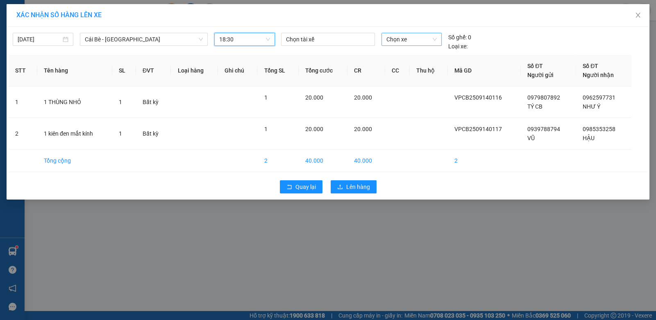
click at [393, 37] on span "Chọn xe" at bounding box center [411, 39] width 50 height 12
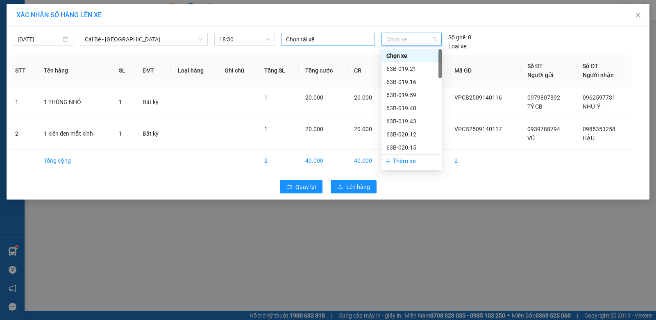
click at [295, 36] on div at bounding box center [327, 39] width 89 height 10
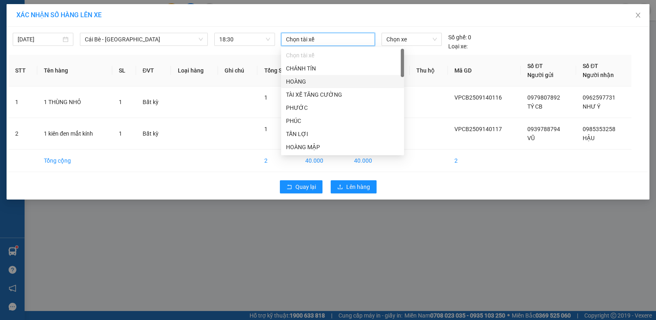
drag, startPoint x: 311, startPoint y: 79, endPoint x: 274, endPoint y: 84, distance: 37.9
click at [309, 80] on div "HOÀNG" at bounding box center [342, 81] width 113 height 9
drag, startPoint x: 209, startPoint y: 88, endPoint x: 213, endPoint y: 91, distance: 4.7
click at [210, 89] on td at bounding box center [194, 102] width 47 height 32
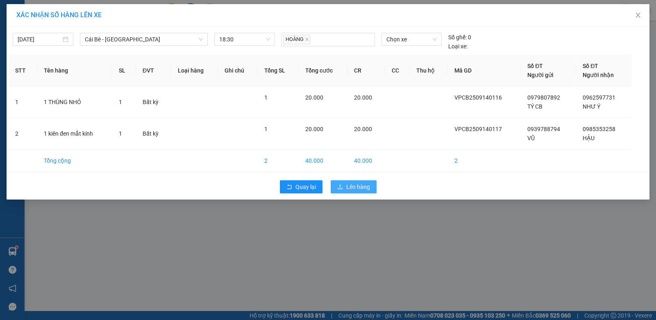
click at [340, 189] on icon "upload" at bounding box center [340, 187] width 6 height 6
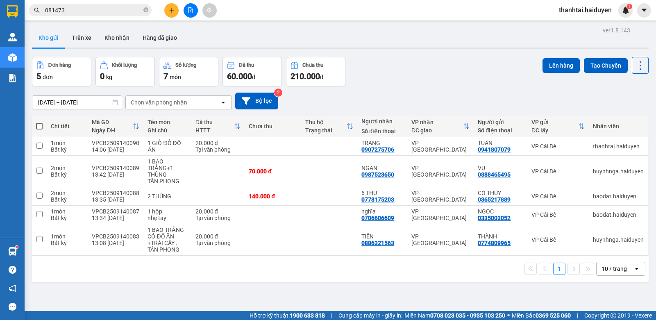
click at [606, 265] on div "10 / trang" at bounding box center [613, 269] width 25 height 8
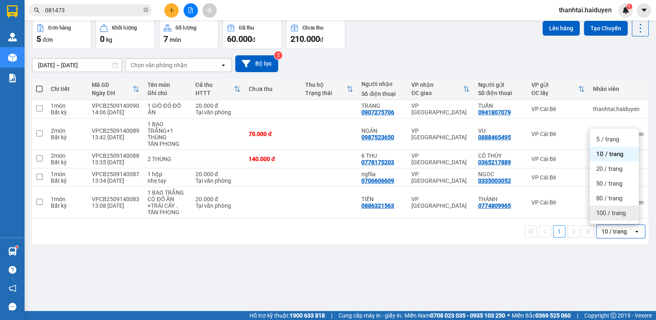
click at [612, 212] on span "100 / trang" at bounding box center [610, 213] width 29 height 8
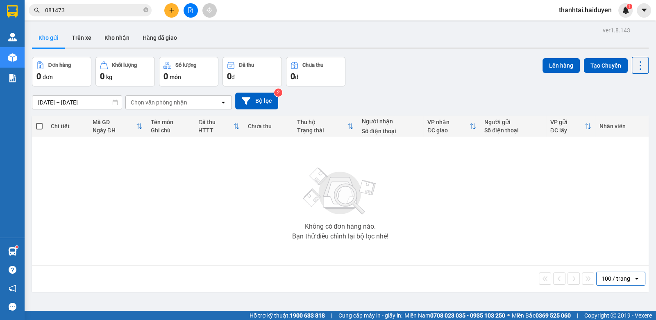
scroll to position [37, 0]
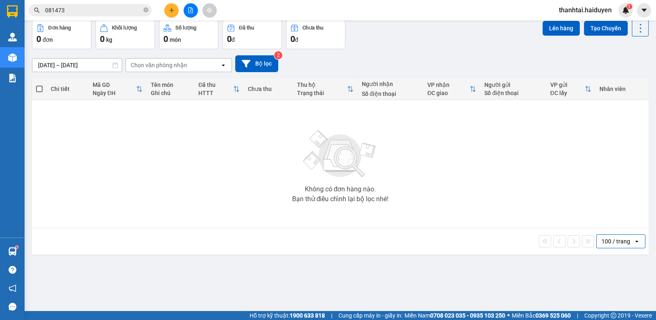
click at [109, 12] on input "081473" at bounding box center [93, 10] width 97 height 9
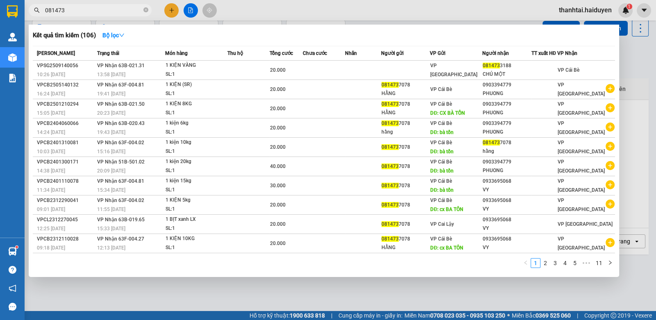
drag, startPoint x: 109, startPoint y: 12, endPoint x: 243, endPoint y: 5, distance: 133.8
click at [109, 11] on input "081473" at bounding box center [93, 10] width 97 height 9
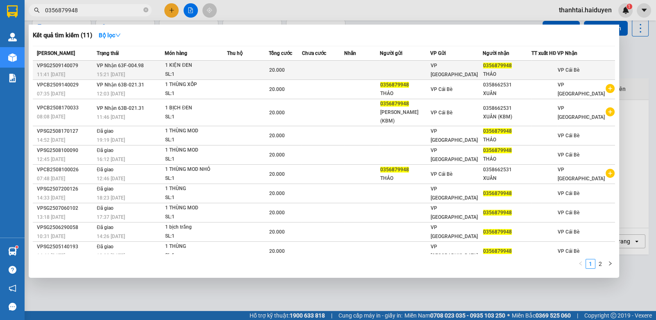
type input "0356879948"
click at [255, 70] on td at bounding box center [248, 70] width 42 height 19
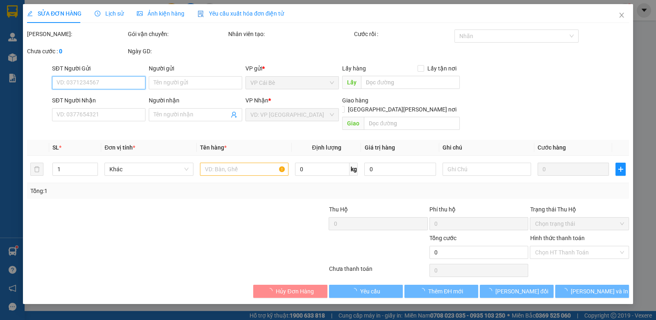
type input "0356879948"
type input "THẢO"
type input "20.000"
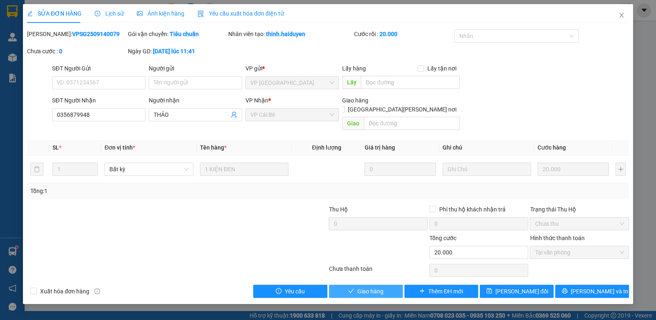
click at [353, 285] on button "Giao hàng" at bounding box center [366, 291] width 74 height 13
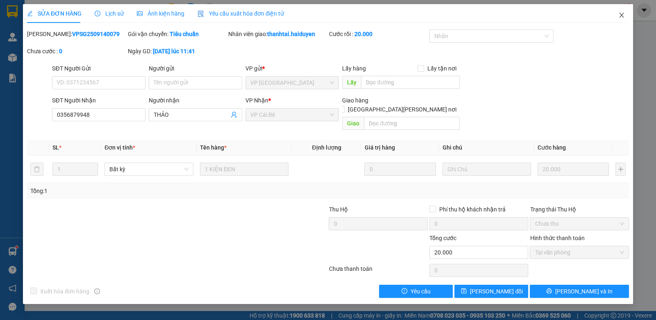
click at [619, 15] on icon "close" at bounding box center [621, 15] width 7 height 7
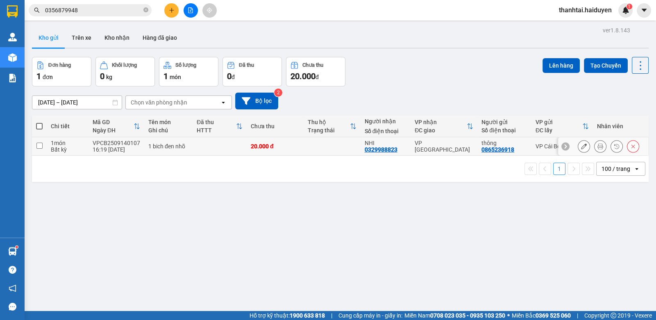
drag, startPoint x: 218, startPoint y: 150, endPoint x: 219, endPoint y: 144, distance: 6.2
click at [219, 146] on td at bounding box center [220, 146] width 54 height 18
checkbox input "true"
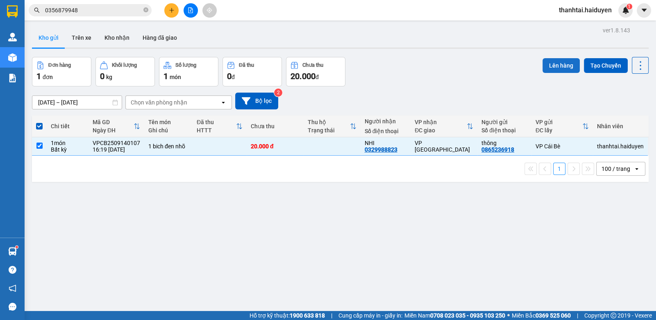
drag, startPoint x: 548, startPoint y: 66, endPoint x: 549, endPoint y: 60, distance: 5.8
click at [549, 60] on button "Lên hàng" at bounding box center [560, 65] width 37 height 15
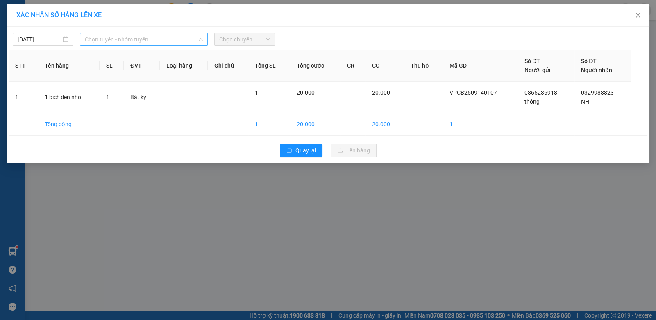
drag, startPoint x: 125, startPoint y: 36, endPoint x: 121, endPoint y: 44, distance: 9.2
click at [124, 38] on span "Chọn tuyến - nhóm tuyến" at bounding box center [144, 39] width 118 height 12
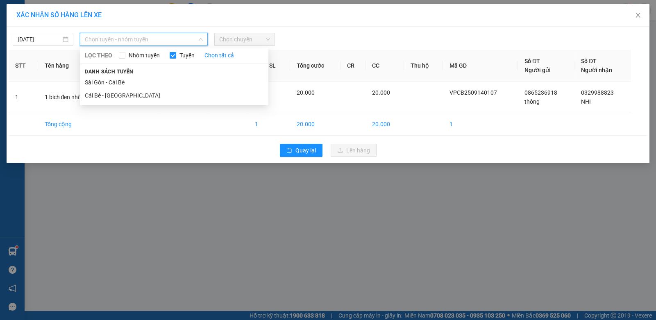
drag, startPoint x: 102, startPoint y: 95, endPoint x: 147, endPoint y: 73, distance: 51.1
click at [104, 96] on li "Cái Bè - [GEOGRAPHIC_DATA]" at bounding box center [174, 95] width 188 height 13
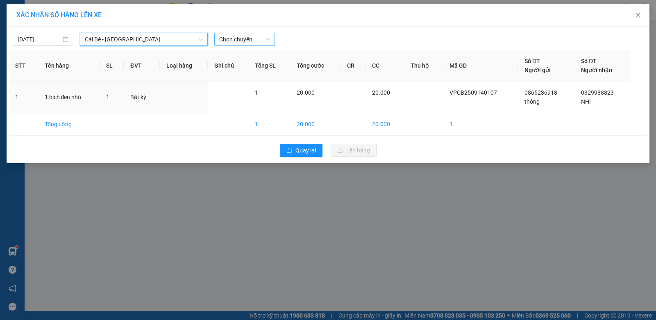
click at [231, 42] on span "Chọn chuyến" at bounding box center [244, 39] width 51 height 12
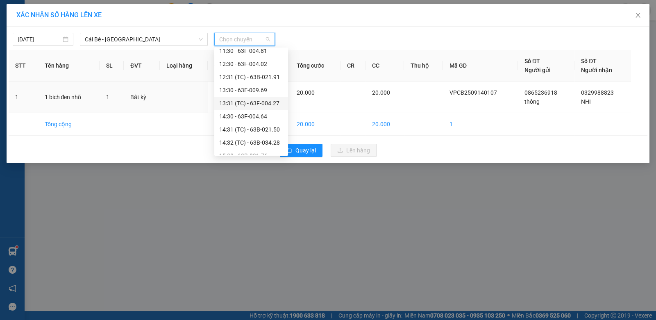
scroll to position [223, 0]
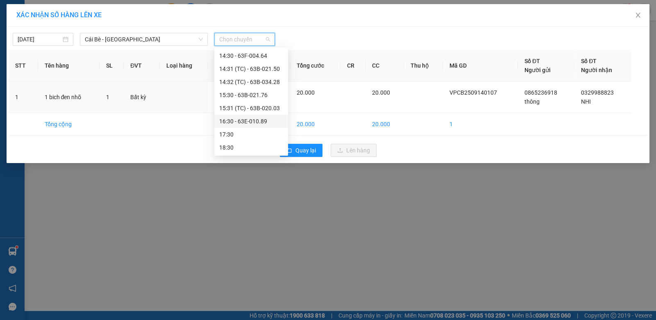
click at [253, 120] on div "16:30 - 63E-010.89" at bounding box center [251, 121] width 64 height 9
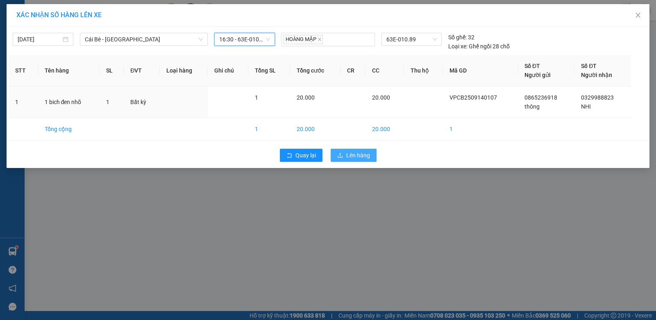
click at [369, 157] on span "Lên hàng" at bounding box center [358, 155] width 24 height 9
